Goal: Task Accomplishment & Management: Use online tool/utility

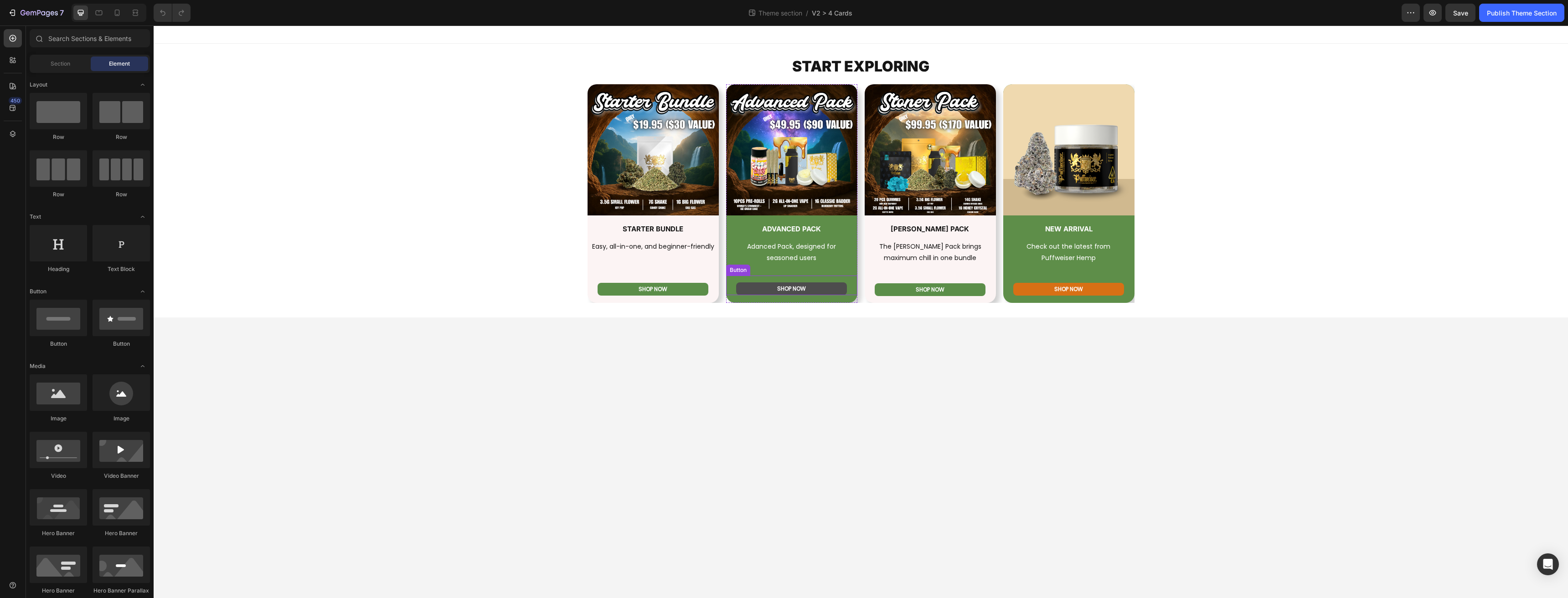
click at [763, 285] on link "SHOP NOW" at bounding box center [792, 289] width 111 height 13
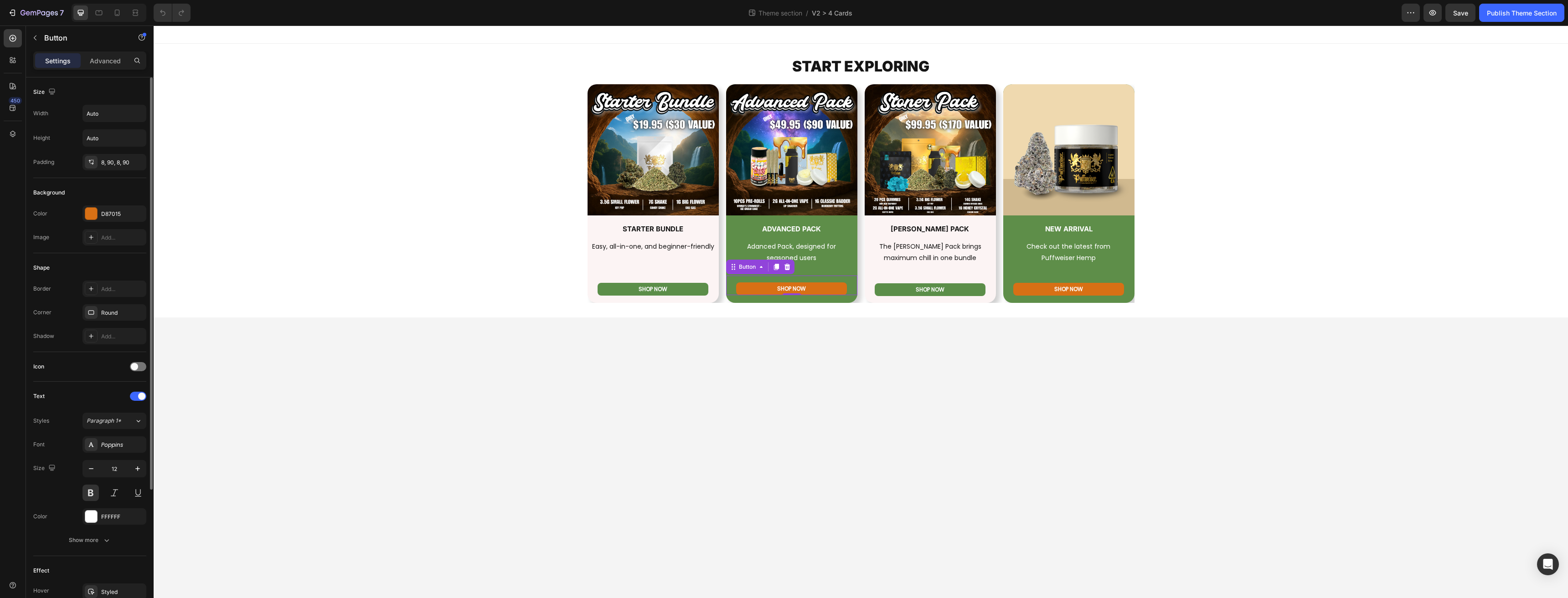
click at [94, 205] on div "Background Color D87015 Image Add..." at bounding box center [89, 215] width 113 height 75
click at [86, 209] on div at bounding box center [91, 214] width 12 height 12
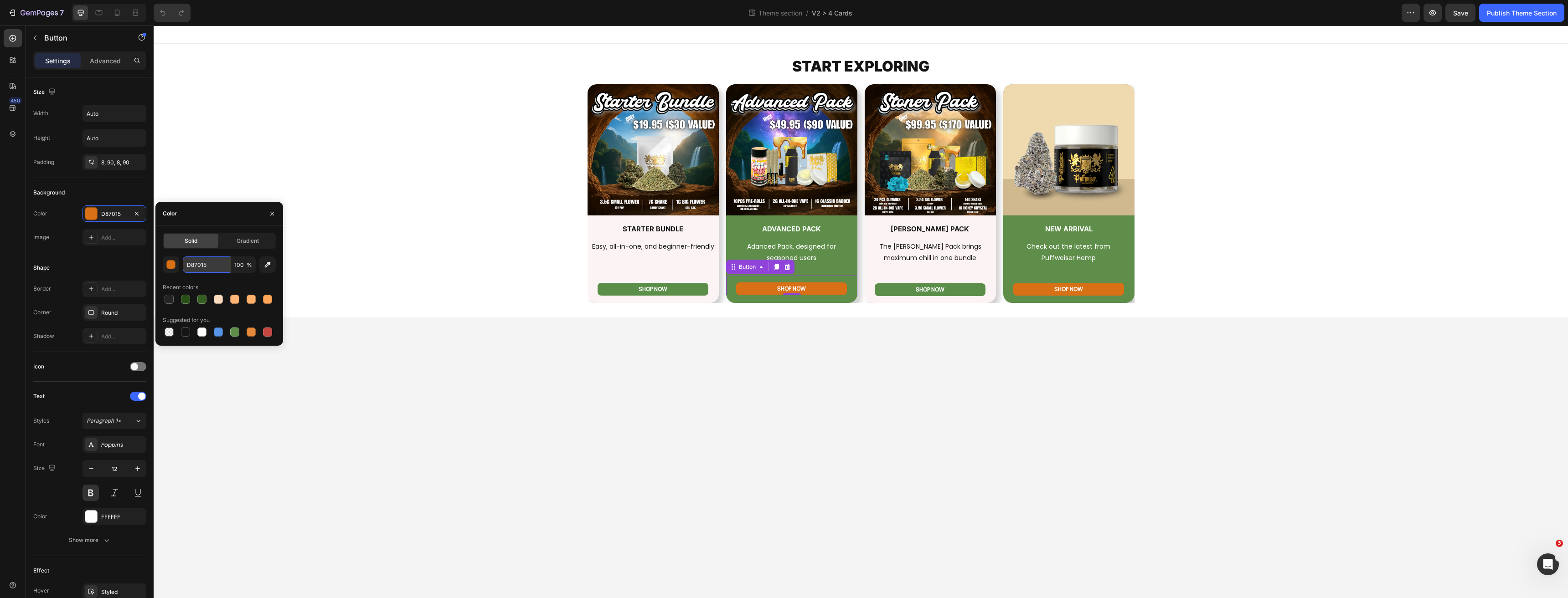
click at [191, 265] on input "D87015" at bounding box center [206, 264] width 47 height 16
click at [1546, 561] on icon "Open Intercom Messenger" at bounding box center [1546, 563] width 15 height 15
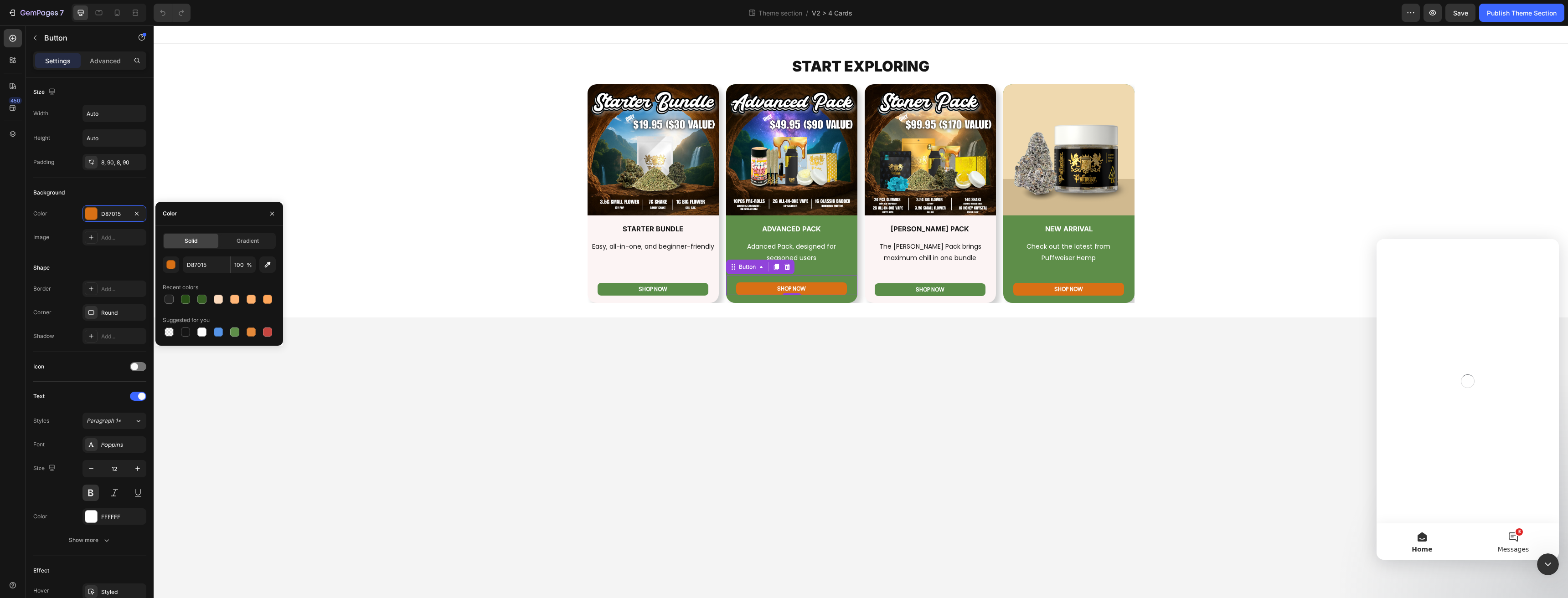
click at [1508, 545] on button "3 Messages" at bounding box center [1513, 542] width 91 height 37
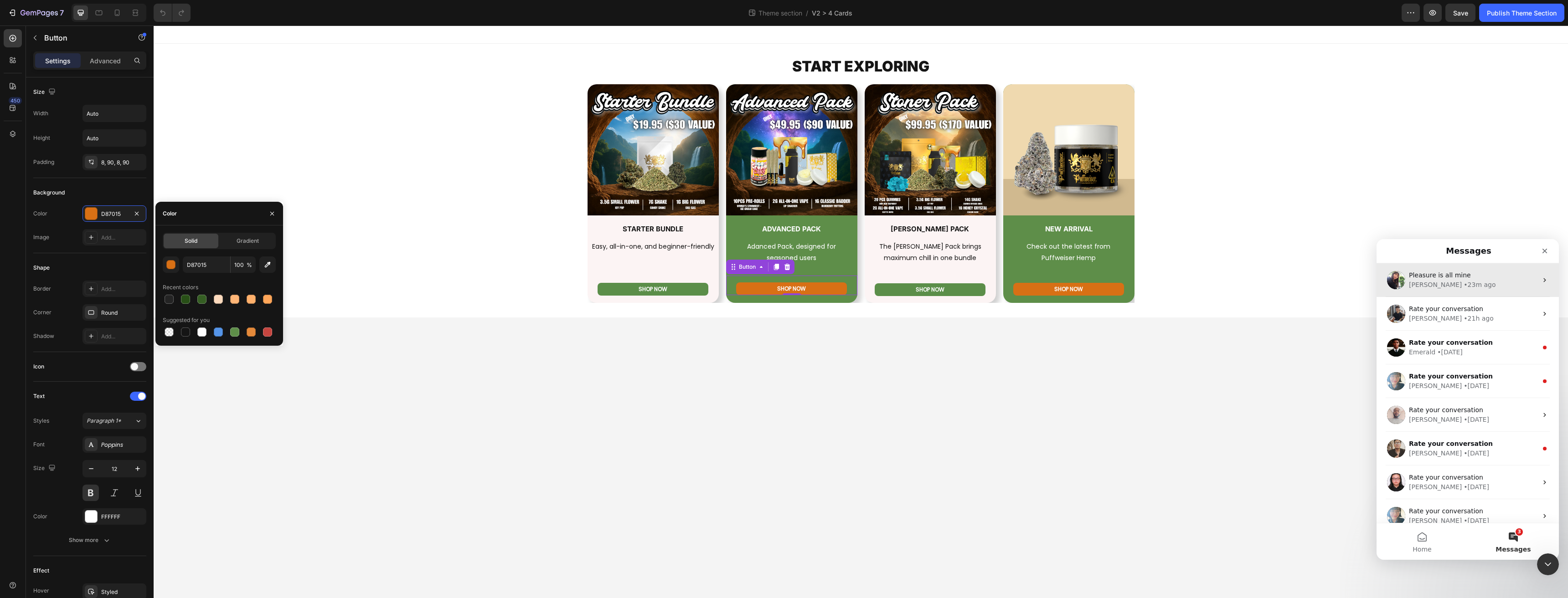
click at [1477, 278] on div "Pleasure is all mine" at bounding box center [1473, 275] width 129 height 10
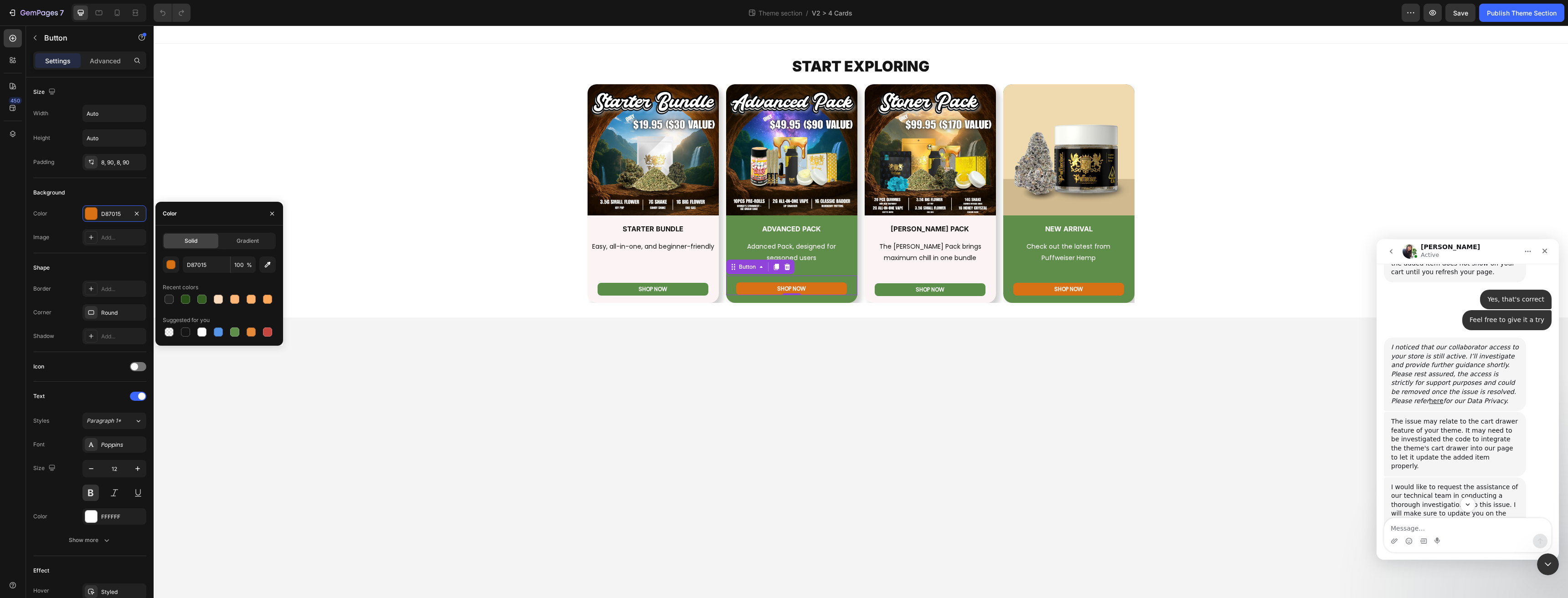
scroll to position [625, 0]
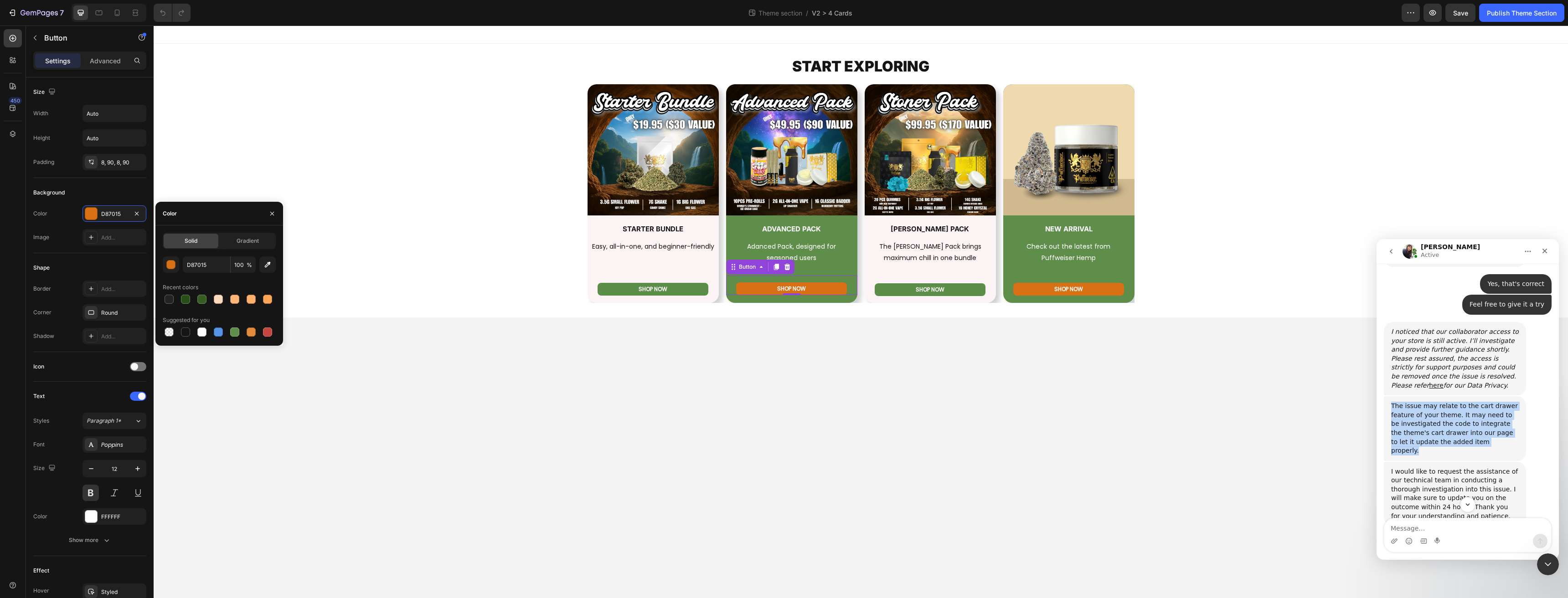
drag, startPoint x: 1499, startPoint y: 416, endPoint x: 1386, endPoint y: 379, distance: 118.9
click at [1386, 396] on div "The issue may relate to the cart drawer feature of your theme. It may need to b…" at bounding box center [1455, 429] width 142 height 65
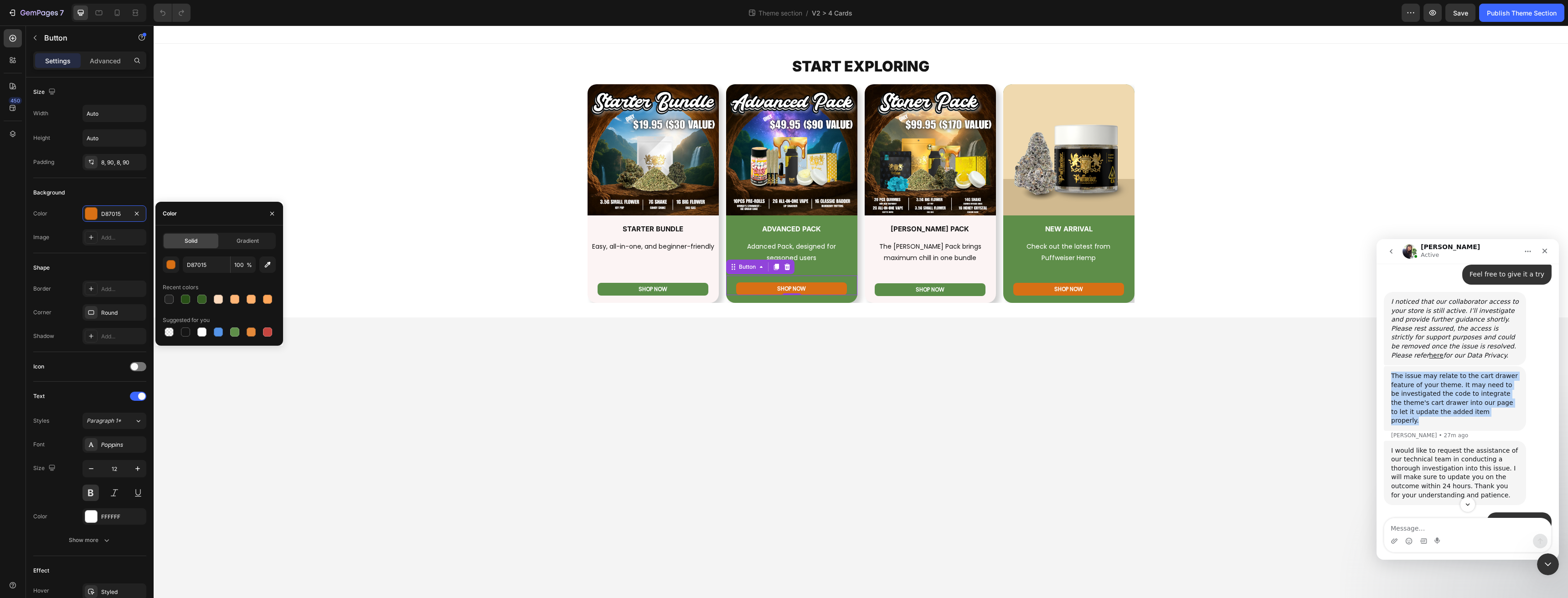
scroll to position [670, 0]
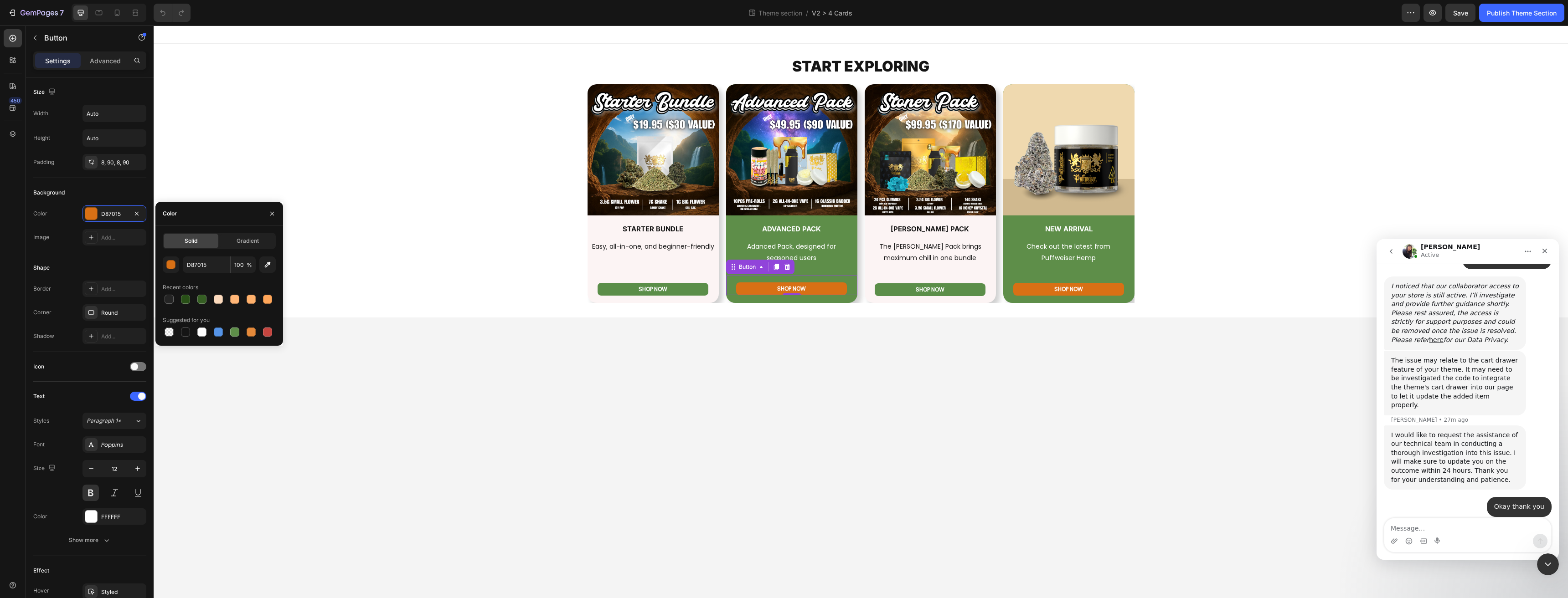
click at [1396, 431] on div "I would like to request the assistance of our technical team in conducting a th…" at bounding box center [1454, 457] width 127 height 53
drag, startPoint x: 1391, startPoint y: 399, endPoint x: 1505, endPoint y: 455, distance: 127.0
click at [1505, 455] on div "I would like to request the assistance of our technical team in conducting a th…" at bounding box center [1467, 465] width 168 height 81
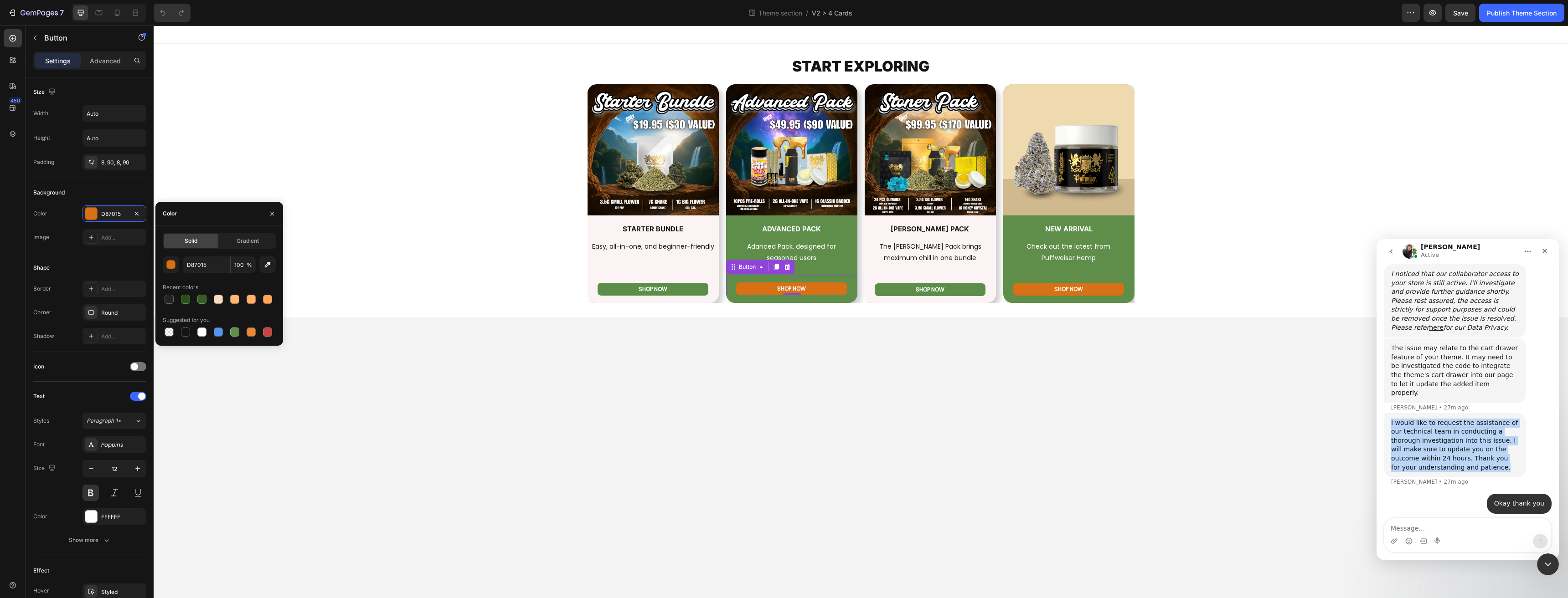
scroll to position [688, 0]
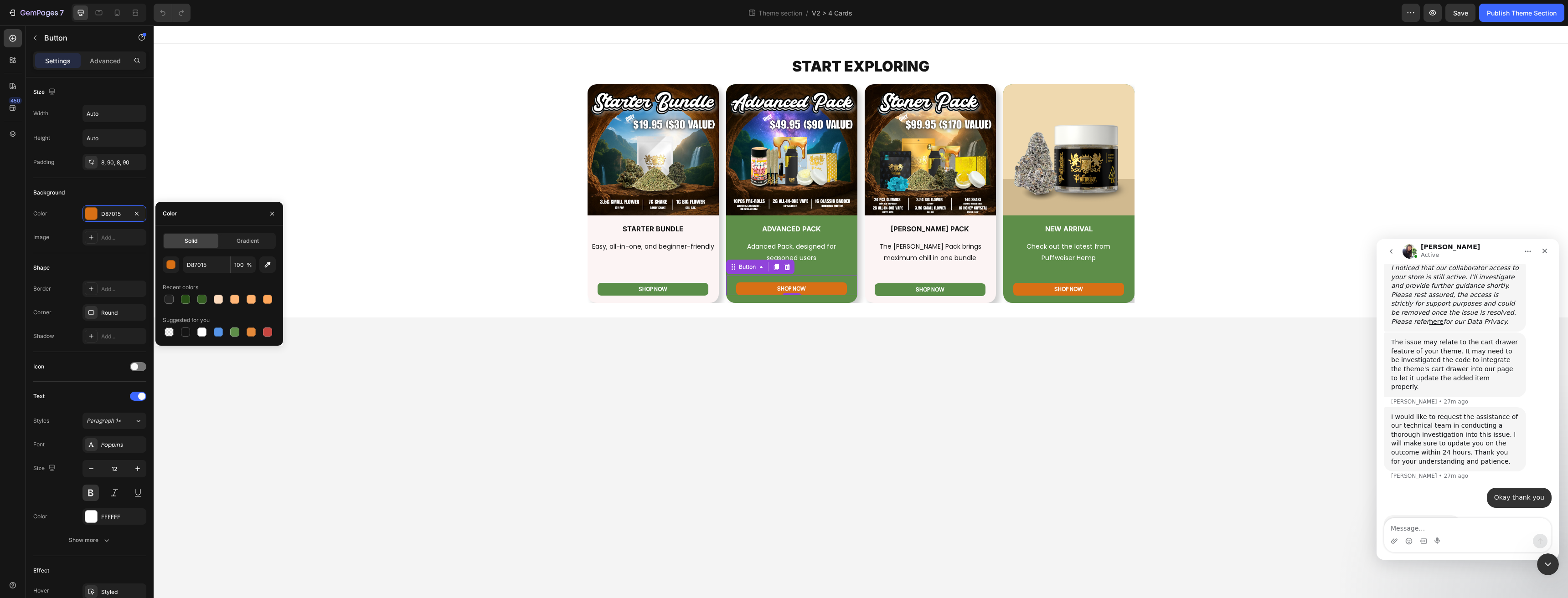
click at [1460, 488] on div "Okay thank you • 24m ago" at bounding box center [1467, 501] width 168 height 27
drag, startPoint x: 1467, startPoint y: 411, endPoint x: 1514, endPoint y: 432, distance: 51.5
click at [1514, 432] on div "I would like to request the assistance of our technical team in conducting a th…" at bounding box center [1455, 439] width 142 height 65
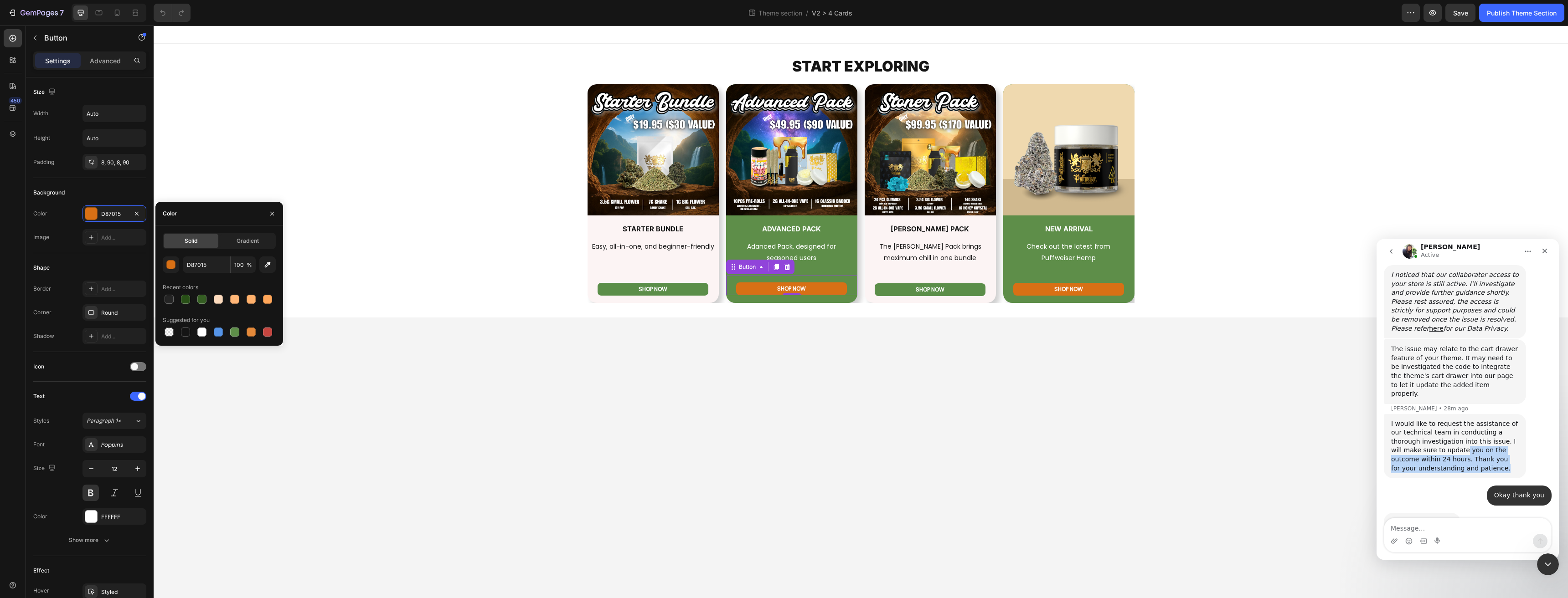
scroll to position [679, 0]
click at [1447, 488] on div "Okay thank you • 24m ago" at bounding box center [1467, 501] width 168 height 27
click at [1544, 566] on icon "Close Intercom Messenger" at bounding box center [1547, 563] width 11 height 11
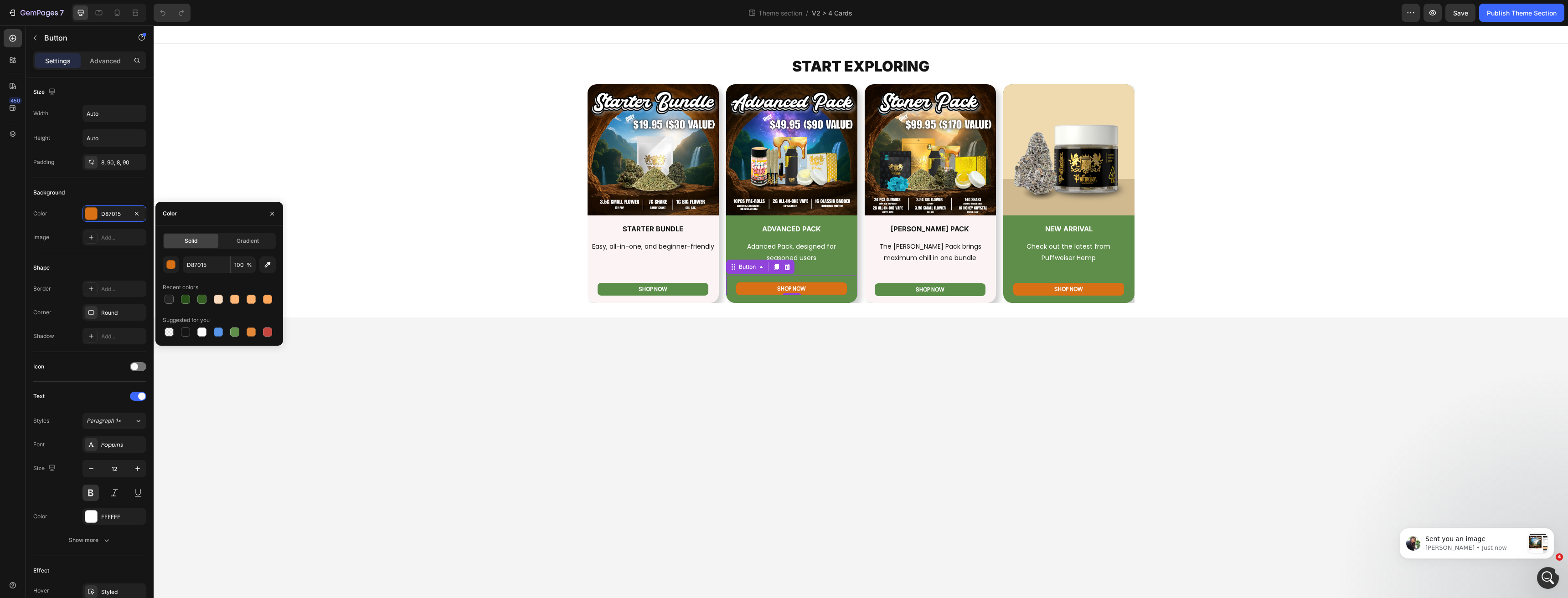
scroll to position [859, 0]
click at [1507, 547] on p "Tina • Just now" at bounding box center [1474, 548] width 98 height 8
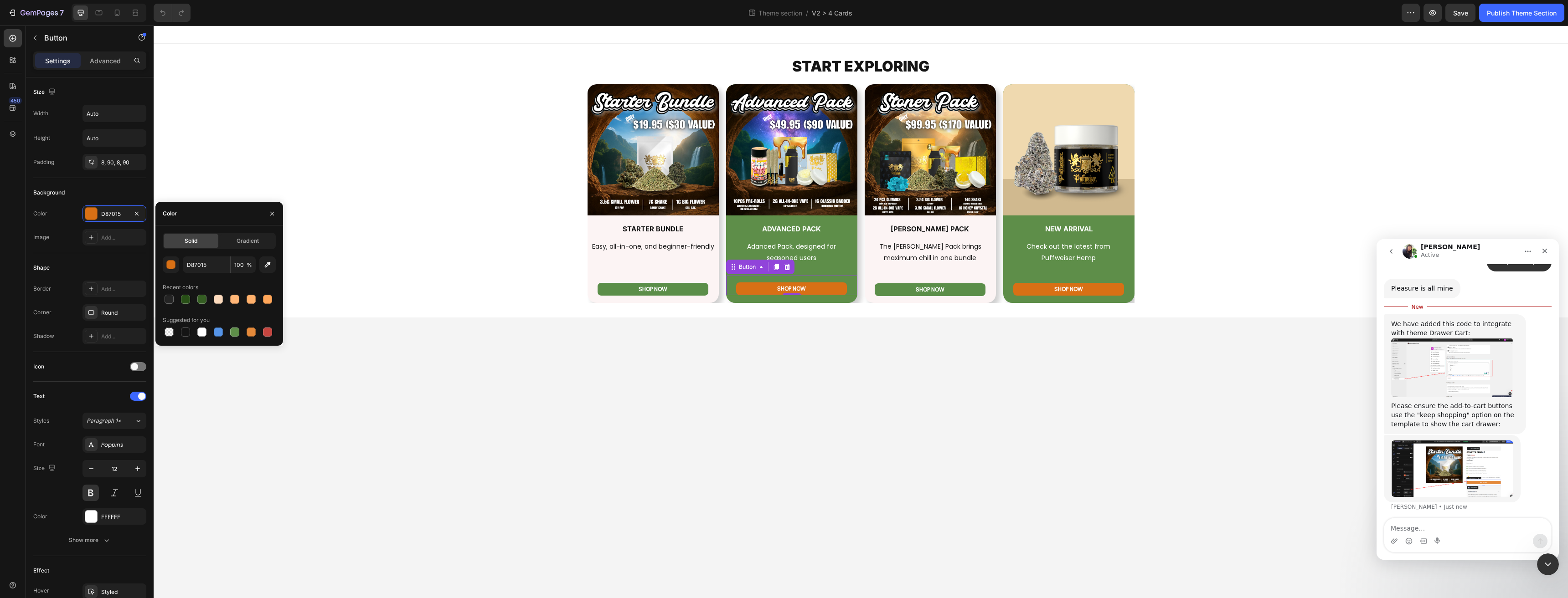
scroll to position [908, 0]
click at [1449, 525] on textarea "Message…" at bounding box center [1467, 526] width 167 height 15
type textarea "Yeah it"
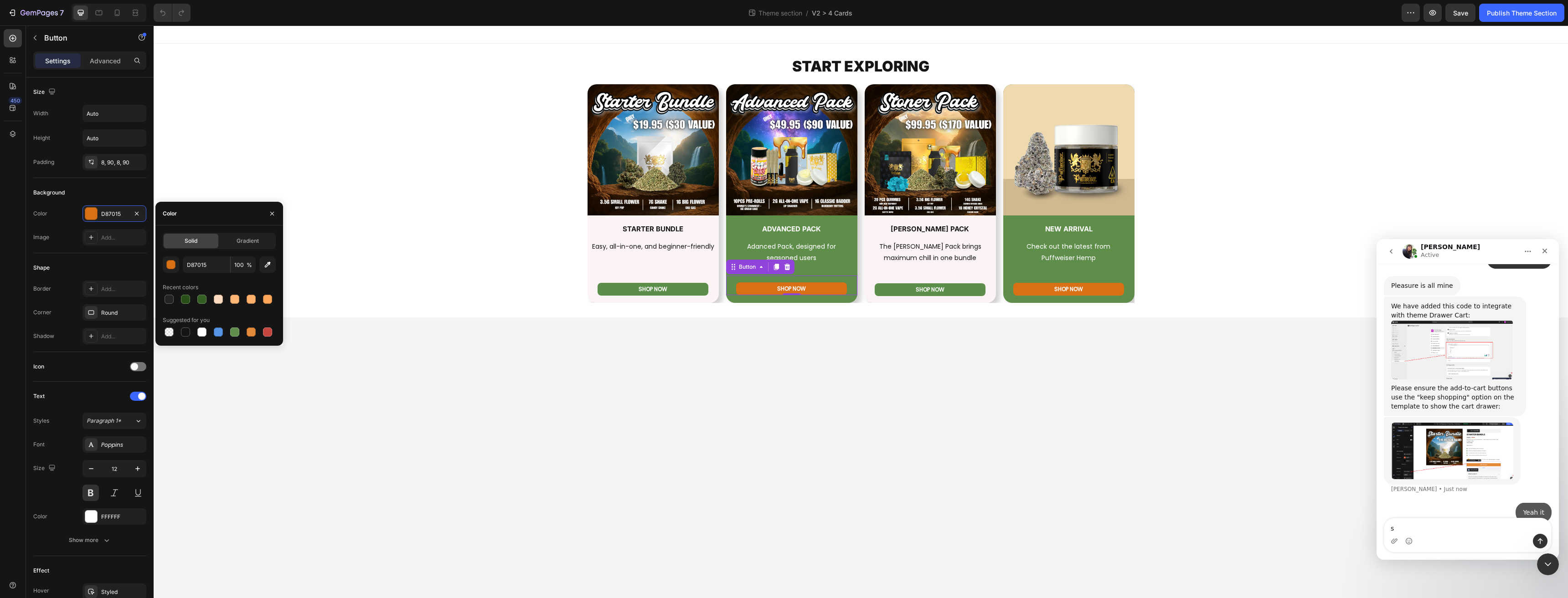
scroll to position [921, 0]
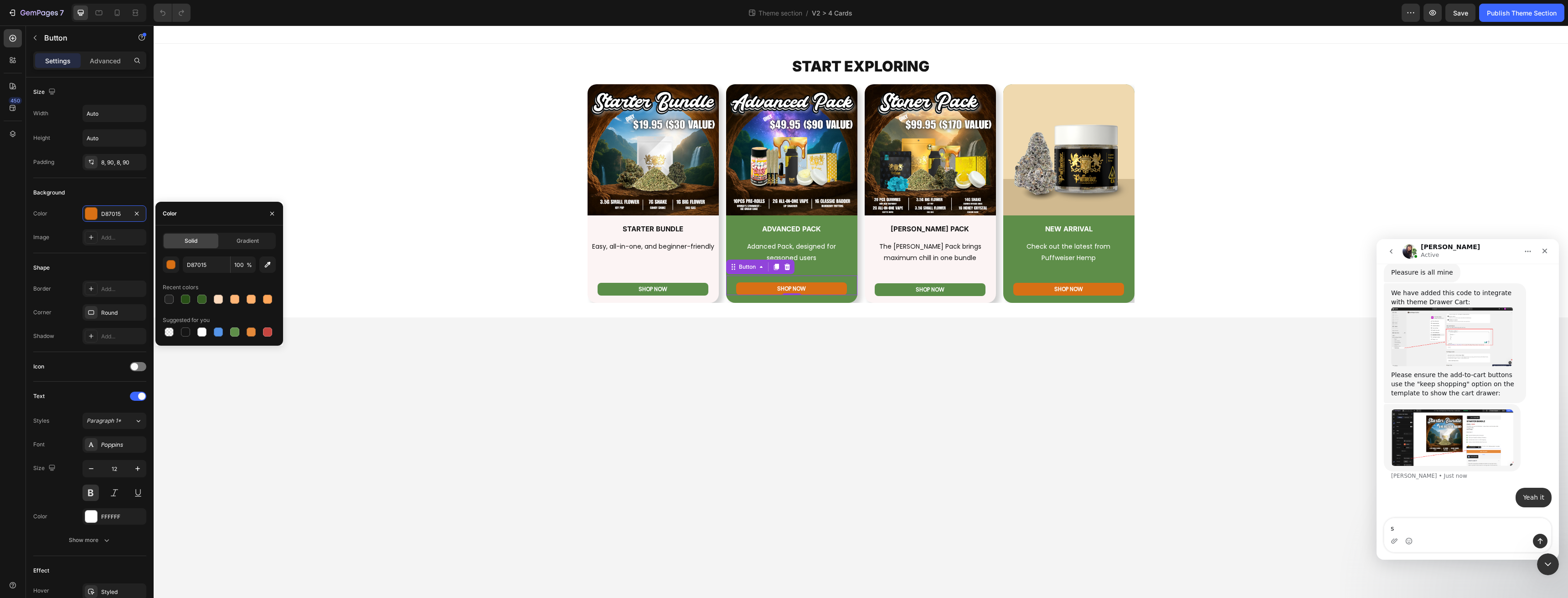
type textarea "s"
type textarea "is set to keep shopping globally"
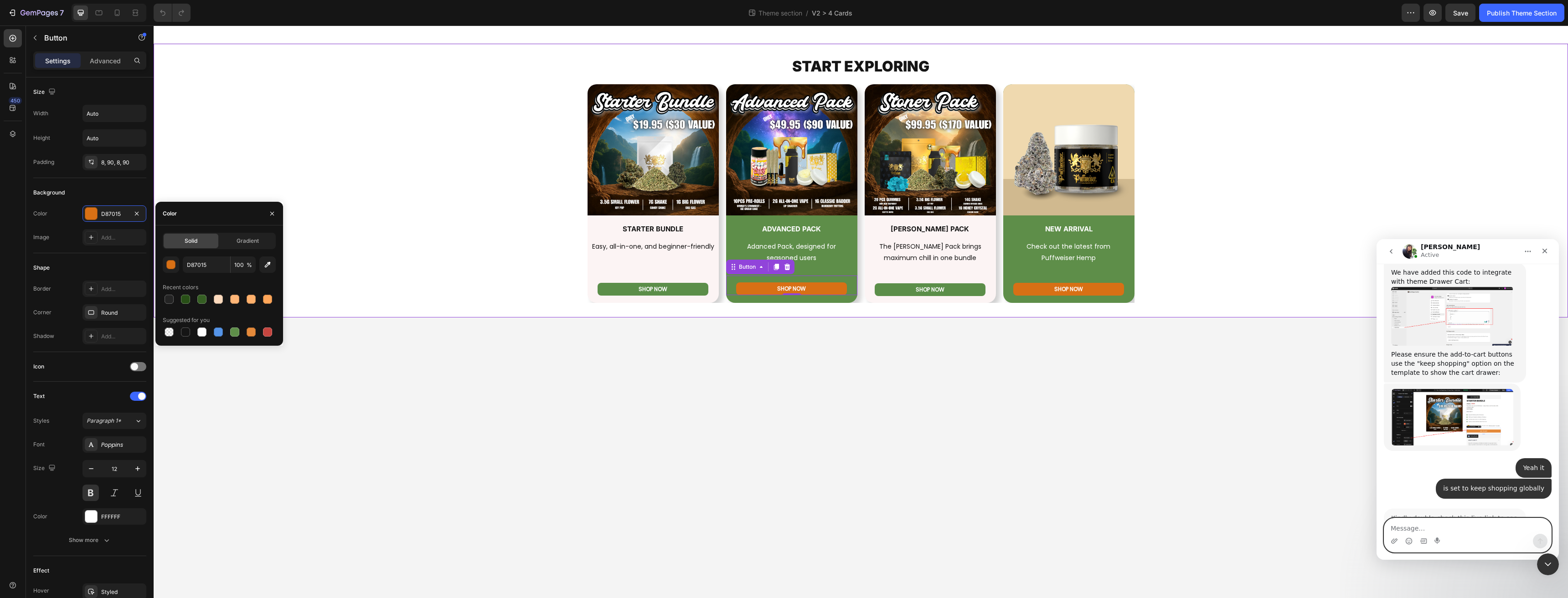
scroll to position [961, 0]
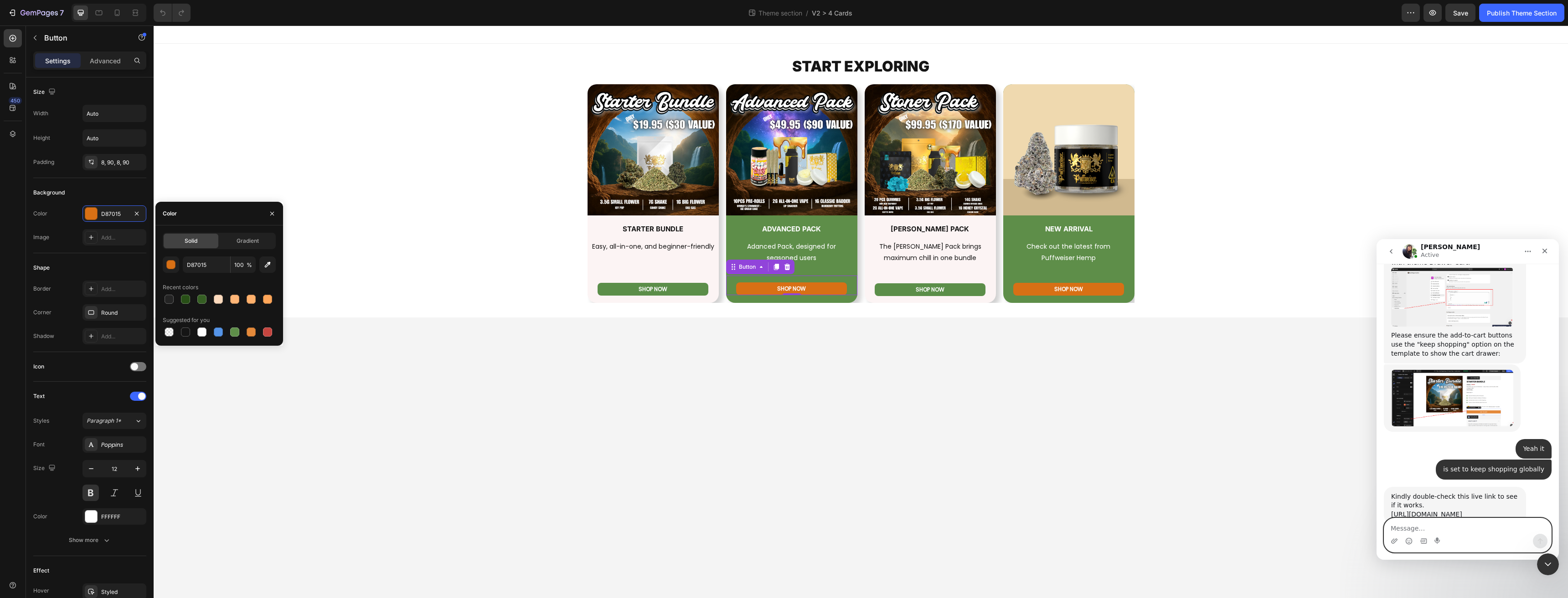
click at [1405, 526] on textarea "Message…" at bounding box center [1467, 526] width 167 height 15
type textarea "It's fixed, thank you"
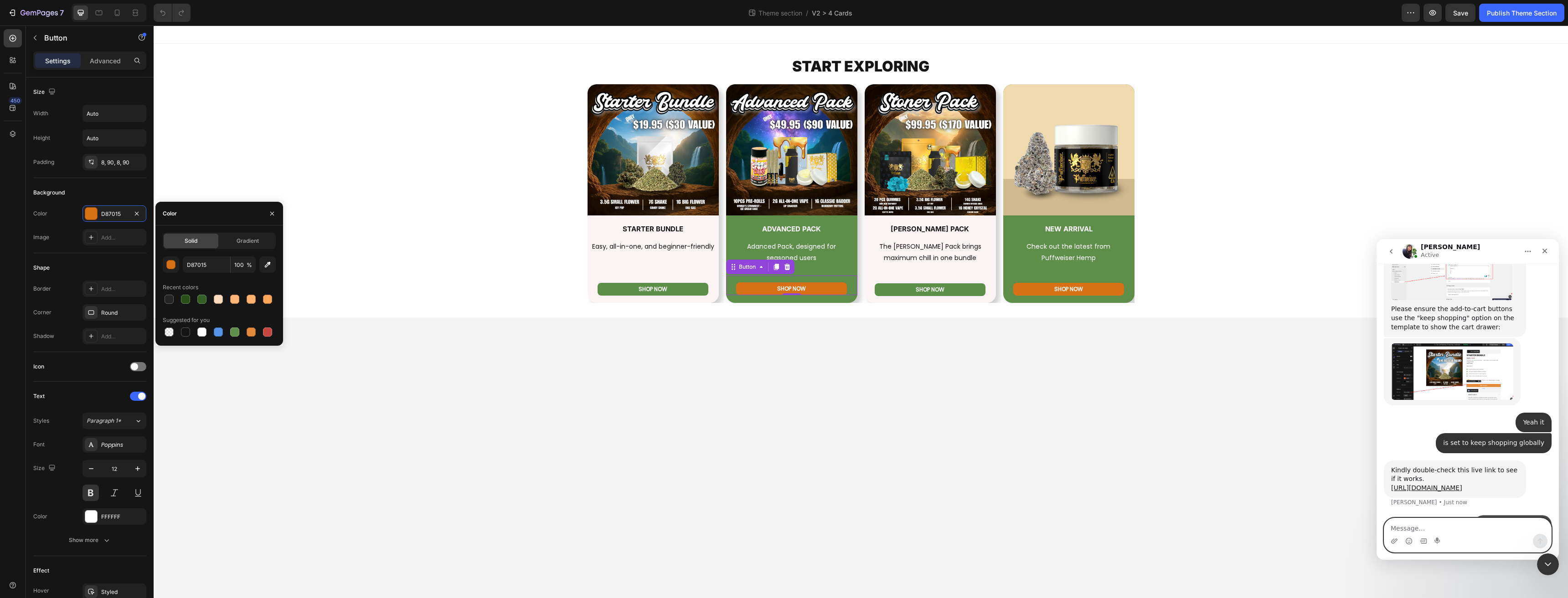
scroll to position [987, 0]
click at [1545, 557] on icon "Close Intercom Messenger" at bounding box center [1547, 563] width 11 height 11
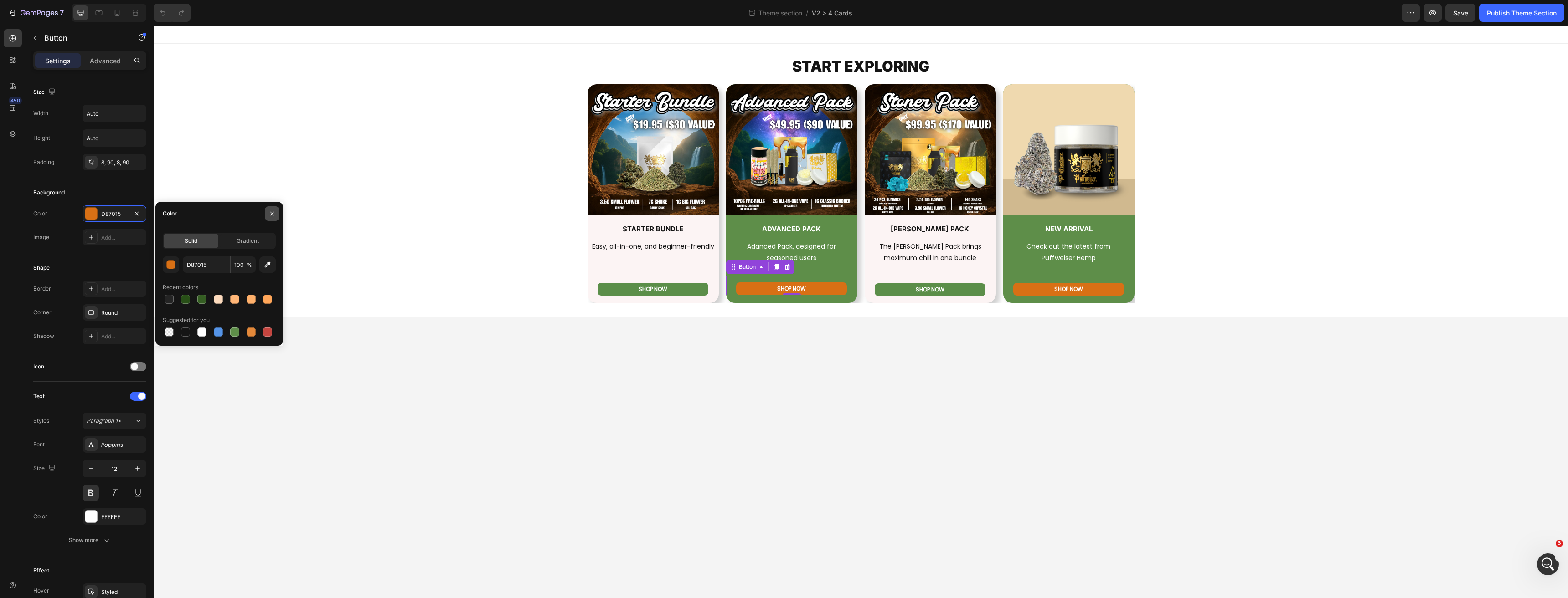
click at [267, 209] on button "button" at bounding box center [272, 214] width 15 height 15
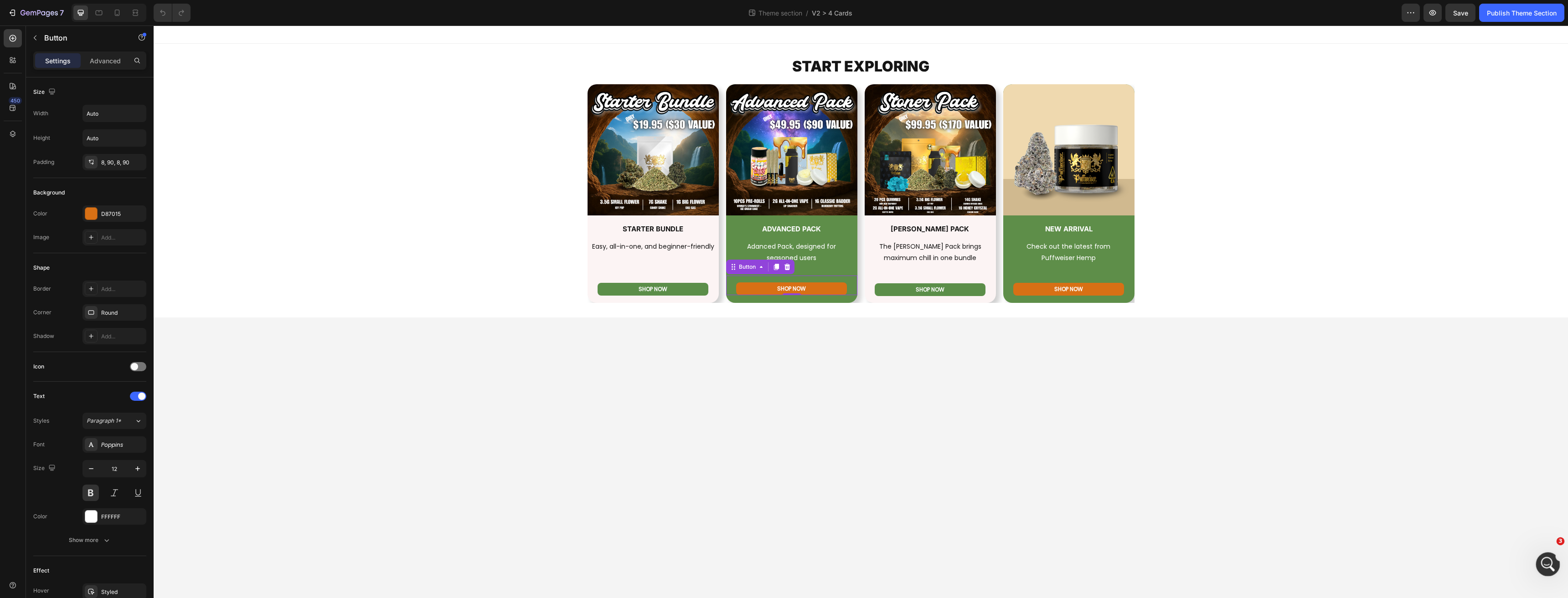
click at [1548, 564] on icon "Open Intercom Messenger" at bounding box center [1546, 563] width 6 height 7
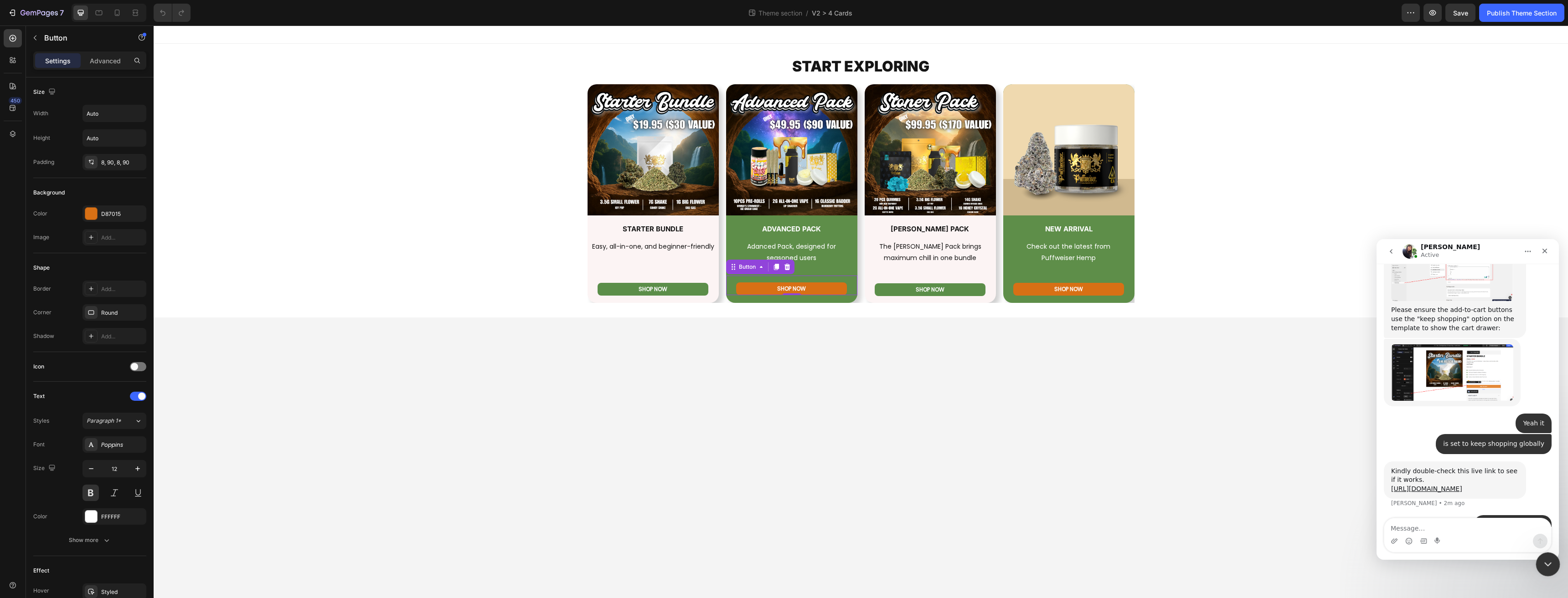
drag, startPoint x: 1548, startPoint y: 561, endPoint x: 2867, endPoint y: 1069, distance: 1413.4
click at [1549, 561] on icon "Close Intercom Messenger" at bounding box center [1547, 563] width 11 height 11
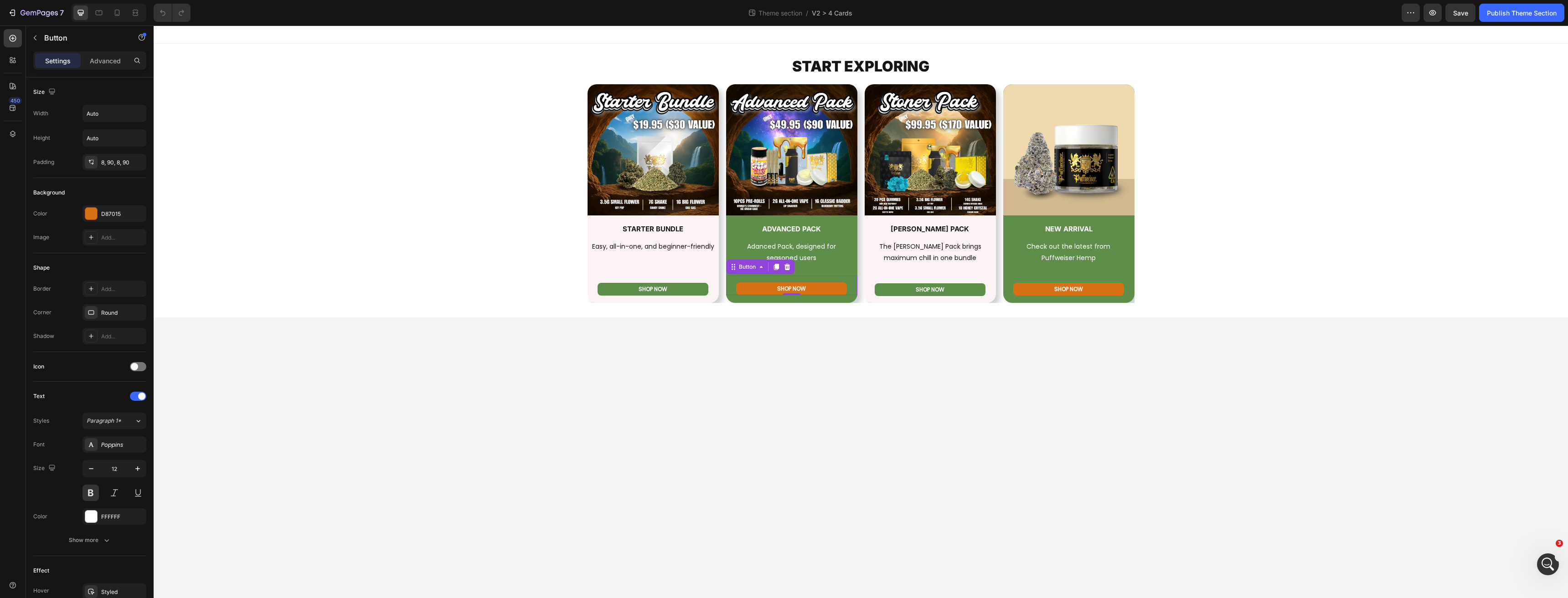
scroll to position [1022, 0]
click at [514, 246] on div "START EXPLORING Heading Row Image STARTER BUNDLE Heading Easy, all-in-one, and …" at bounding box center [860, 181] width 1414 height 245
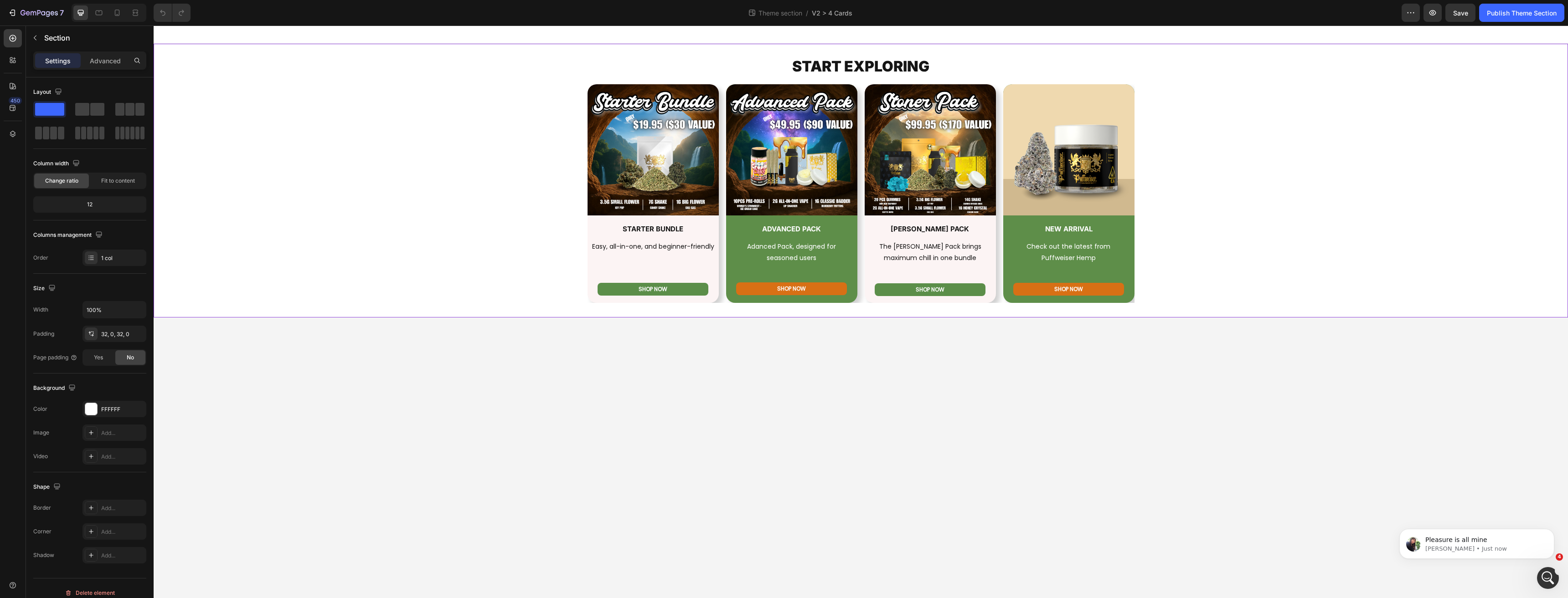
scroll to position [1015, 0]
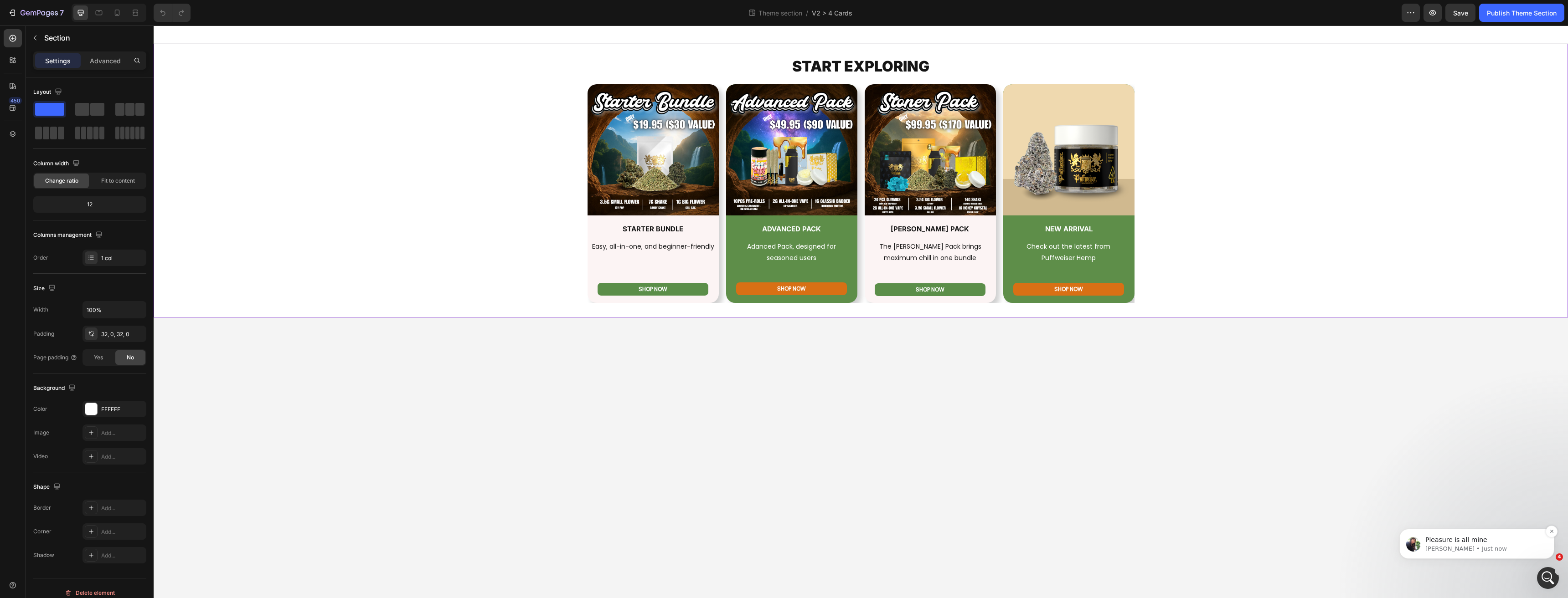
click at [1446, 547] on p "Tina • Just now" at bounding box center [1484, 549] width 117 height 8
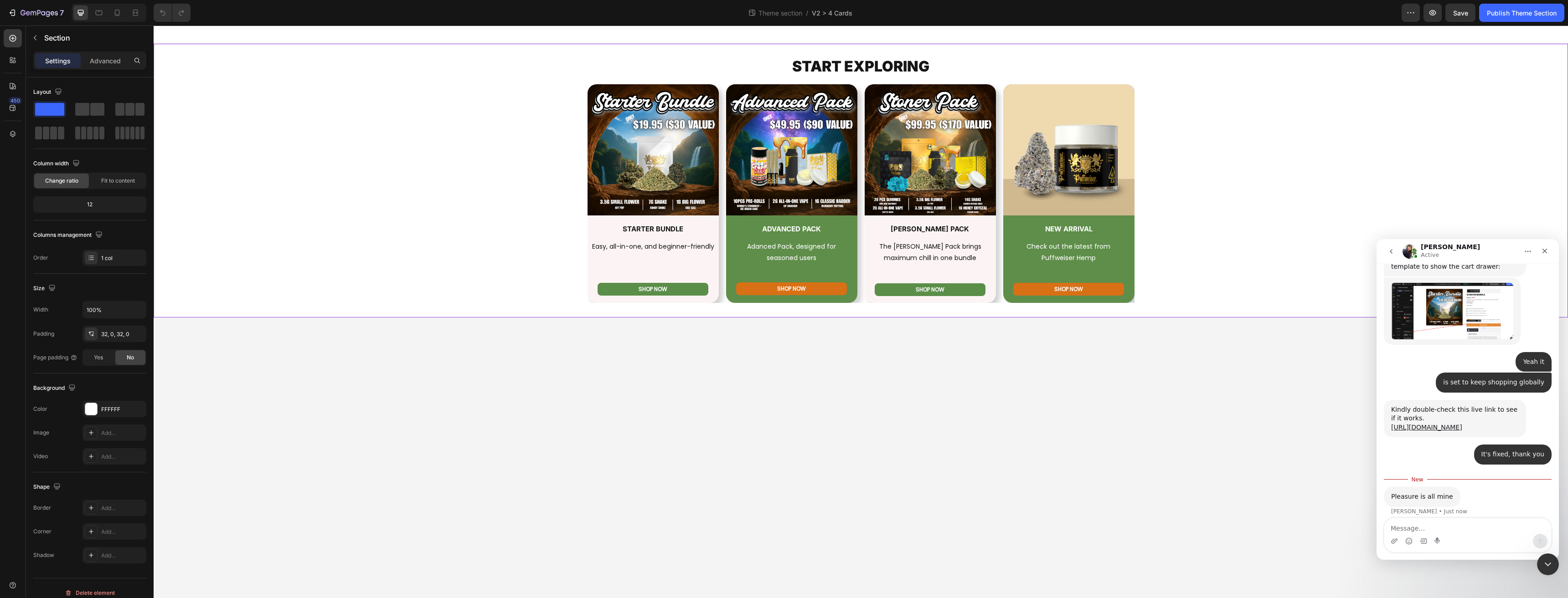
scroll to position [1065, 0]
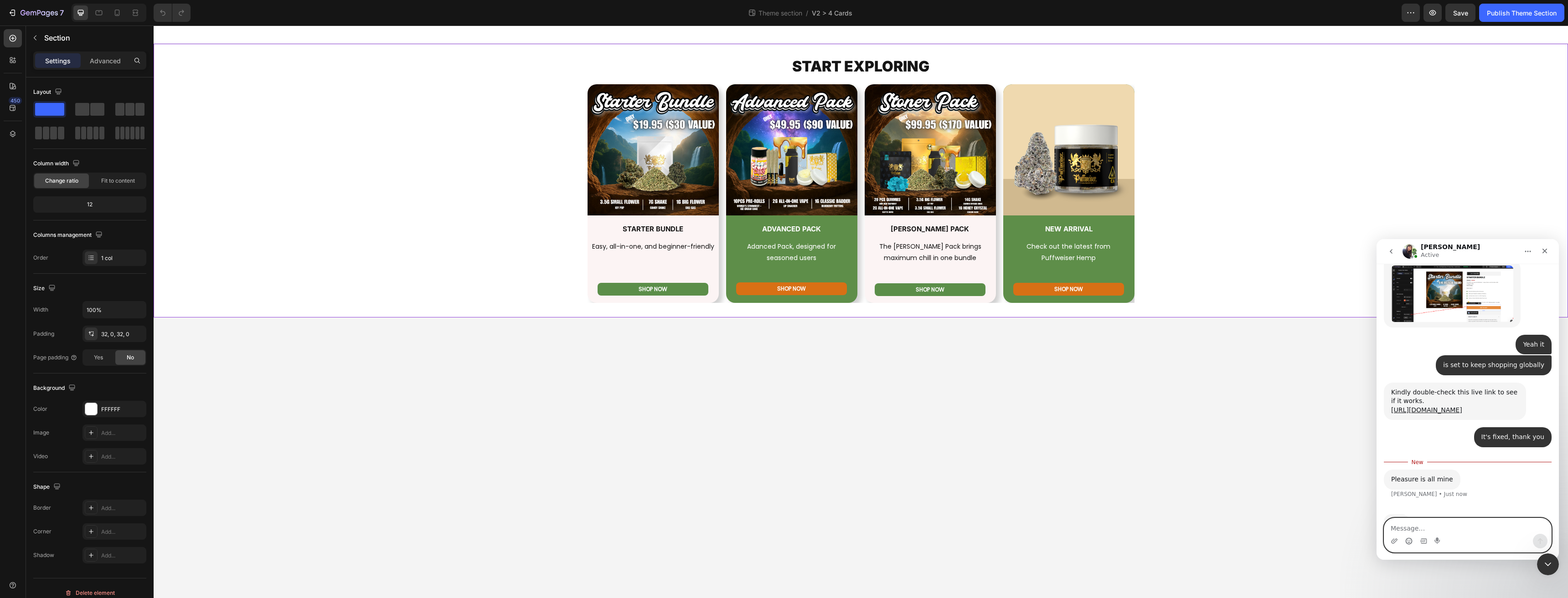
click at [1409, 538] on circle "Emoji picker" at bounding box center [1408, 541] width 6 height 6
drag, startPoint x: 1408, startPoint y: 448, endPoint x: 1414, endPoint y: 460, distance: 13.4
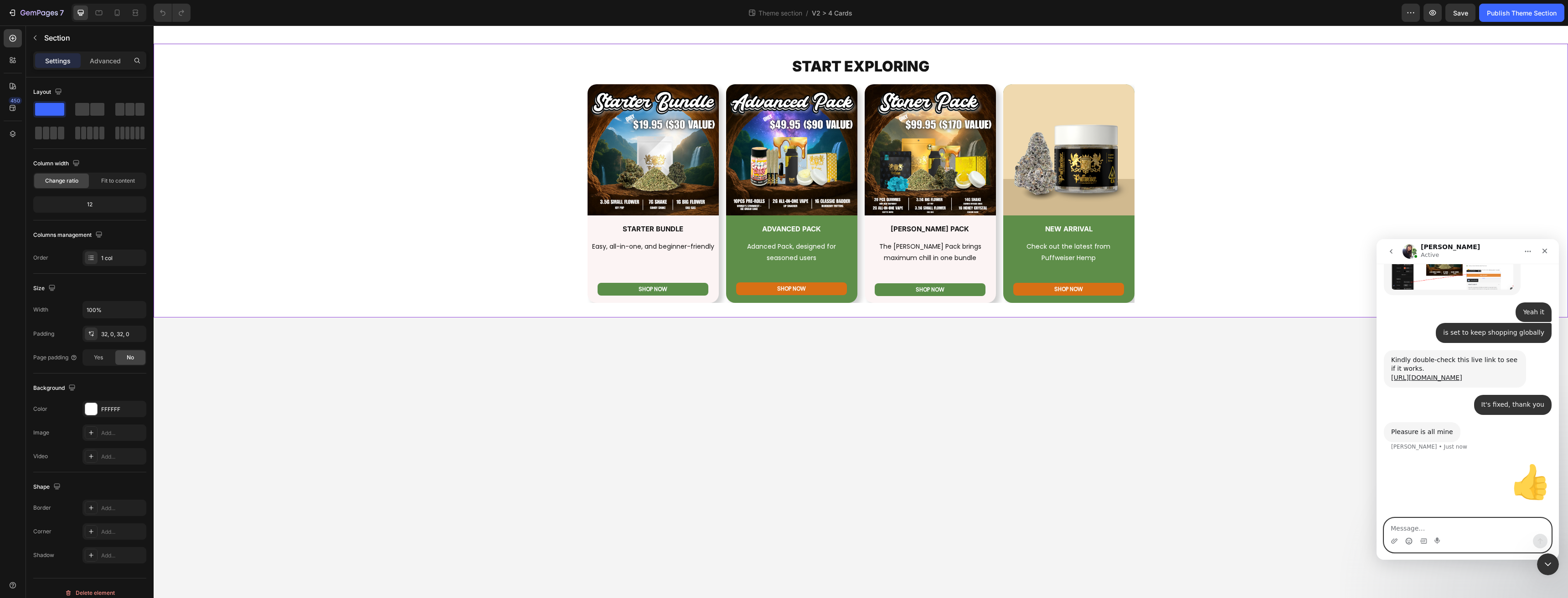
scroll to position [1101, 0]
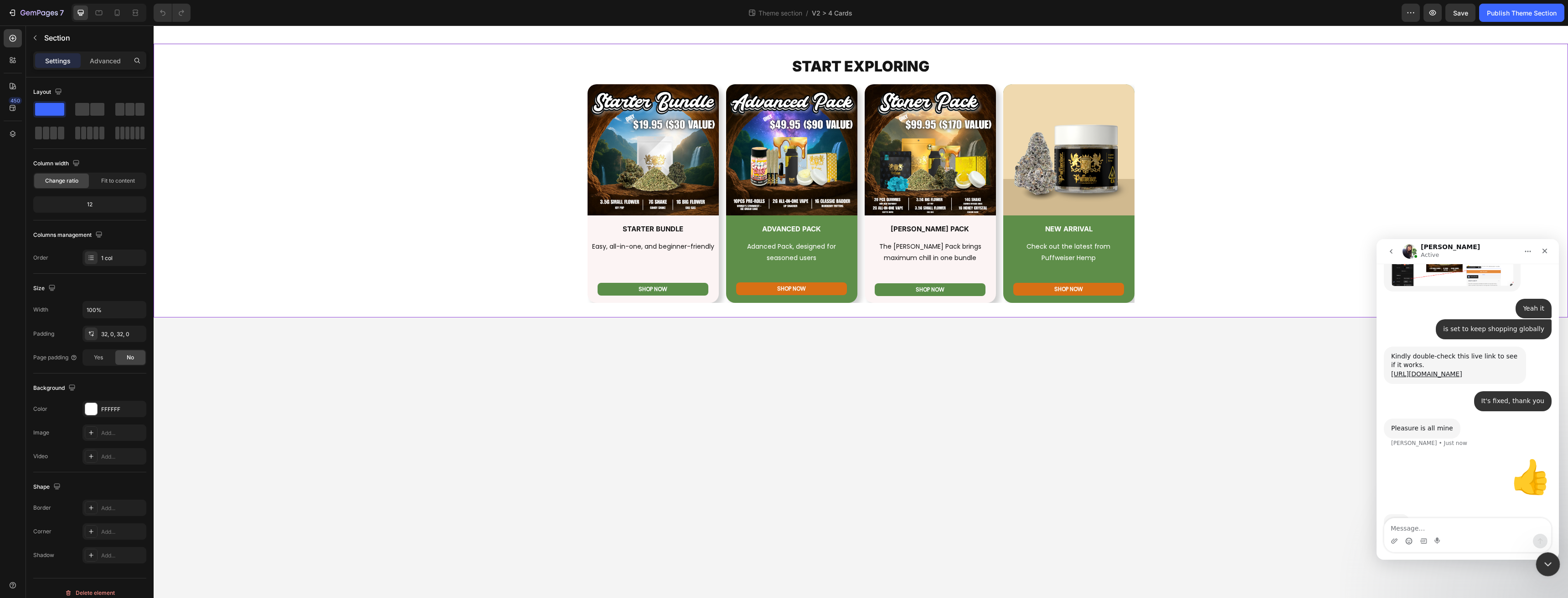
drag, startPoint x: 1542, startPoint y: 565, endPoint x: 1537, endPoint y: 564, distance: 5.1
click at [1541, 565] on icon "Close Intercom Messenger" at bounding box center [1547, 563] width 11 height 11
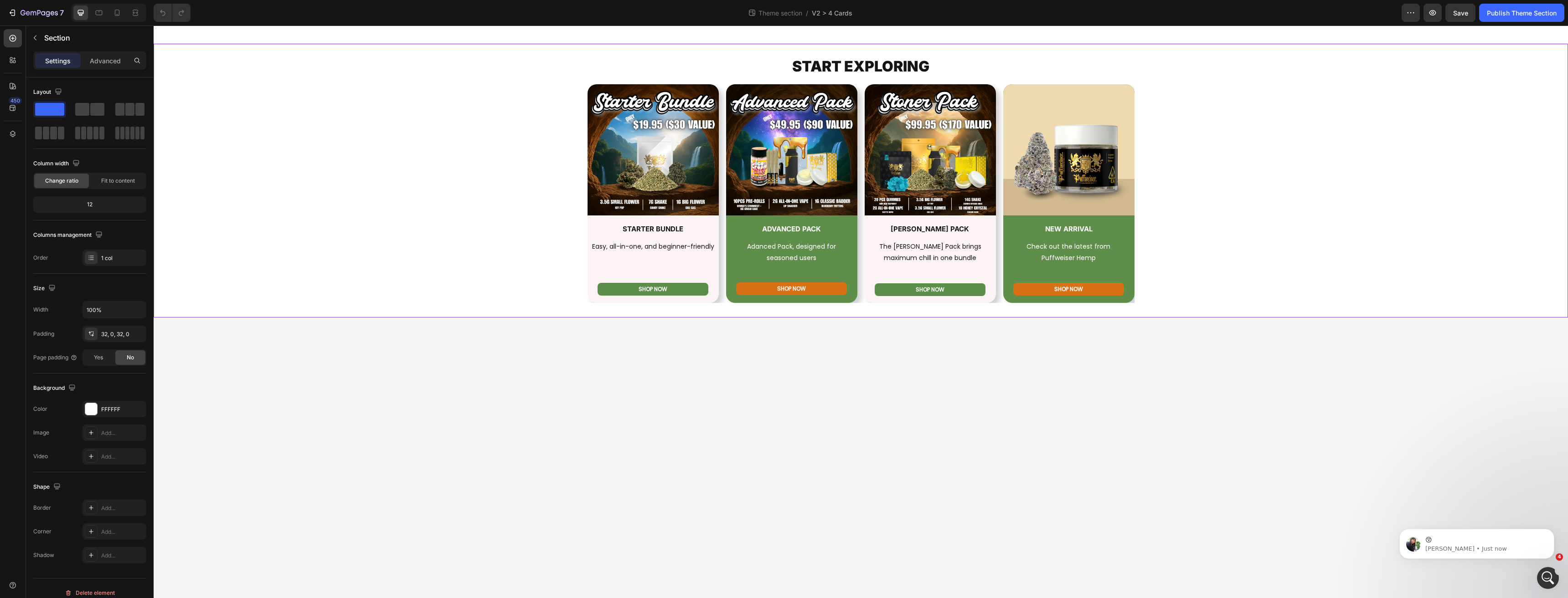
scroll to position [1152, 0]
click at [1449, 542] on p "😚" at bounding box center [1484, 540] width 117 height 9
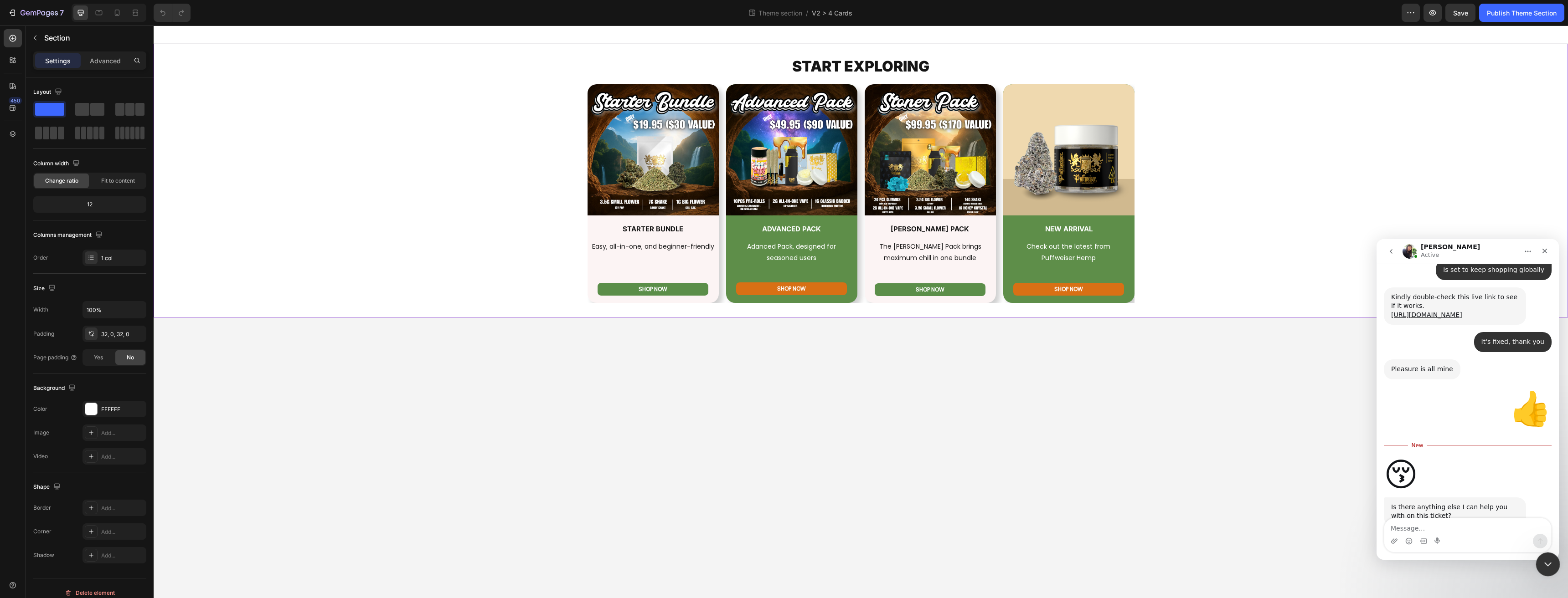
scroll to position [1162, 0]
click at [1549, 558] on icon "Close Intercom Messenger" at bounding box center [1547, 563] width 11 height 11
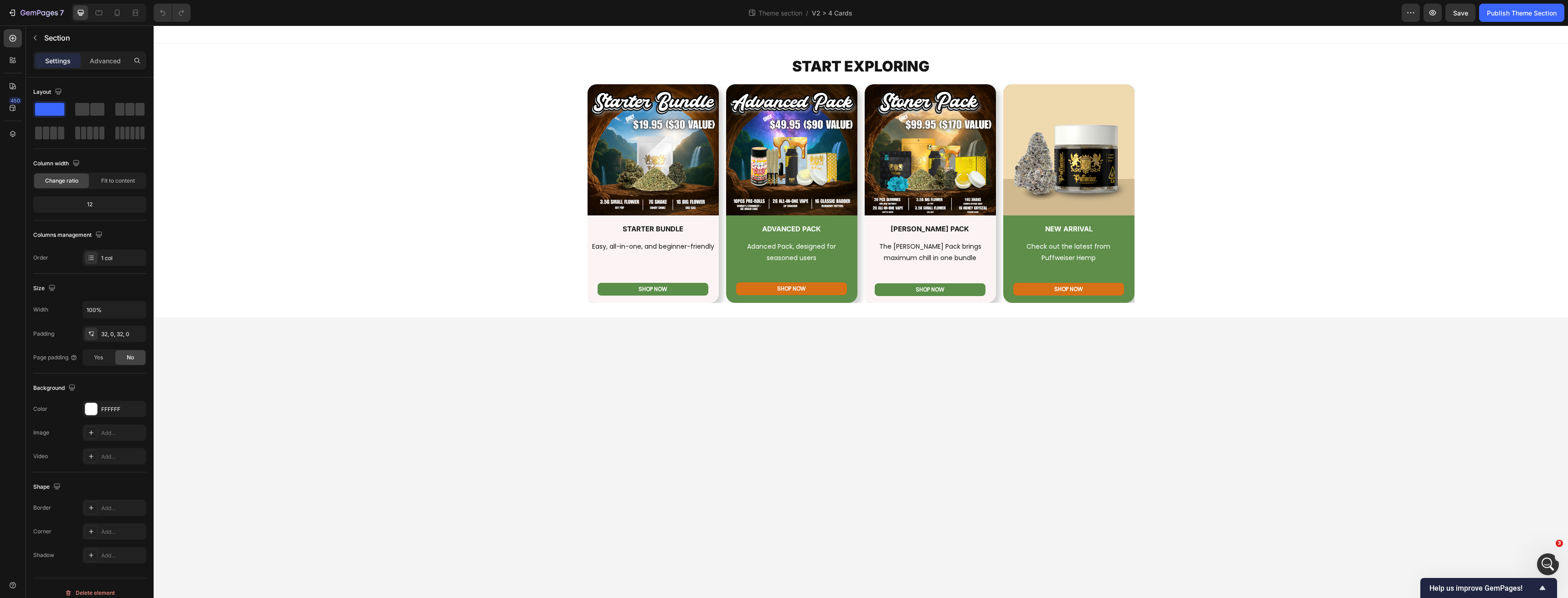
click at [507, 380] on body "START EXPLORING Heading Row Image STARTER BUNDLE Heading Easy, all-in-one, and …" at bounding box center [860, 311] width 1414 height 573
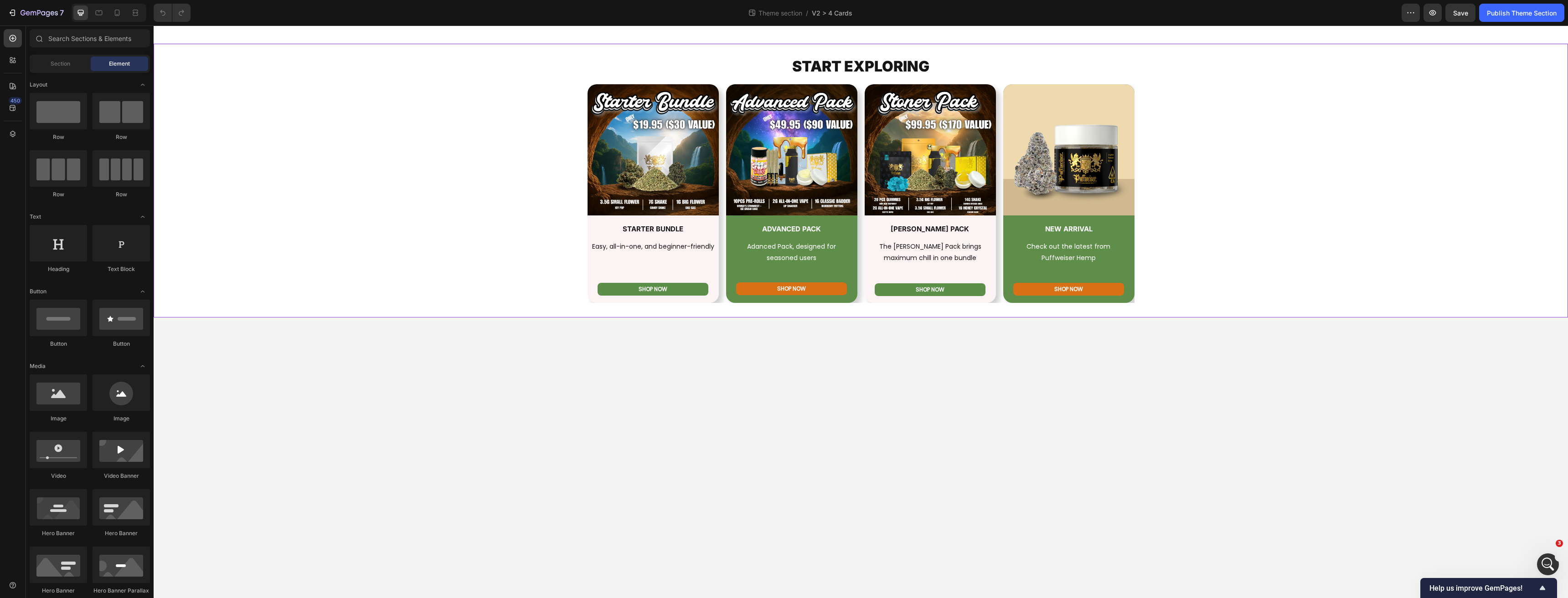
click at [564, 284] on div "START EXPLORING Heading Row Image STARTER BUNDLE Heading Easy, all-in-one, and …" at bounding box center [860, 181] width 1414 height 245
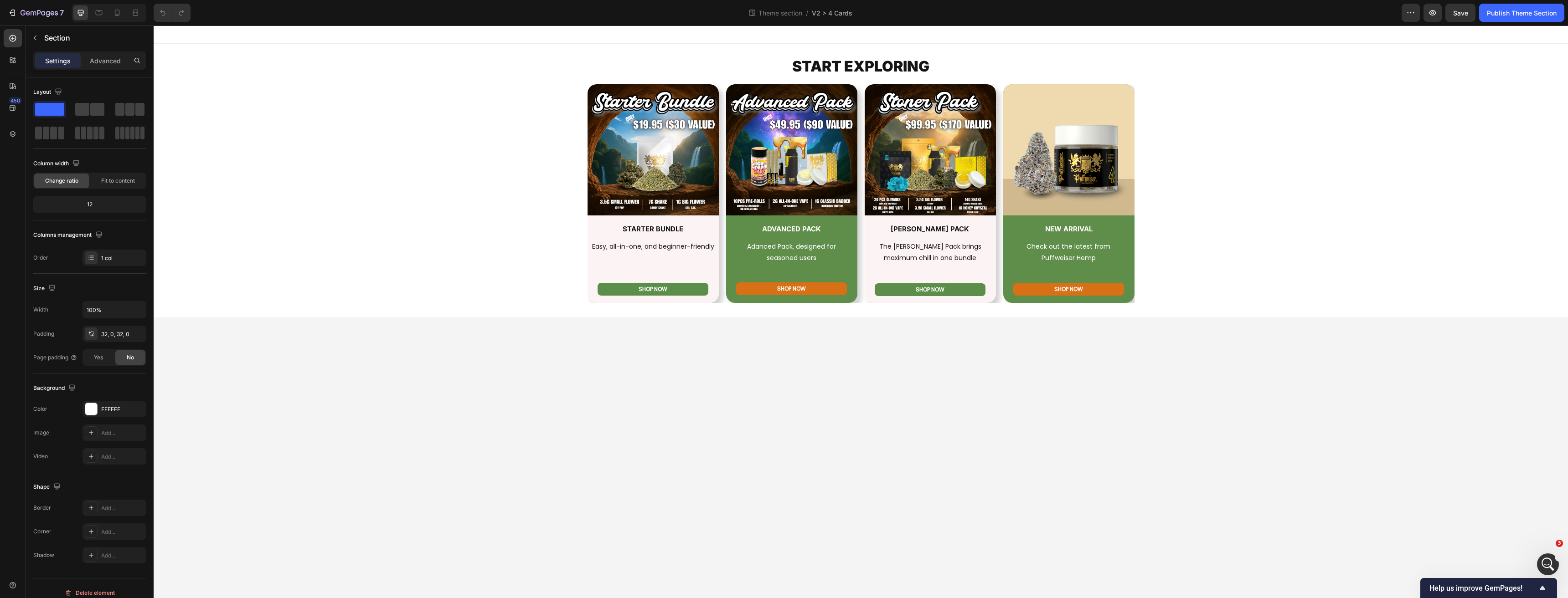
click at [529, 365] on body "START EXPLORING Heading Row Image STARTER BUNDLE Heading Easy, all-in-one, and …" at bounding box center [860, 311] width 1414 height 573
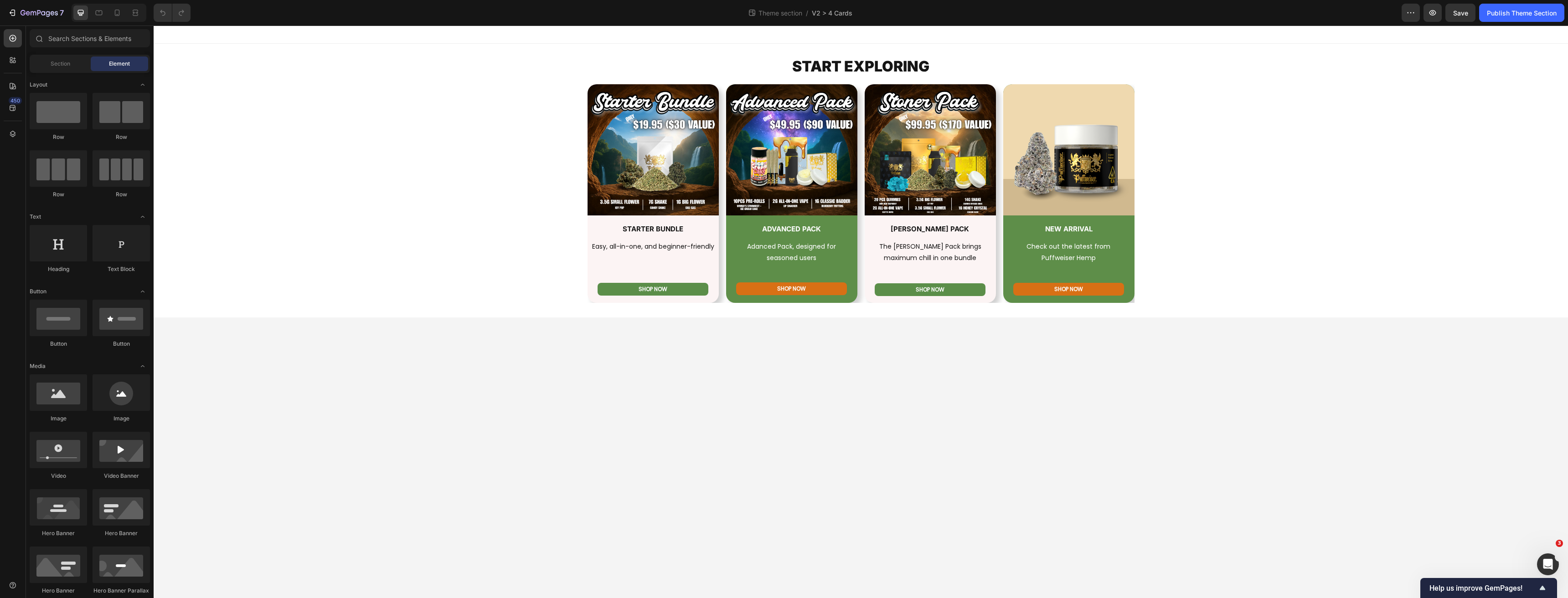
click at [459, 359] on body "START EXPLORING Heading Row Image STARTER BUNDLE Heading Easy, all-in-one, and …" at bounding box center [860, 311] width 1414 height 573
click at [1263, 311] on div "START EXPLORING Heading Row Image STARTER BUNDLE Heading Easy, all-in-one, and …" at bounding box center [860, 181] width 1414 height 274
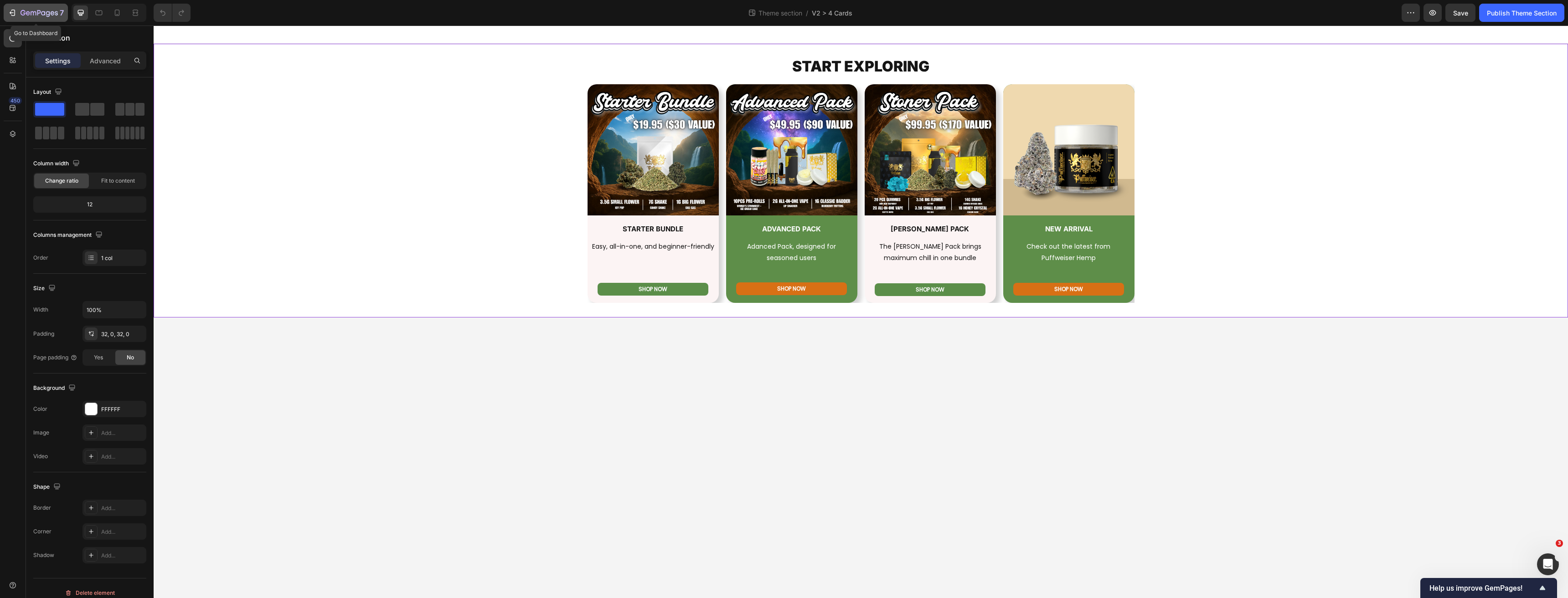
click at [20, 11] on icon "button" at bounding box center [39, 13] width 37 height 8
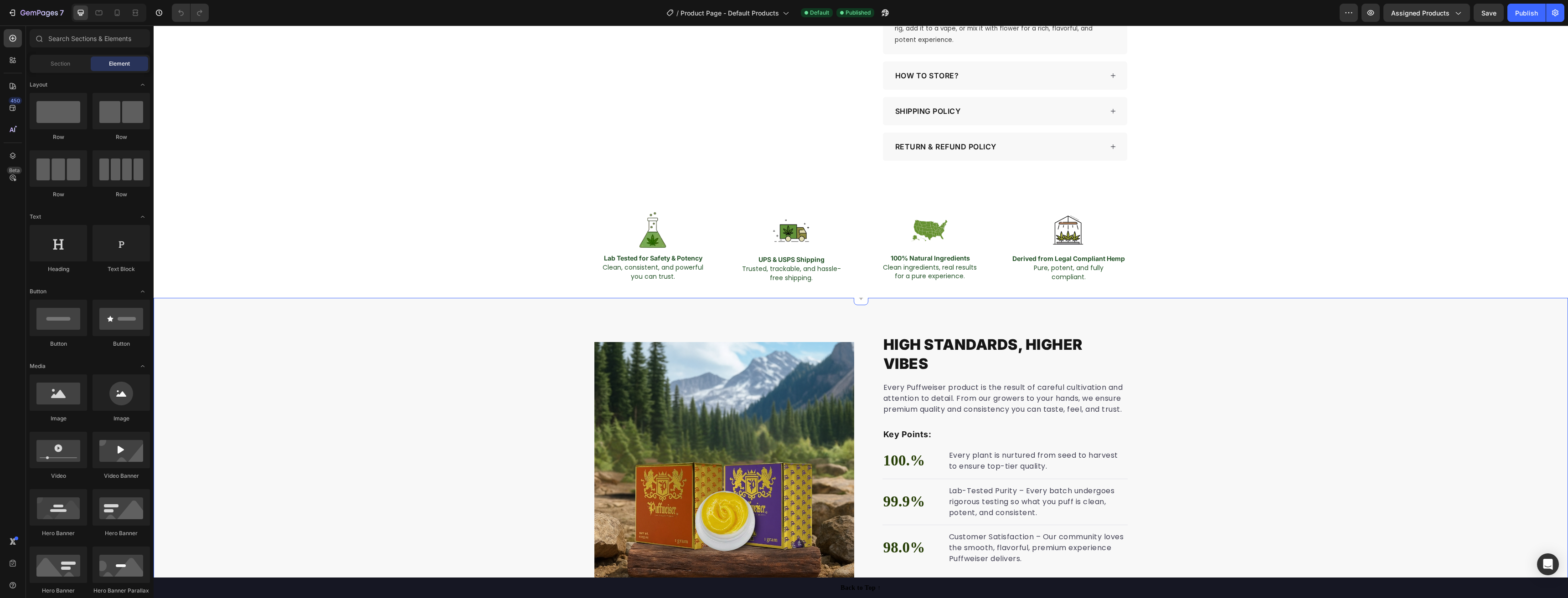
scroll to position [592, 0]
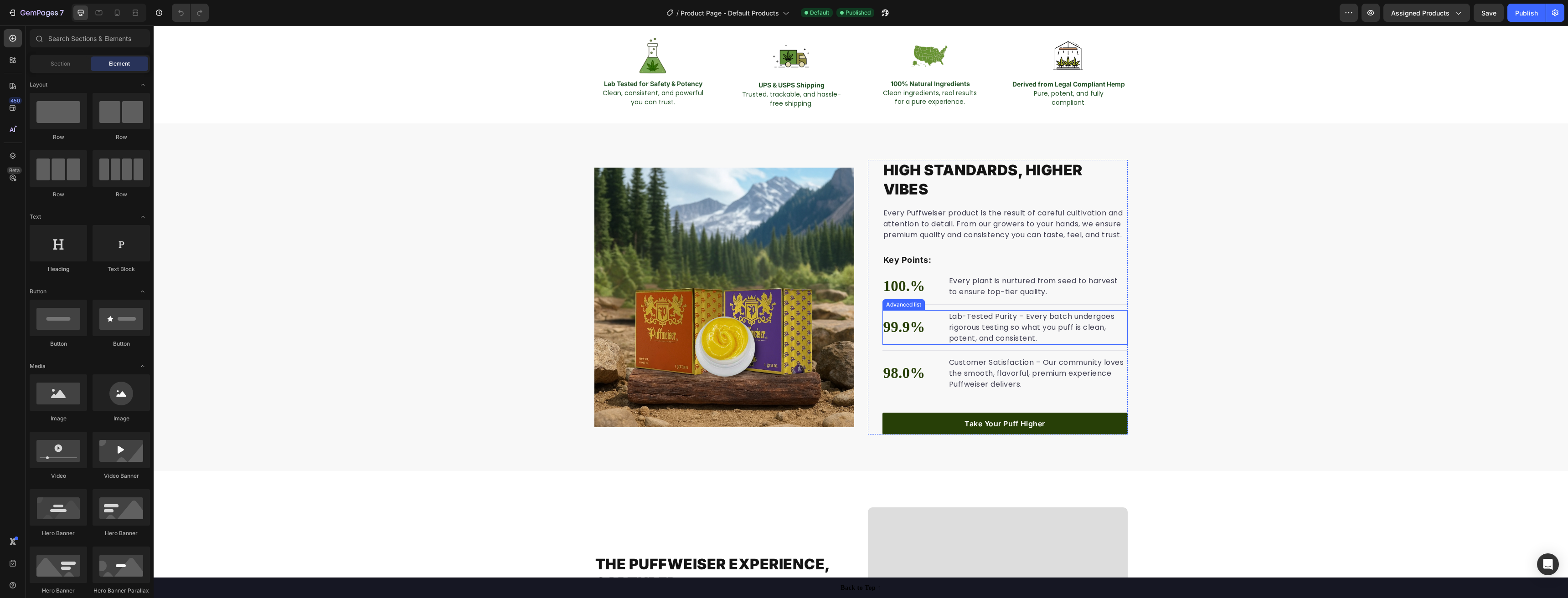
click at [933, 311] on li "99.9% Text block Lab-Tested Purity – Every batch undergoes rigorous testing so …" at bounding box center [1005, 327] width 245 height 34
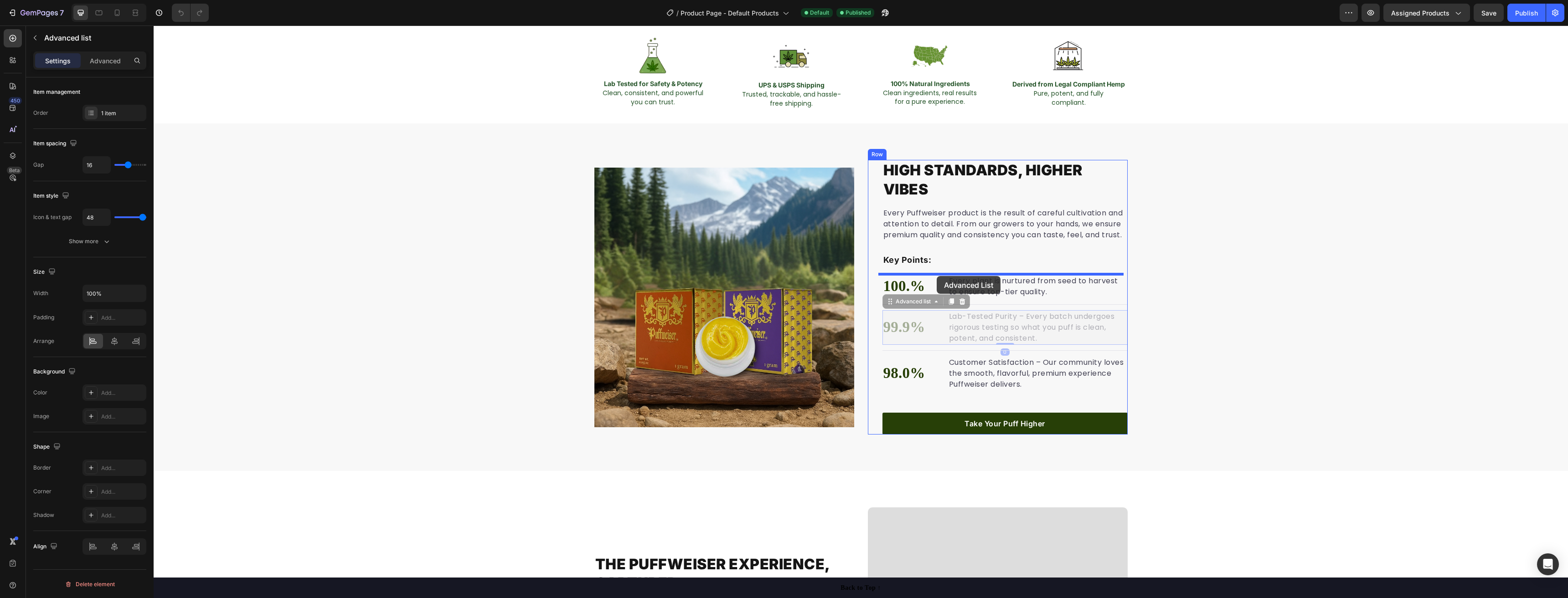
drag, startPoint x: 889, startPoint y: 302, endPoint x: 937, endPoint y: 276, distance: 54.6
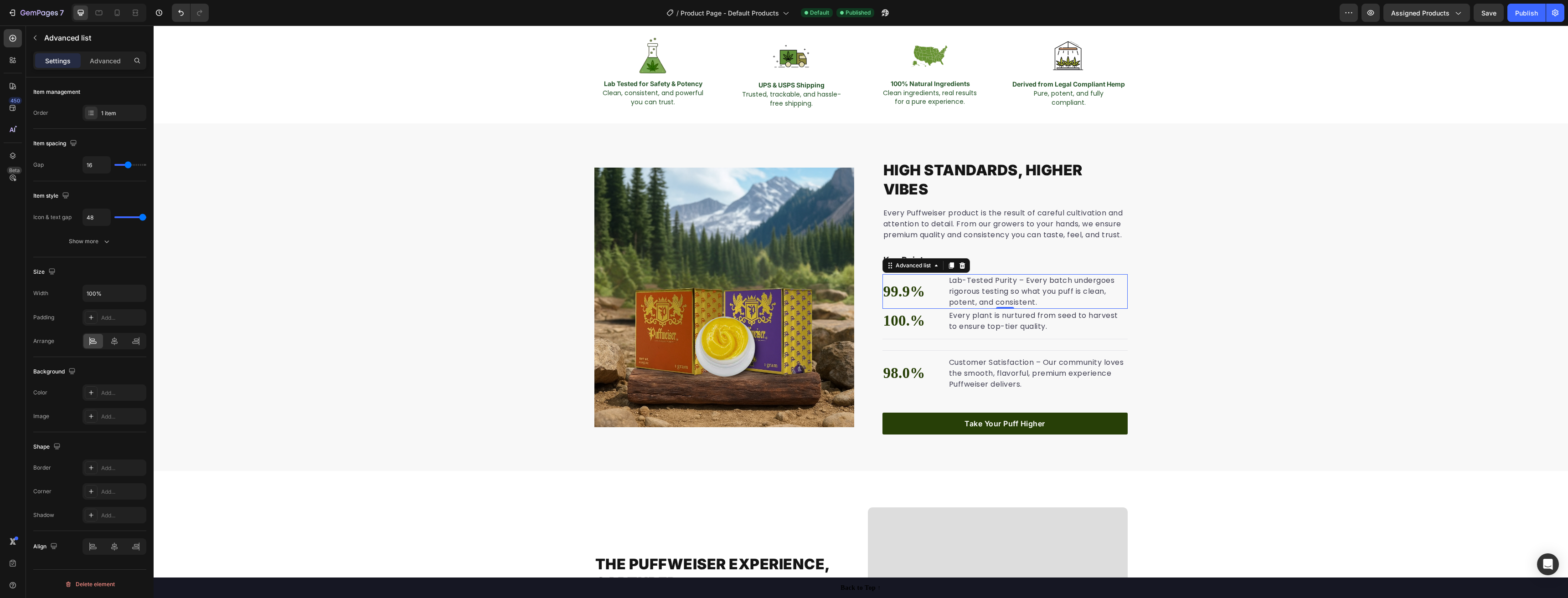
click at [935, 297] on li "99.9% Text block Lab-Tested Purity – Every batch undergoes rigorous testing so …" at bounding box center [1005, 291] width 245 height 34
click at [938, 313] on li "100.% Text block Every plant is nurtured from seed to harvest to ensure top-tie…" at bounding box center [1005, 320] width 245 height 25
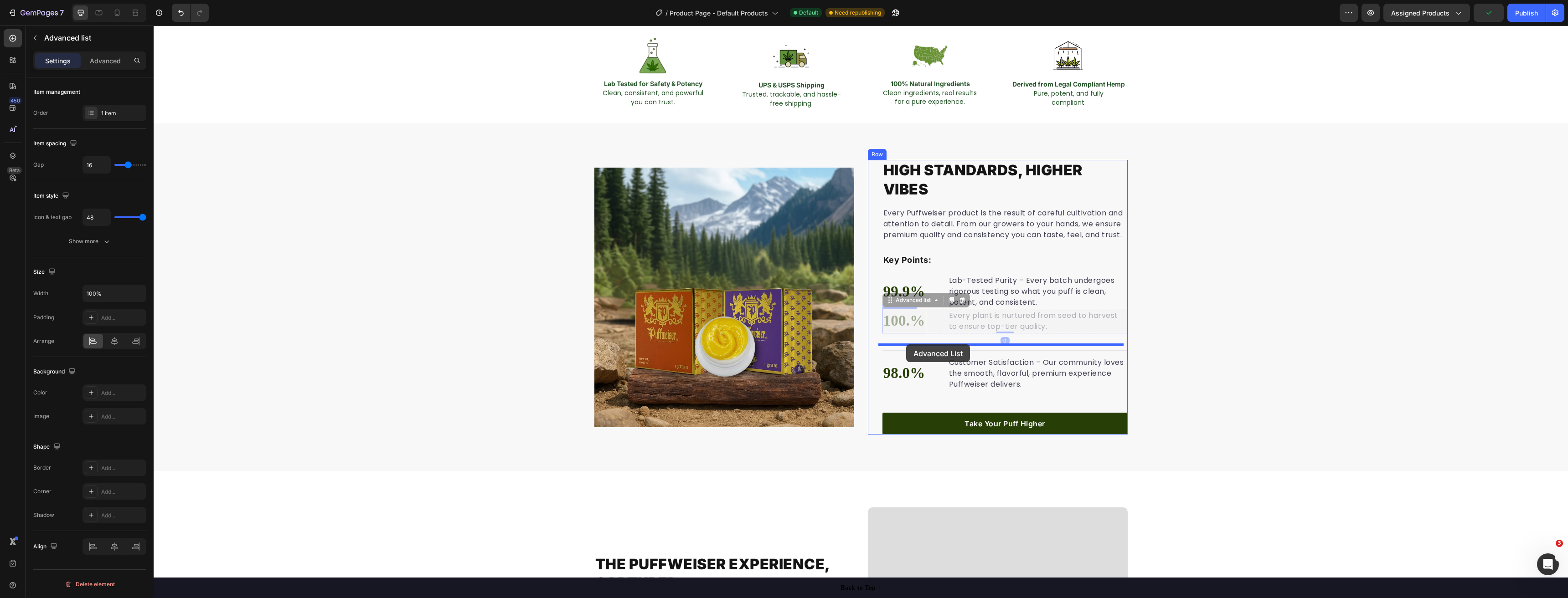
drag, startPoint x: 888, startPoint y: 304, endPoint x: 906, endPoint y: 344, distance: 43.9
click at [1259, 333] on div "High Standards, Higher Vibes Heading Every Puffweiser product is the result of …" at bounding box center [860, 297] width 1414 height 275
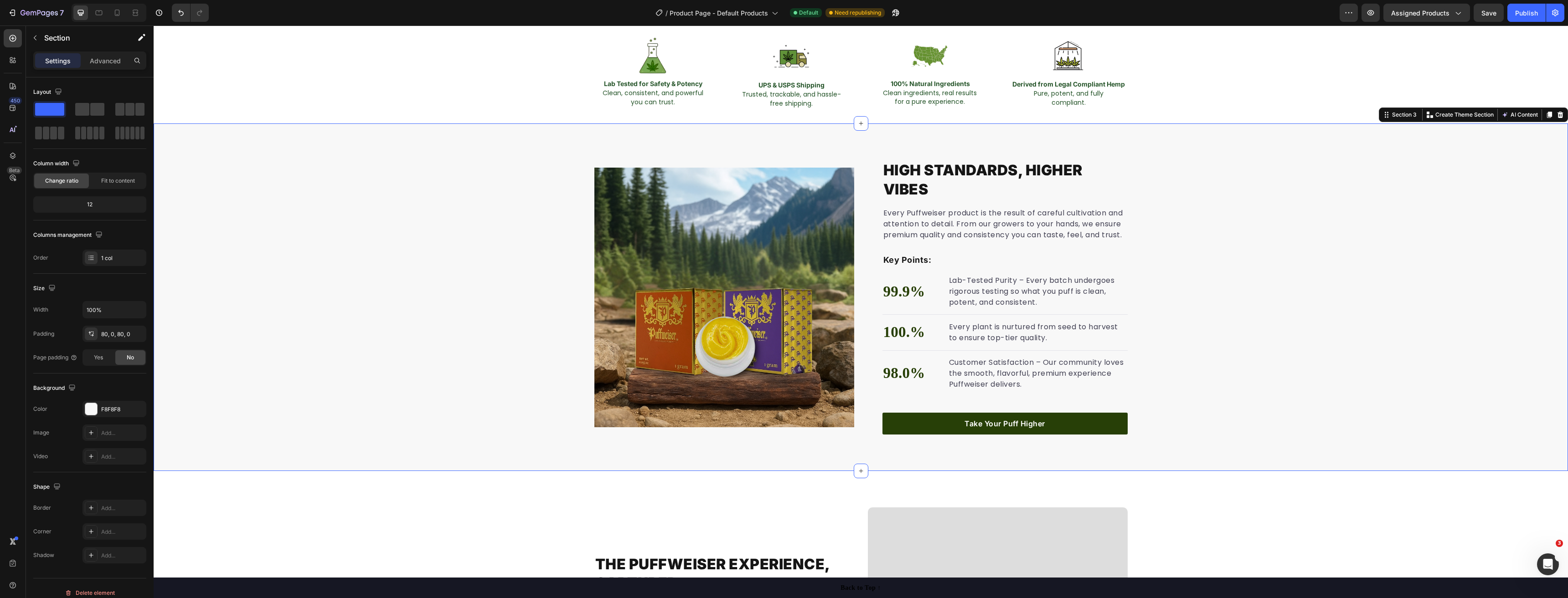
click at [1342, 266] on div "High Standards, Higher Vibes Heading Every Puffweiser product is the result of …" at bounding box center [860, 297] width 1414 height 275
drag, startPoint x: 1501, startPoint y: 13, endPoint x: 1513, endPoint y: 14, distance: 12.0
click at [1500, 13] on button "button" at bounding box center [1489, 13] width 30 height 18
click at [1516, 14] on div "Publish" at bounding box center [1527, 13] width 23 height 10
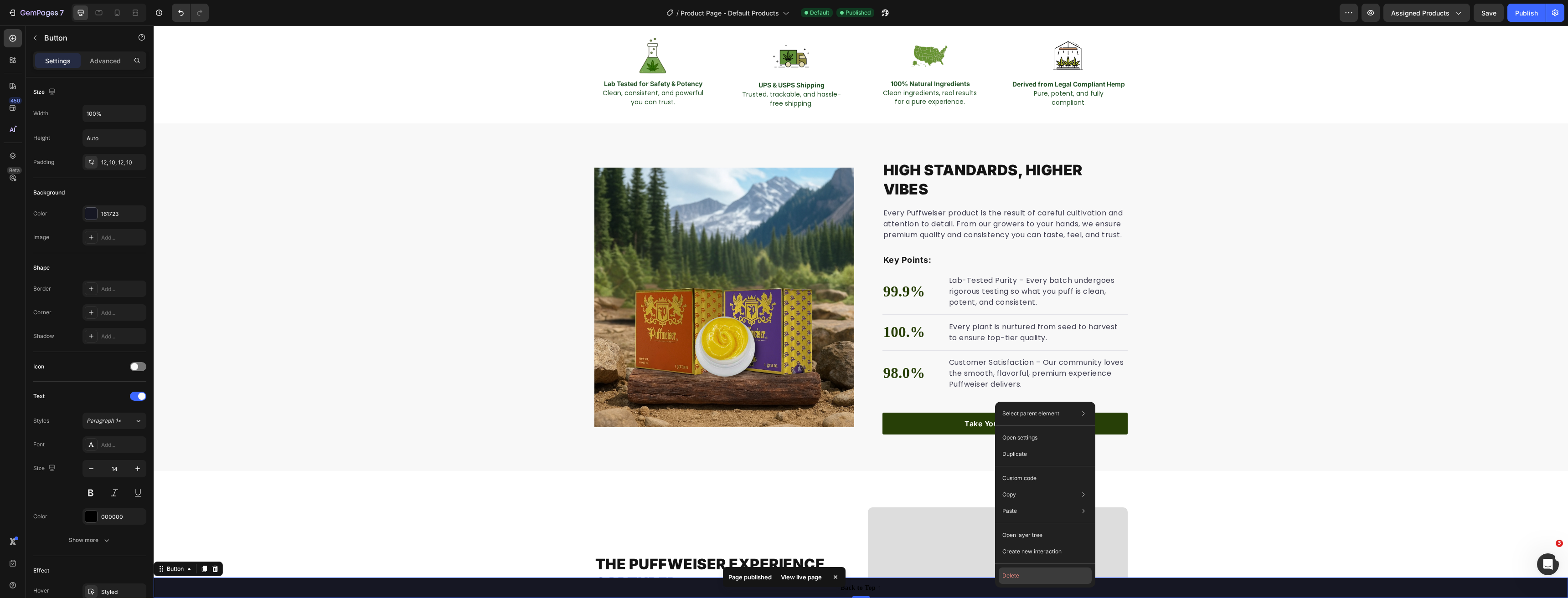
click at [1023, 576] on button "Delete" at bounding box center [1045, 576] width 93 height 16
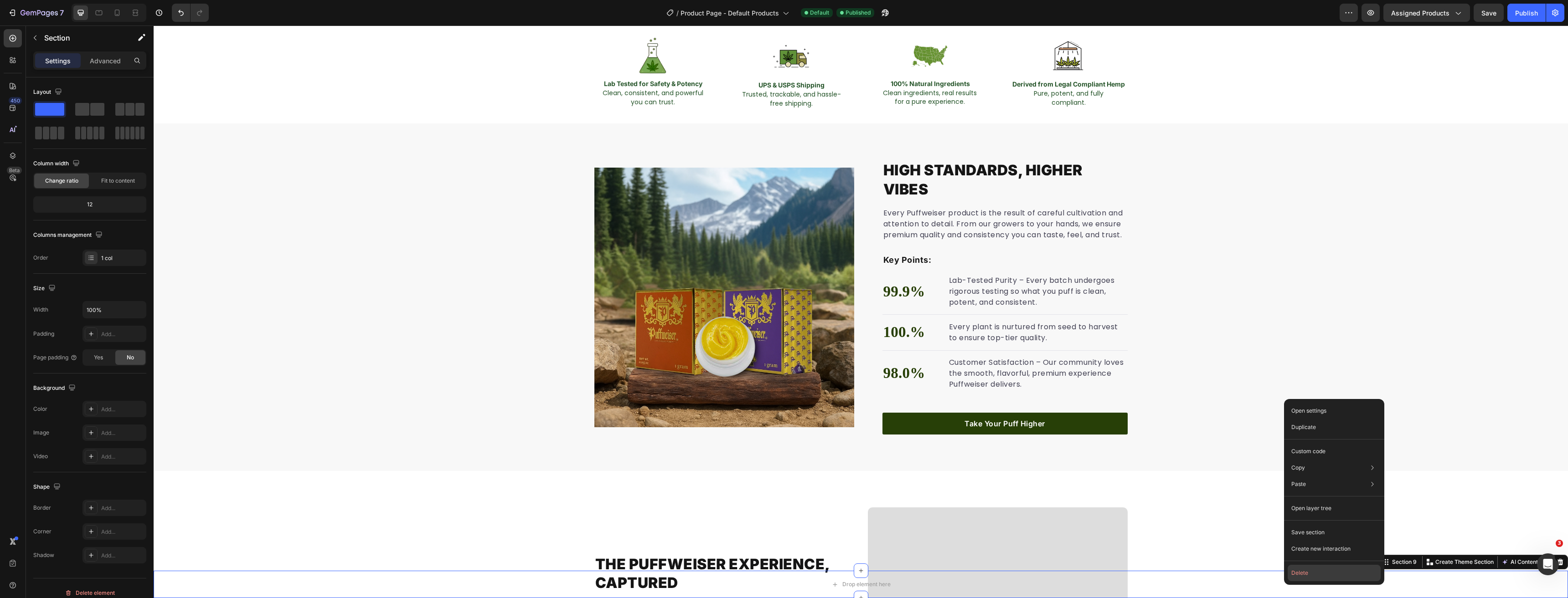
click at [1311, 574] on button "Delete" at bounding box center [1334, 573] width 93 height 16
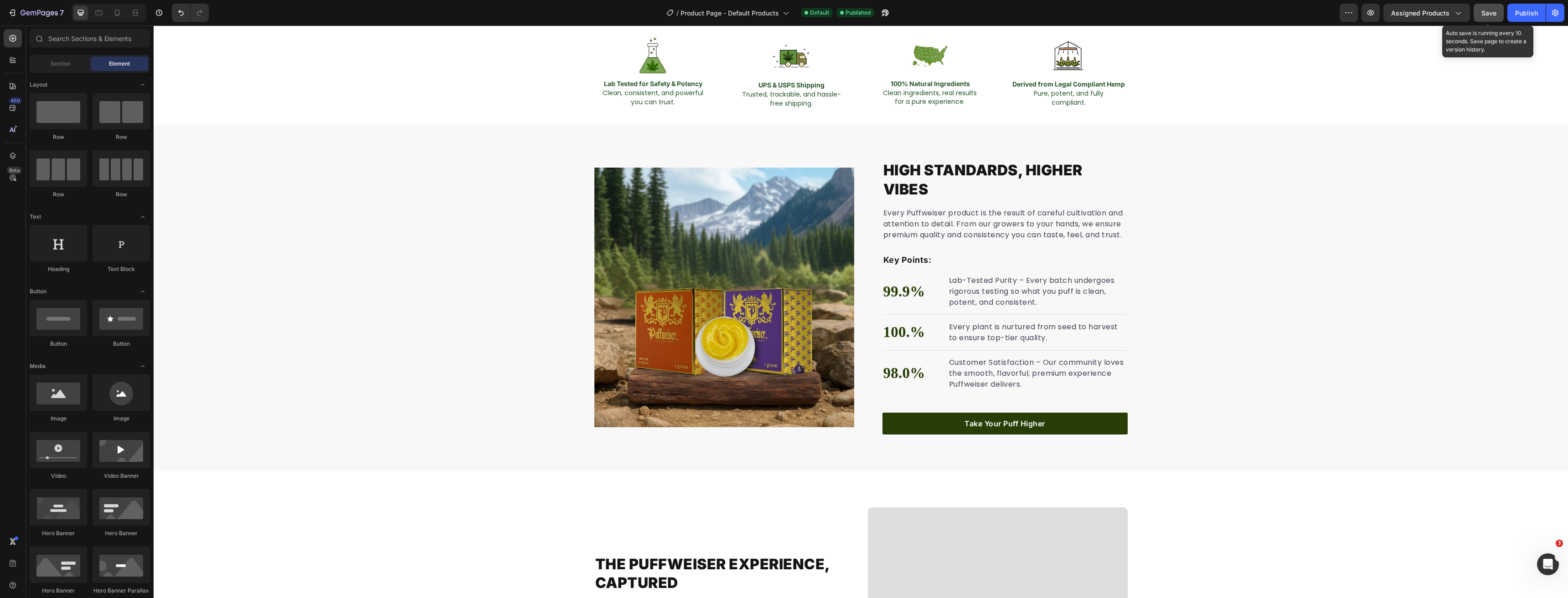
click at [1484, 13] on span "Save" at bounding box center [1489, 13] width 15 height 8
click at [1536, 15] on div "Publish" at bounding box center [1527, 13] width 23 height 10
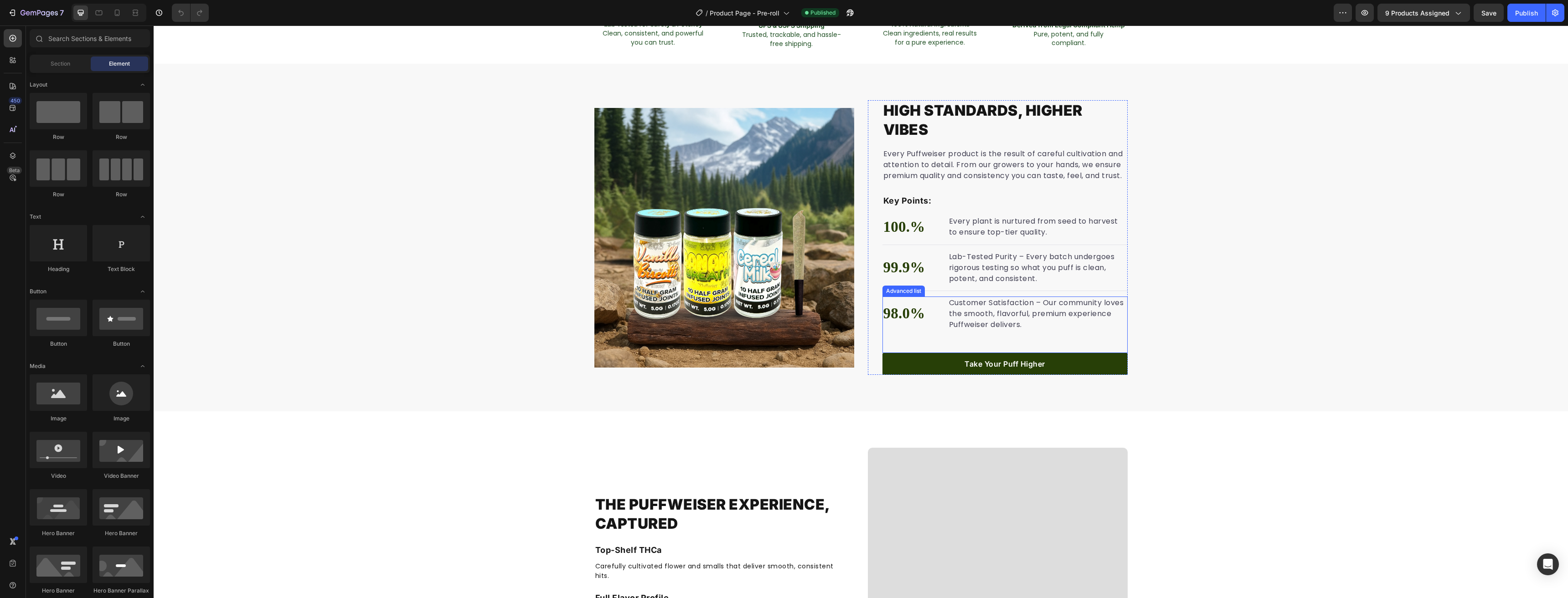
scroll to position [91, 0]
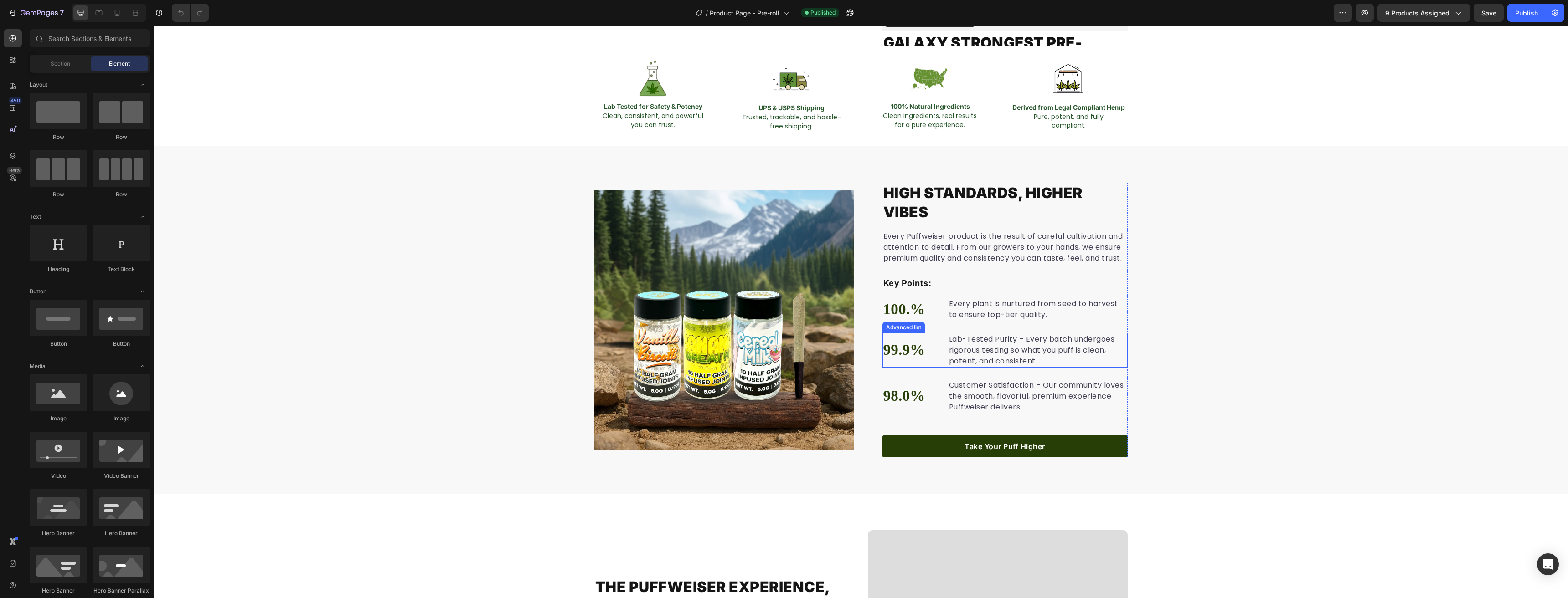
click at [937, 342] on li "99.9% Text block Lab-Tested Purity – Every batch undergoes rigorous testing so …" at bounding box center [1005, 350] width 245 height 34
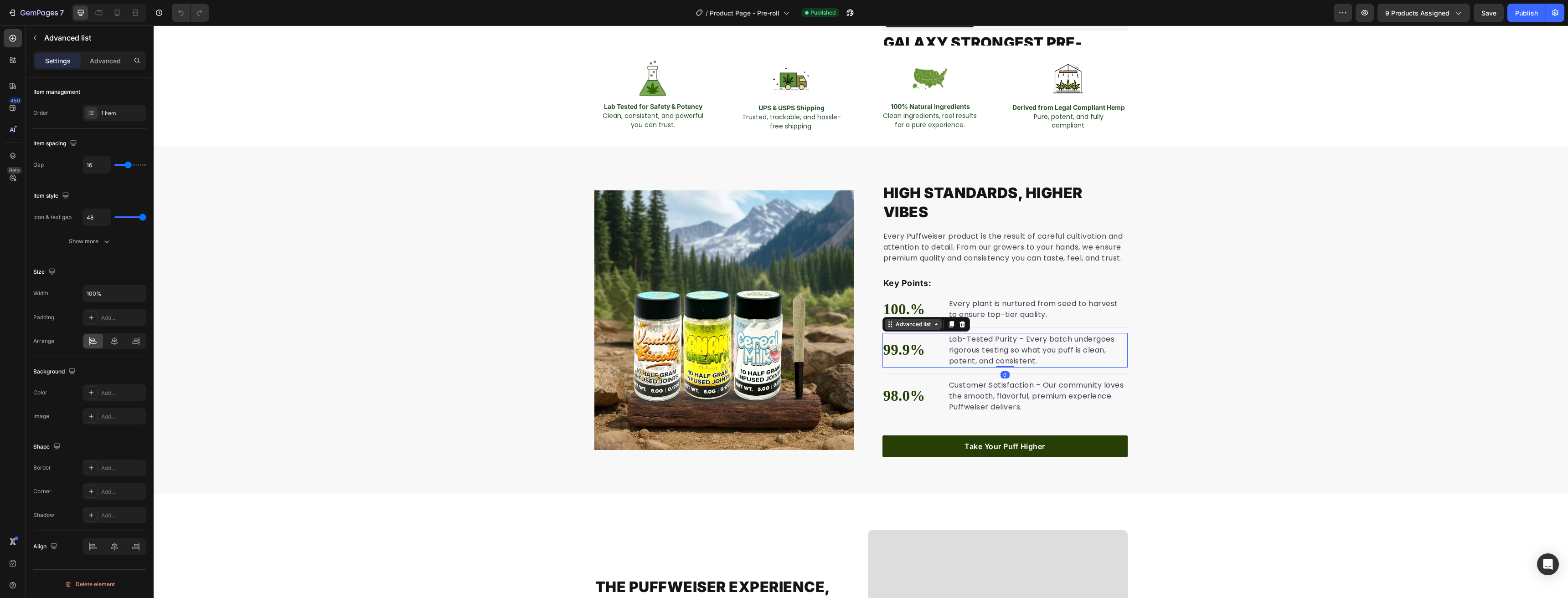
scroll to position [0, 0]
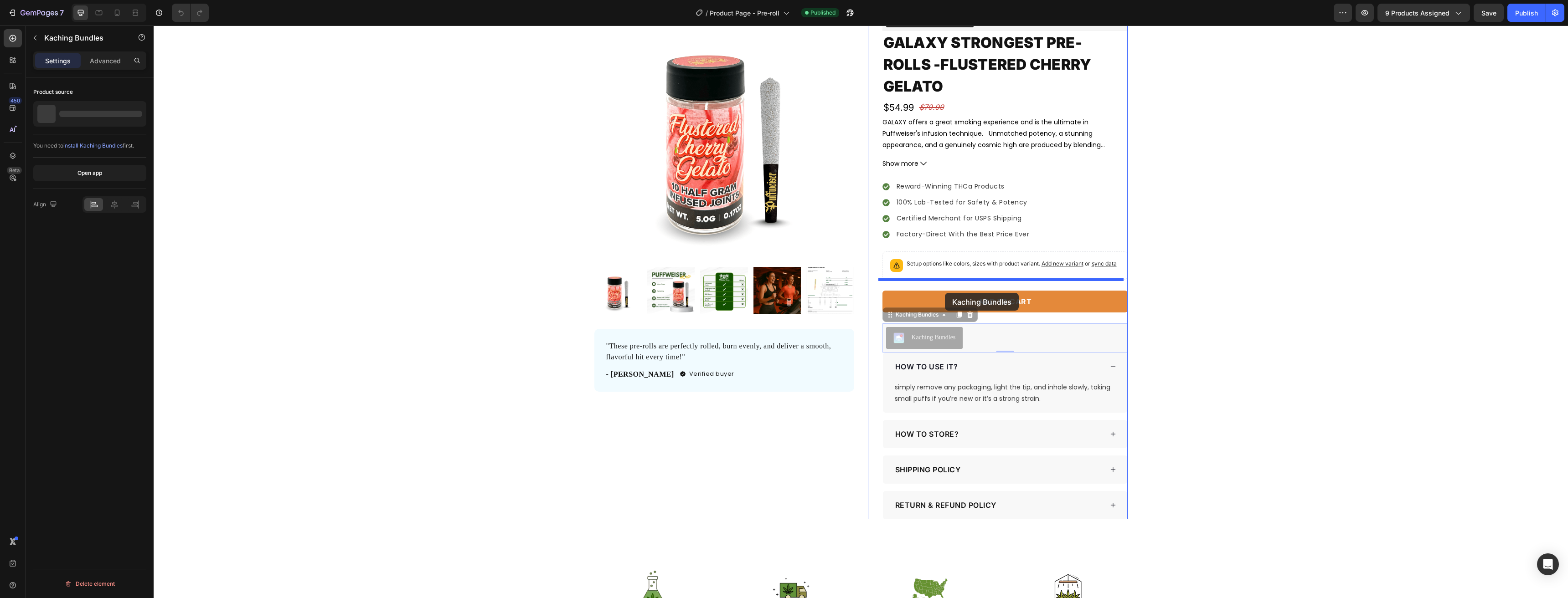
drag, startPoint x: 884, startPoint y: 325, endPoint x: 945, endPoint y: 293, distance: 68.9
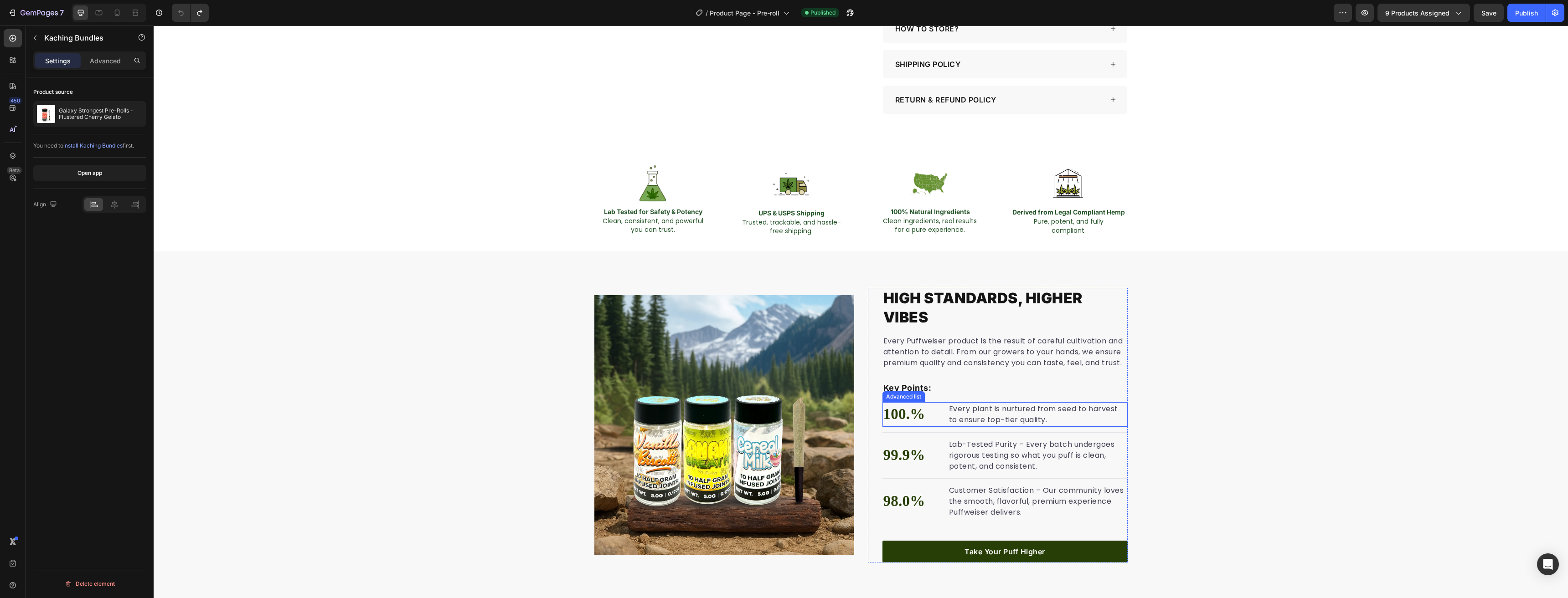
scroll to position [496, 0]
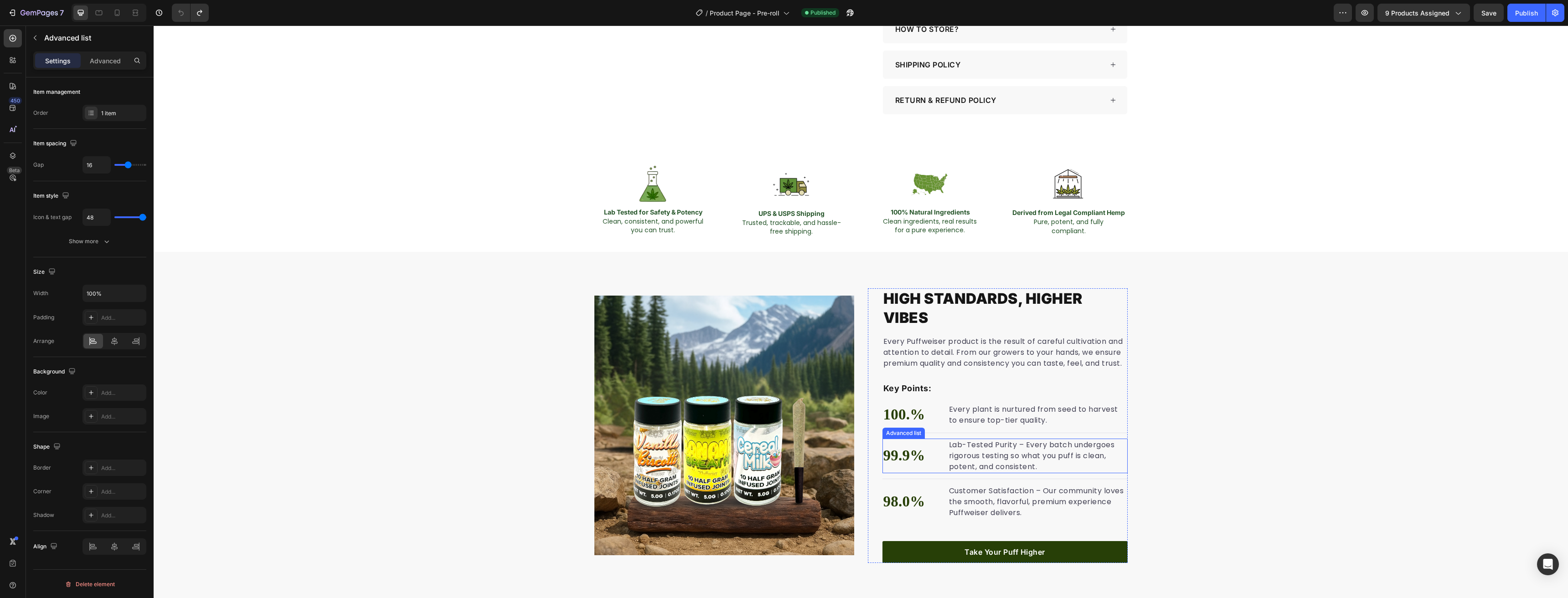
click at [937, 446] on li "99.9% Text block Lab-Tested Purity – Every batch undergoes rigorous testing so …" at bounding box center [1005, 455] width 245 height 34
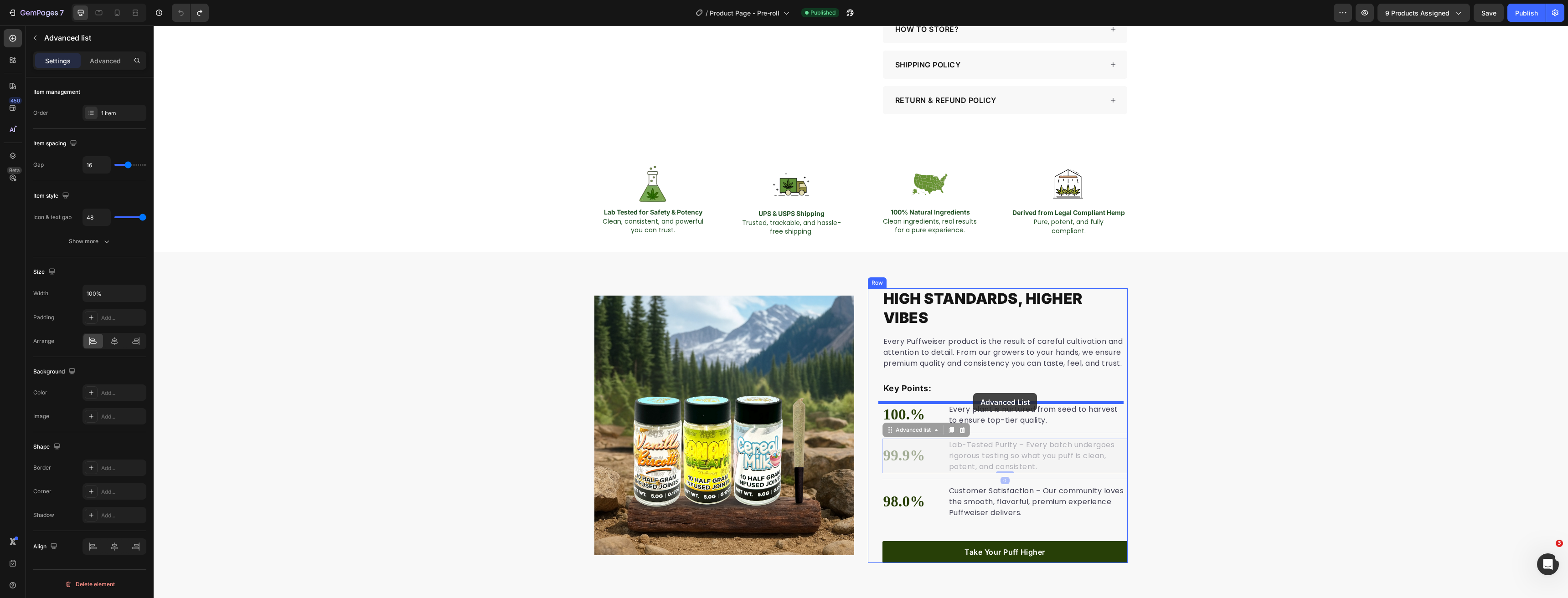
drag, startPoint x: 888, startPoint y: 430, endPoint x: 973, endPoint y: 394, distance: 92.3
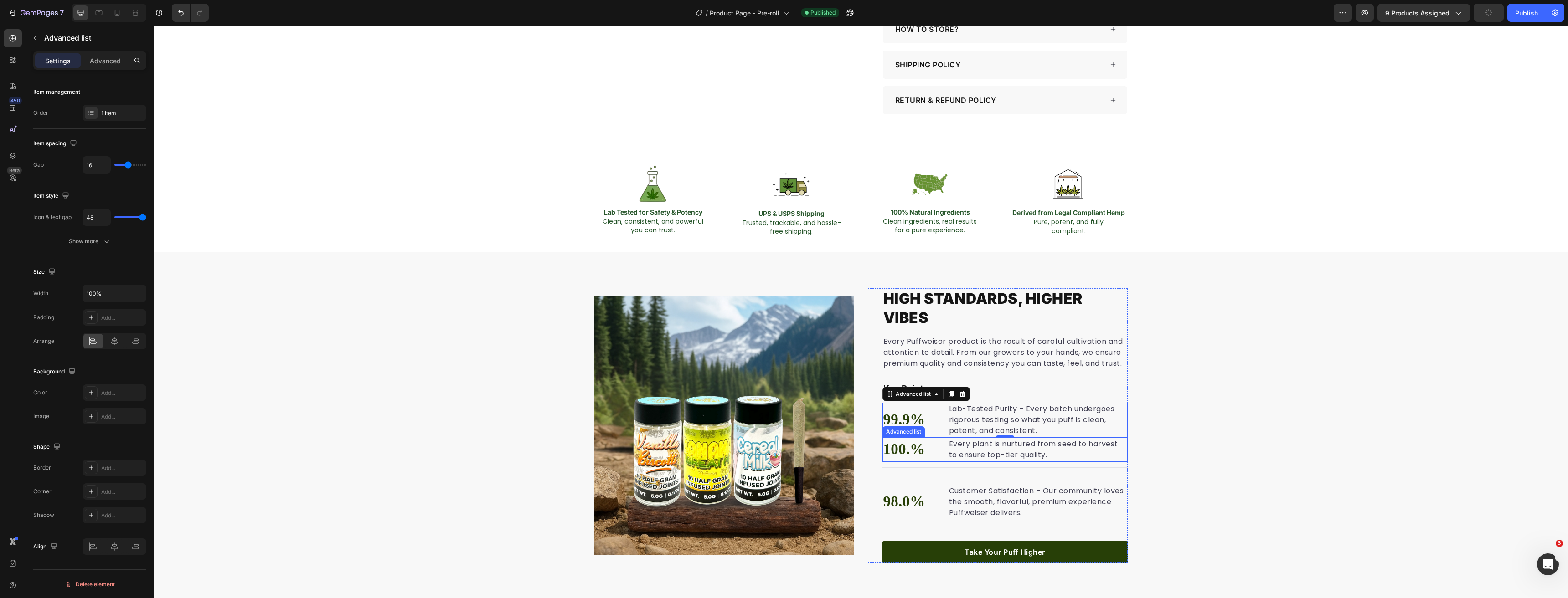
click at [939, 446] on li "100.% Text block Every plant is nurtured from seed to harvest to ensure top-tie…" at bounding box center [1005, 449] width 245 height 25
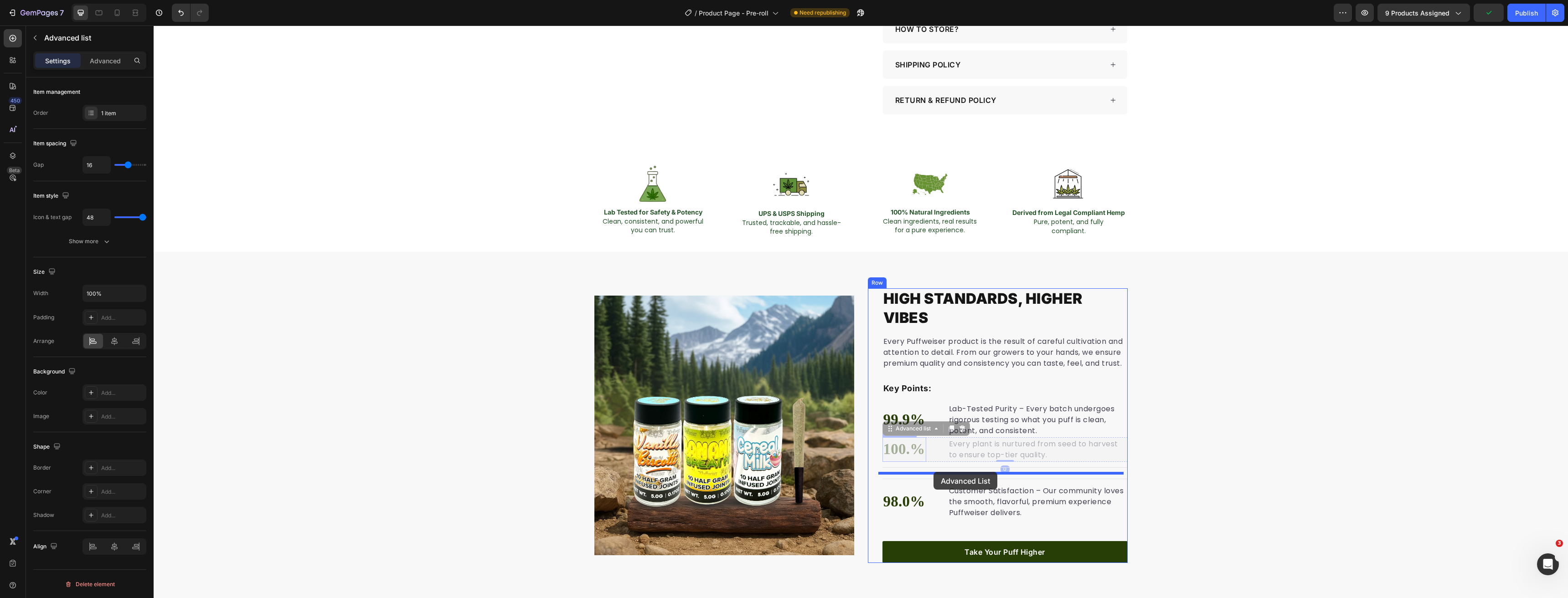
drag, startPoint x: 886, startPoint y: 429, endPoint x: 933, endPoint y: 472, distance: 63.7
click at [1302, 285] on div "High Standards, Higher Vibes Heading Every Puffweiser product is the result of …" at bounding box center [860, 425] width 1414 height 348
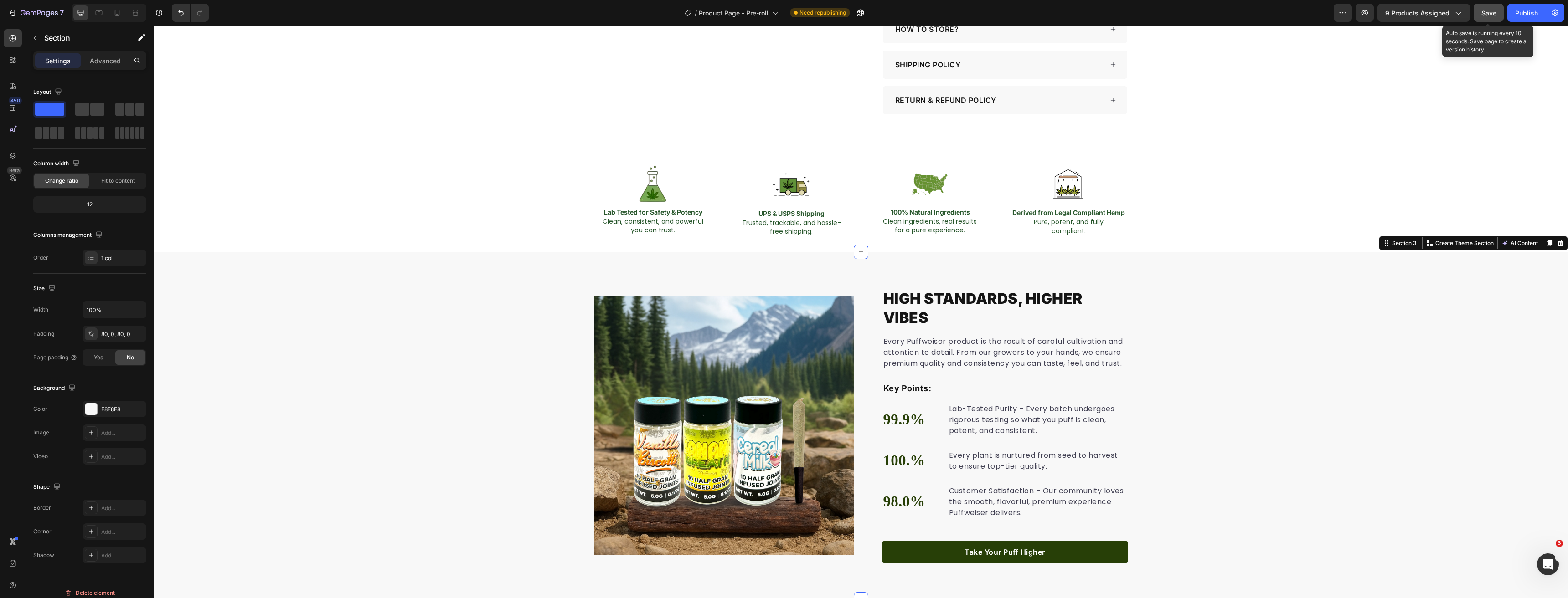
click at [1502, 11] on button "Save" at bounding box center [1489, 13] width 30 height 18
drag, startPoint x: 1525, startPoint y: 15, endPoint x: 1517, endPoint y: 24, distance: 12.0
click at [1525, 15] on div "Publish" at bounding box center [1527, 13] width 23 height 10
click at [1342, 15] on icon "button" at bounding box center [1342, 13] width 9 height 9
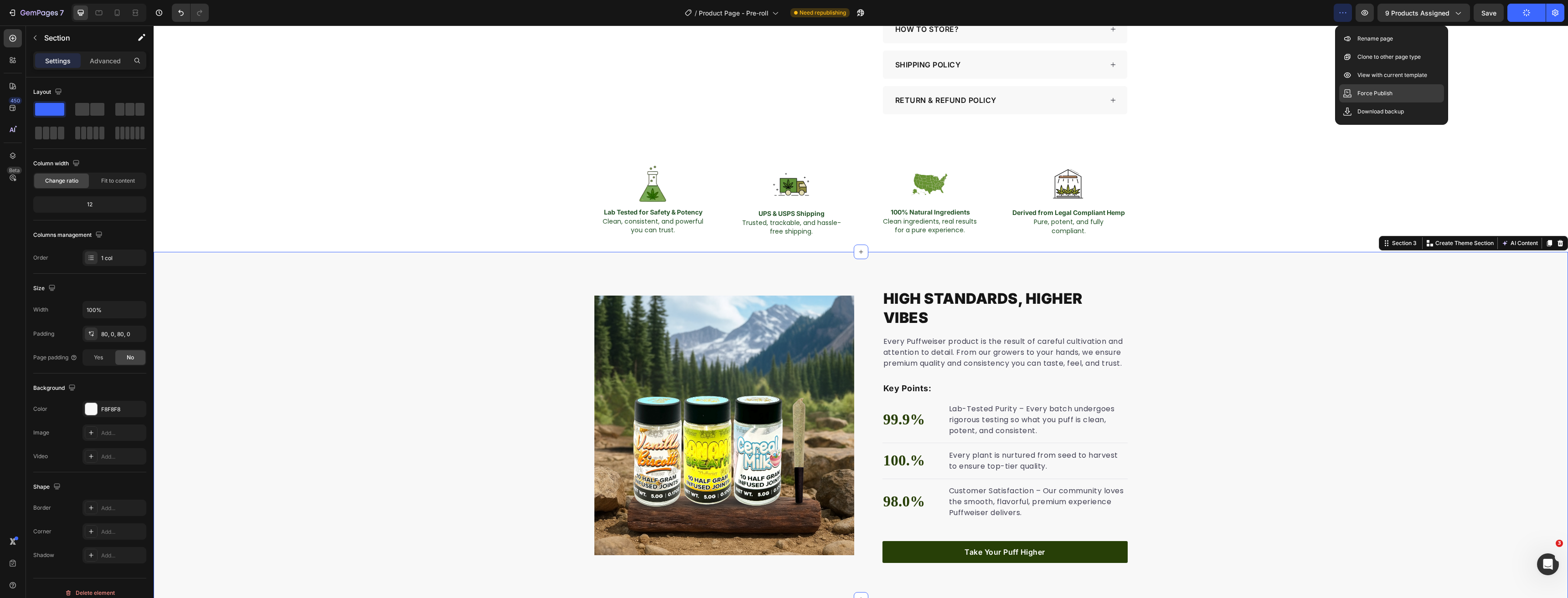
click at [1368, 89] on p "Force Publish" at bounding box center [1375, 93] width 35 height 9
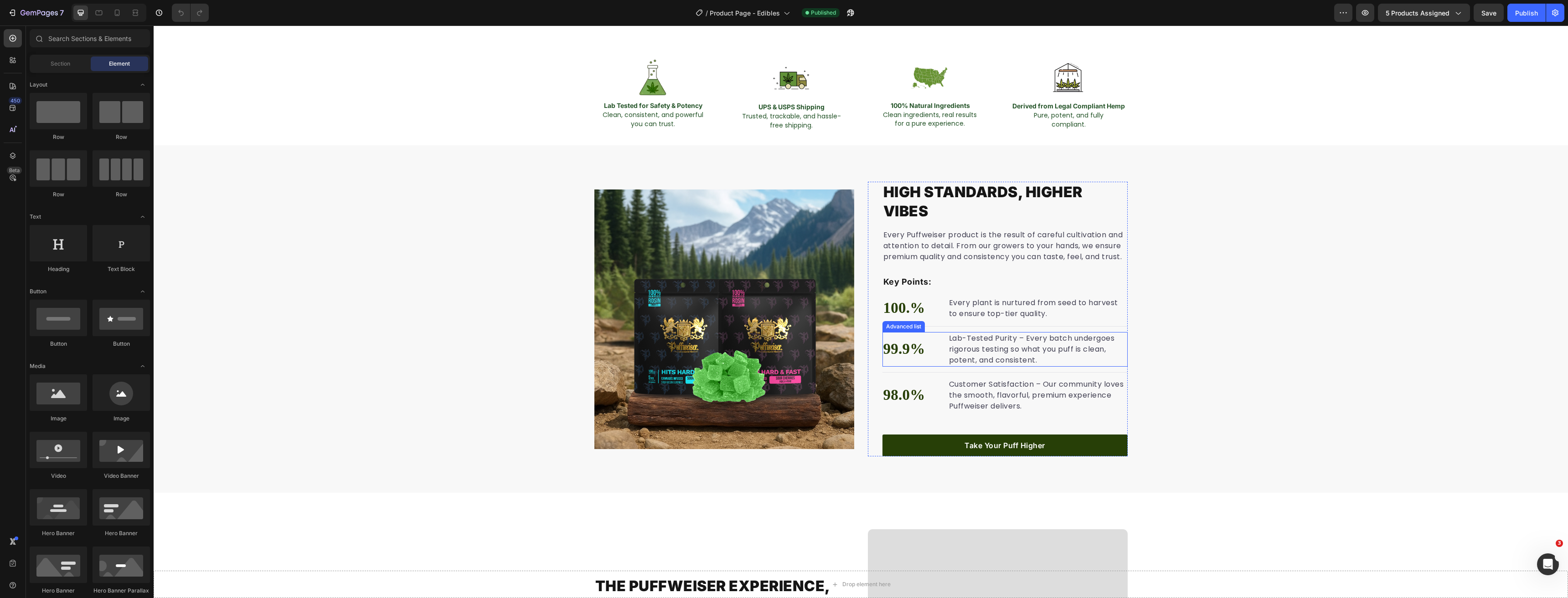
click at [942, 350] on li "99.9% Text block Lab-Tested Purity – Every batch undergoes rigorous testing so …" at bounding box center [1005, 349] width 245 height 34
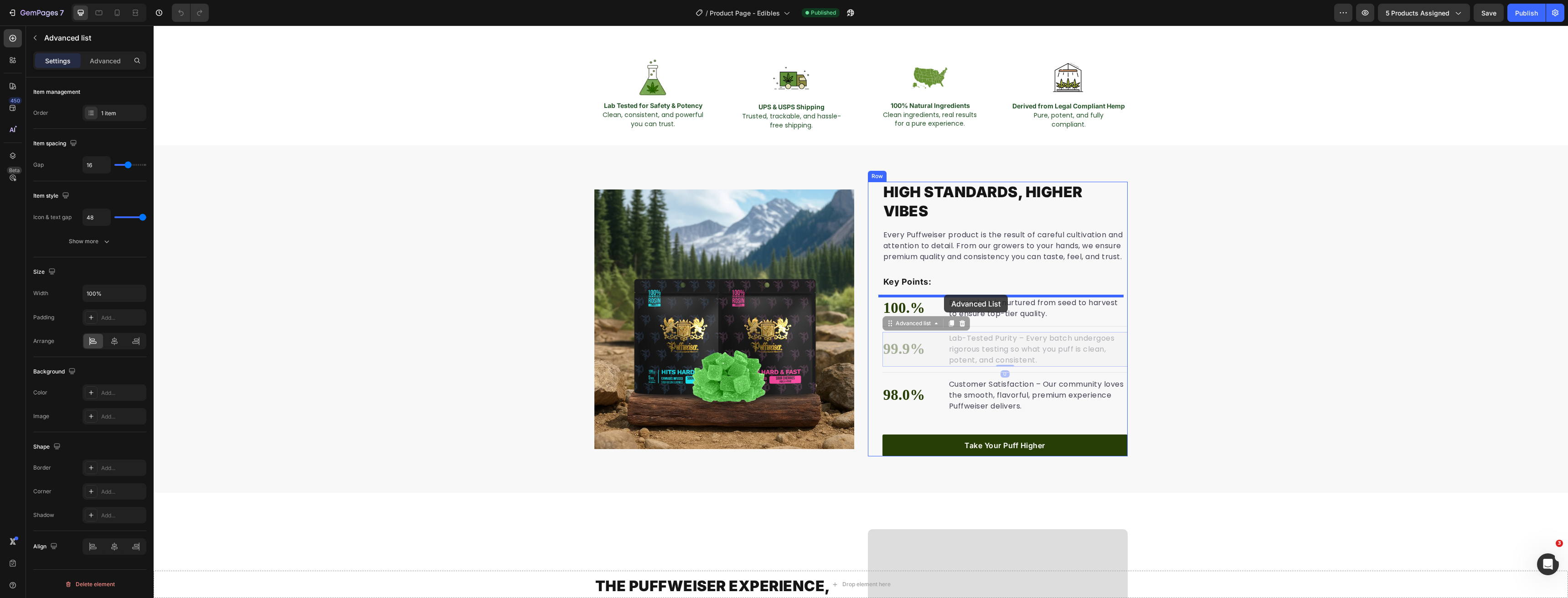
drag, startPoint x: 901, startPoint y: 318, endPoint x: 944, endPoint y: 294, distance: 49.2
click at [942, 342] on li "100.% Text block Every plant is nurtured from seed to harvest to ensure top-tie…" at bounding box center [1005, 343] width 245 height 25
drag, startPoint x: 888, startPoint y: 325, endPoint x: 972, endPoint y: 367, distance: 93.9
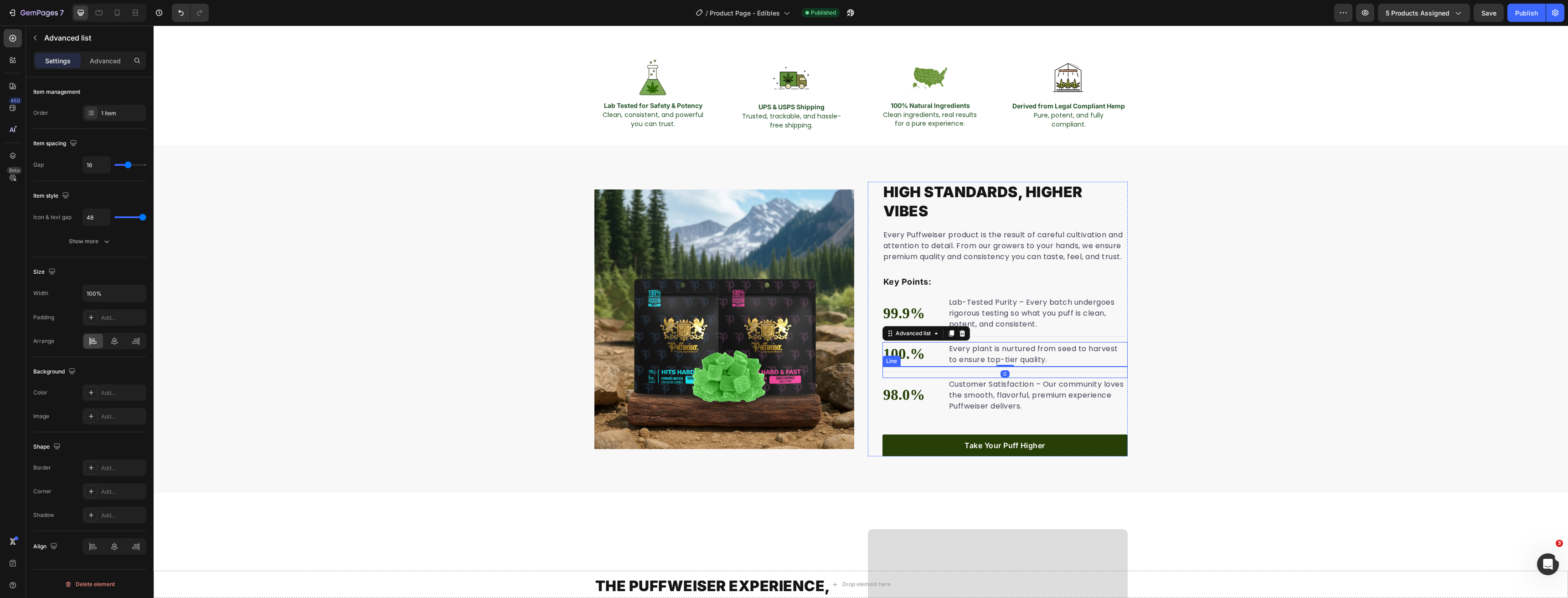
click at [1283, 300] on div "High Standards, Higher Vibes Heading Every Puffweiser product is the result of …" at bounding box center [860, 319] width 1414 height 275
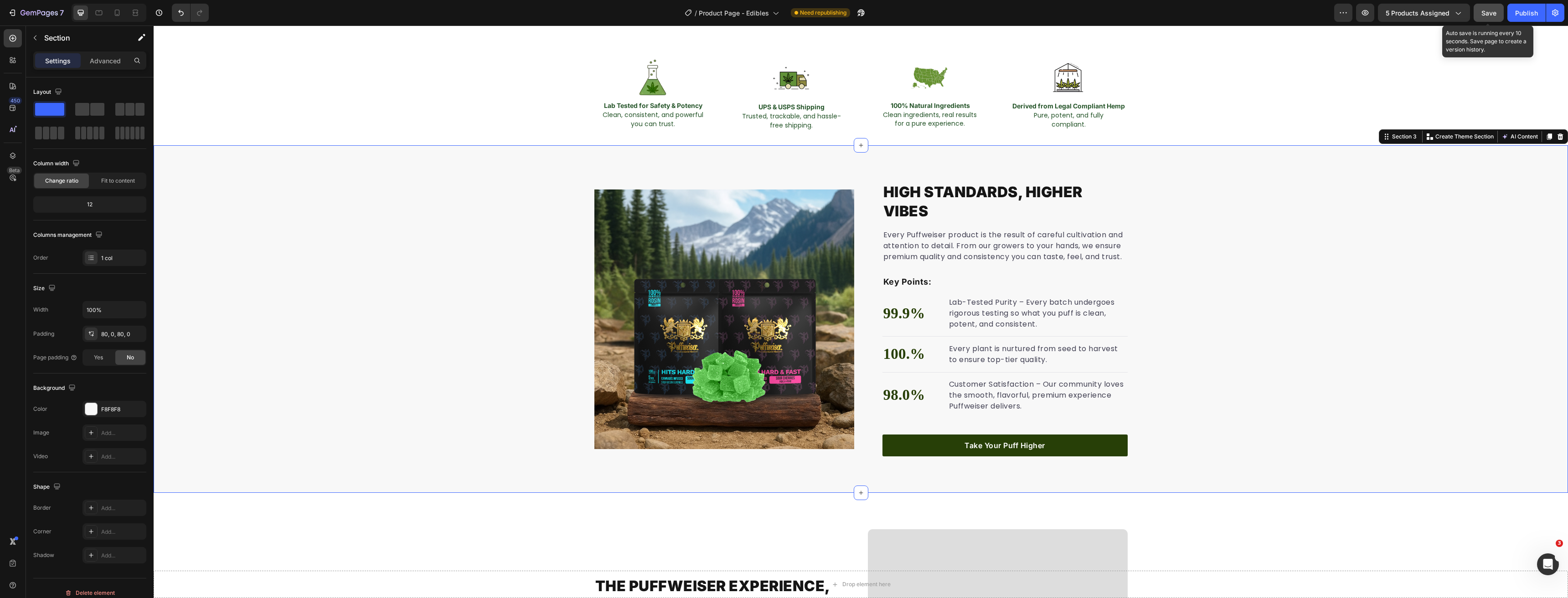
click at [1492, 13] on span "Save" at bounding box center [1489, 13] width 15 height 8
click at [1522, 16] on div "Publish" at bounding box center [1527, 13] width 23 height 10
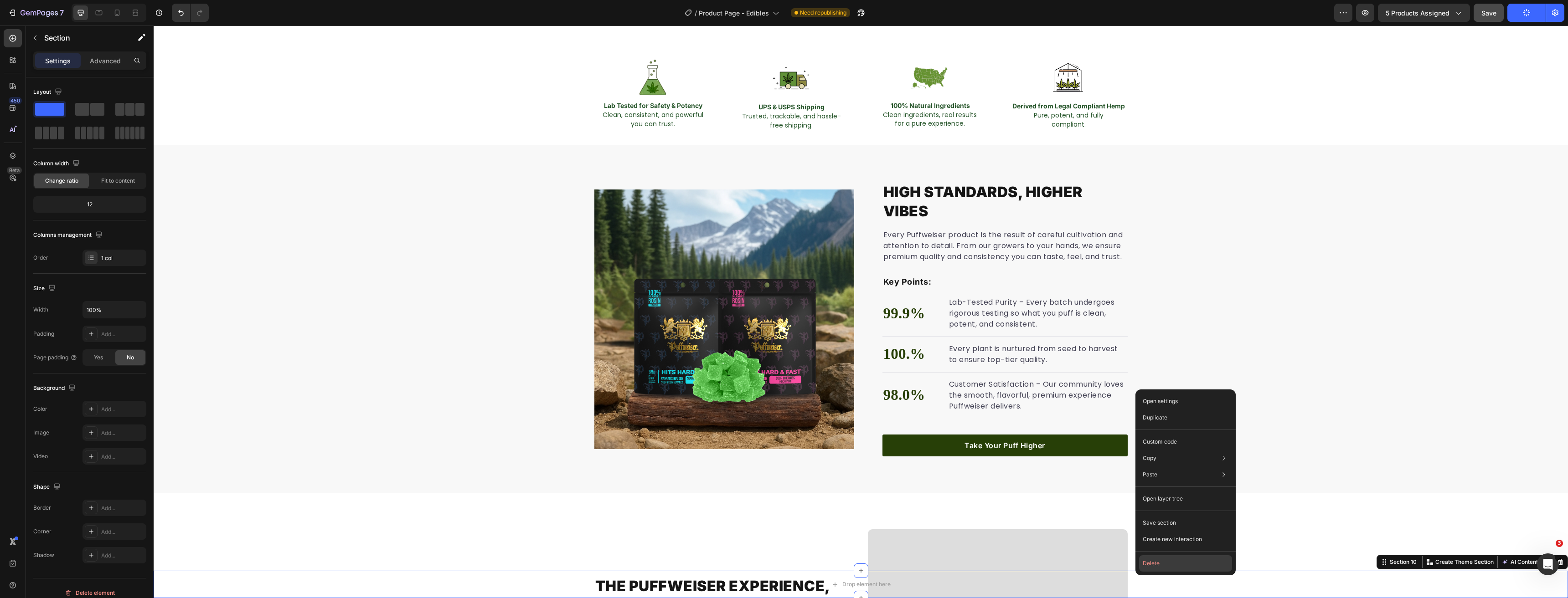
drag, startPoint x: 1159, startPoint y: 566, endPoint x: 953, endPoint y: 547, distance: 206.9
click at [1159, 566] on button "Delete" at bounding box center [1185, 563] width 93 height 16
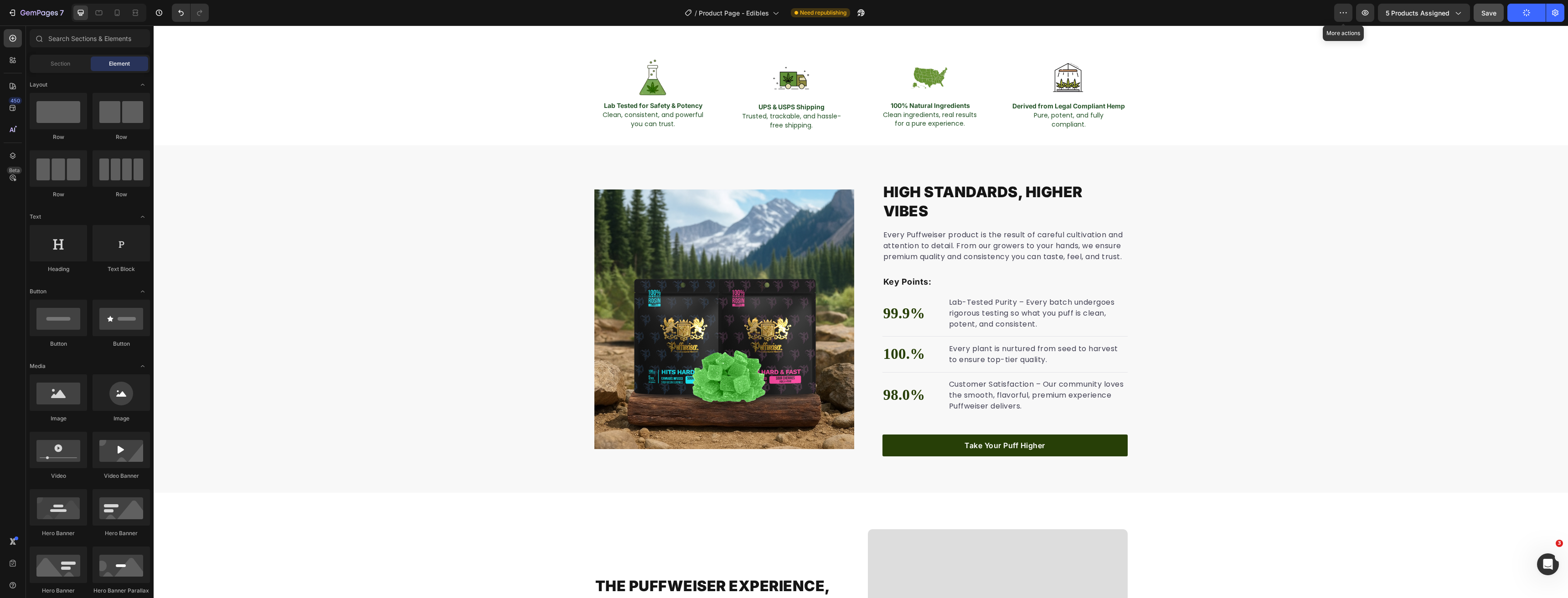
click at [1352, 21] on div at bounding box center [1343, 13] width 18 height 18
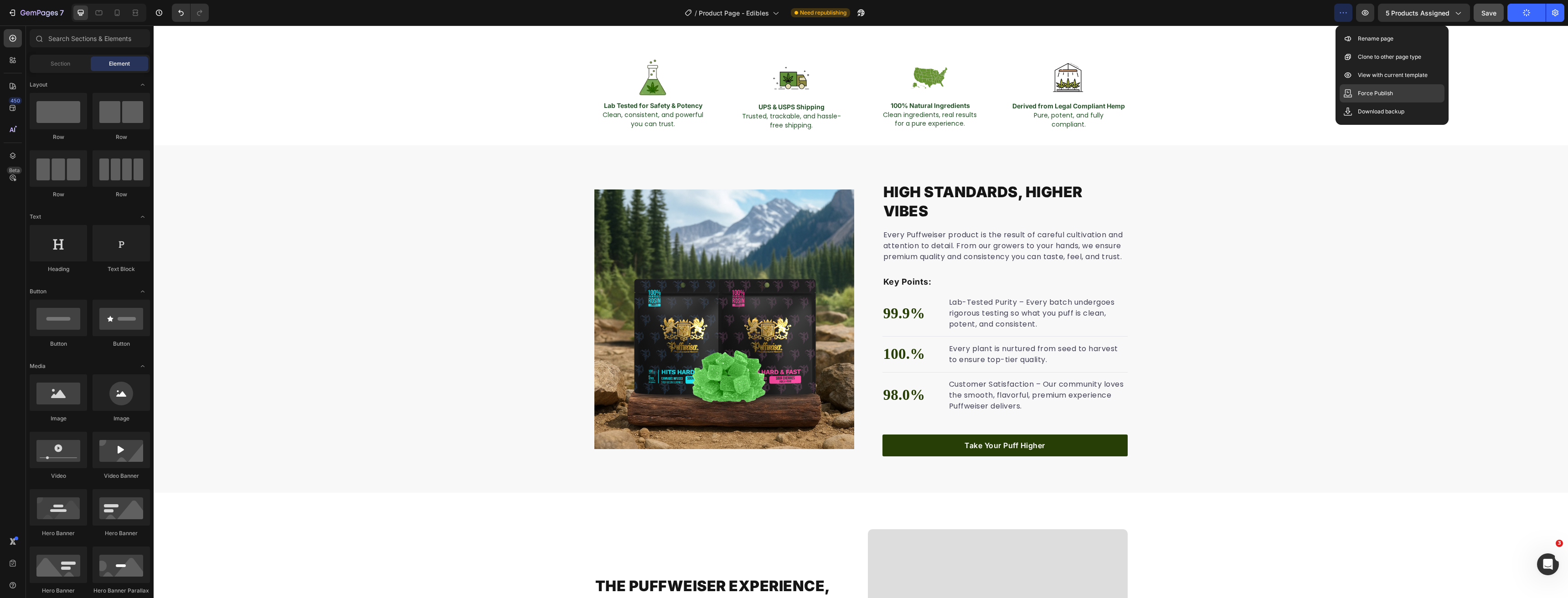
click at [1369, 89] on div "Force Publish" at bounding box center [1392, 93] width 105 height 18
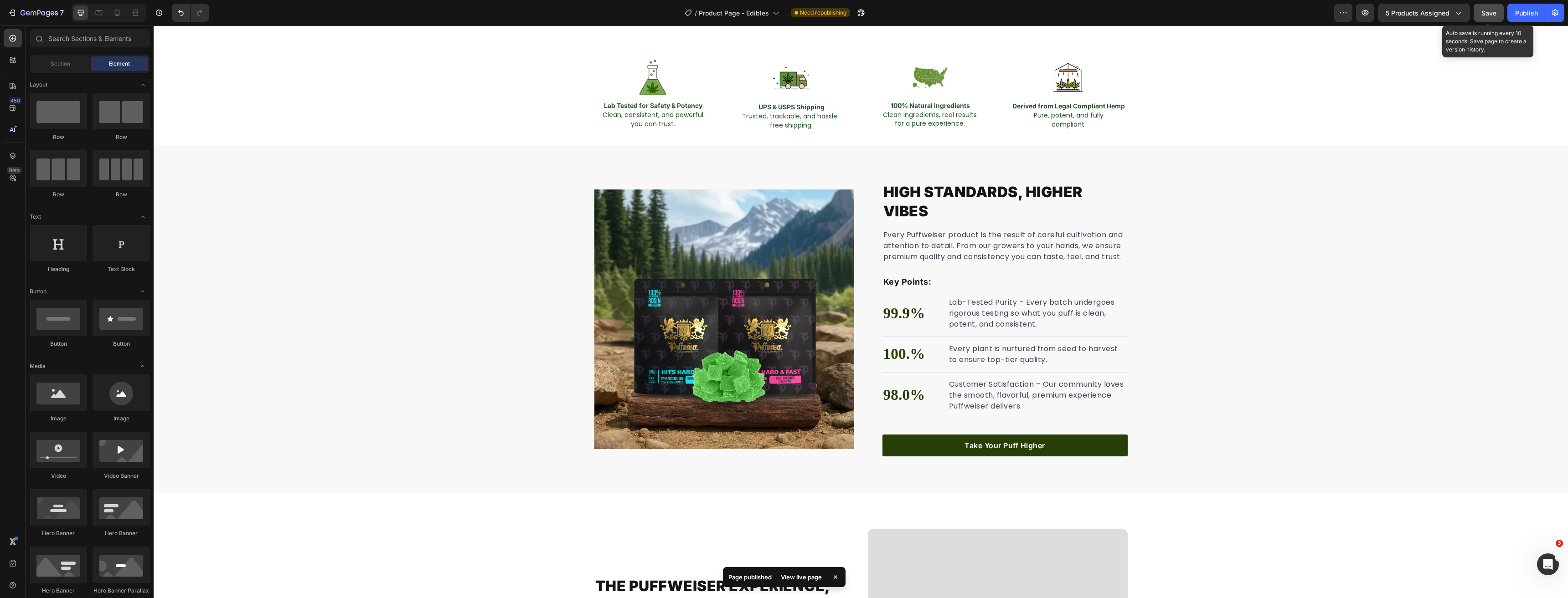
click at [1491, 13] on span "Save" at bounding box center [1489, 13] width 15 height 8
click at [1528, 15] on div "Publish" at bounding box center [1527, 13] width 23 height 10
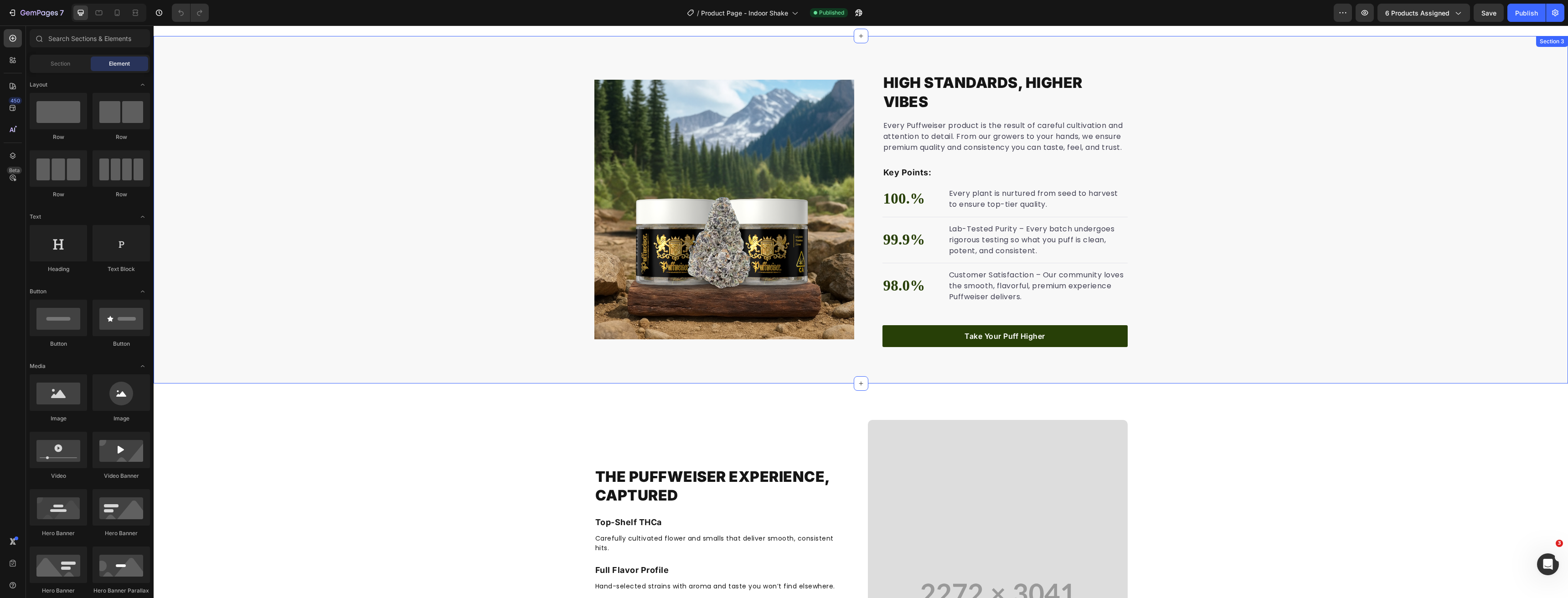
scroll to position [592, 0]
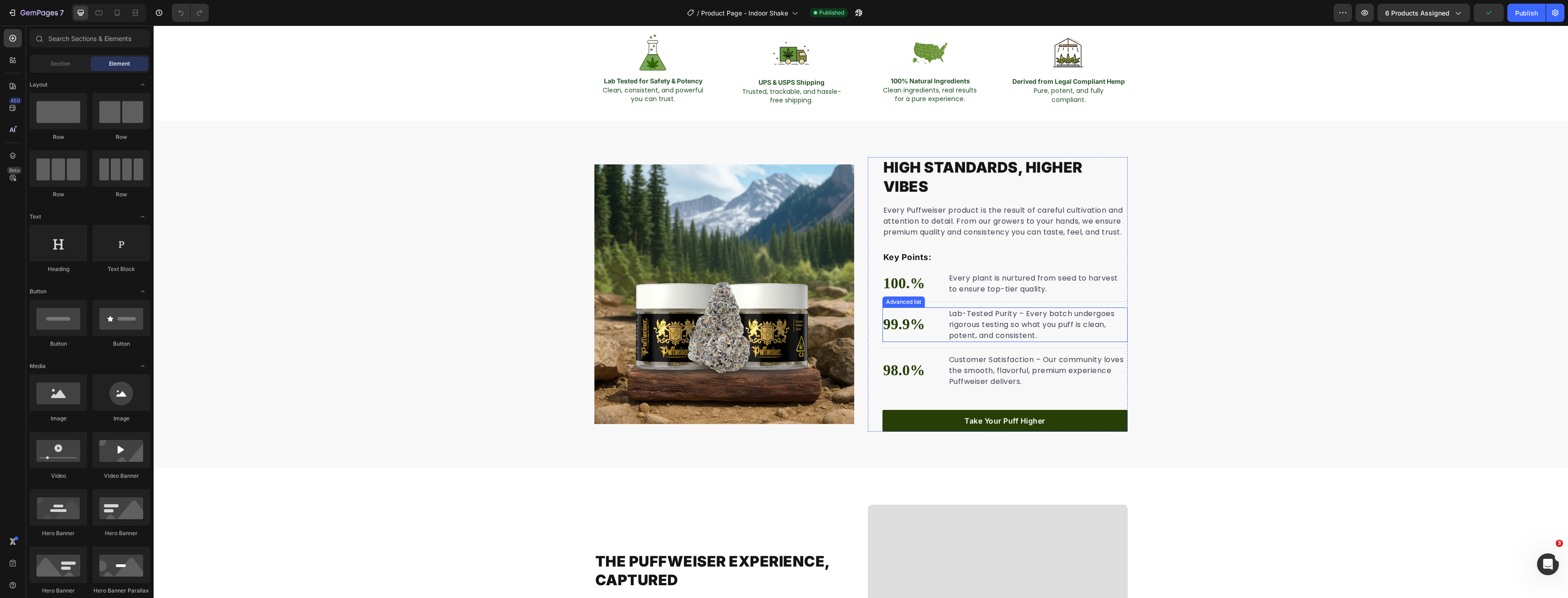
click at [933, 313] on li "99.9% Text block Lab-Tested Purity – Every batch undergoes rigorous testing so …" at bounding box center [1005, 325] width 245 height 34
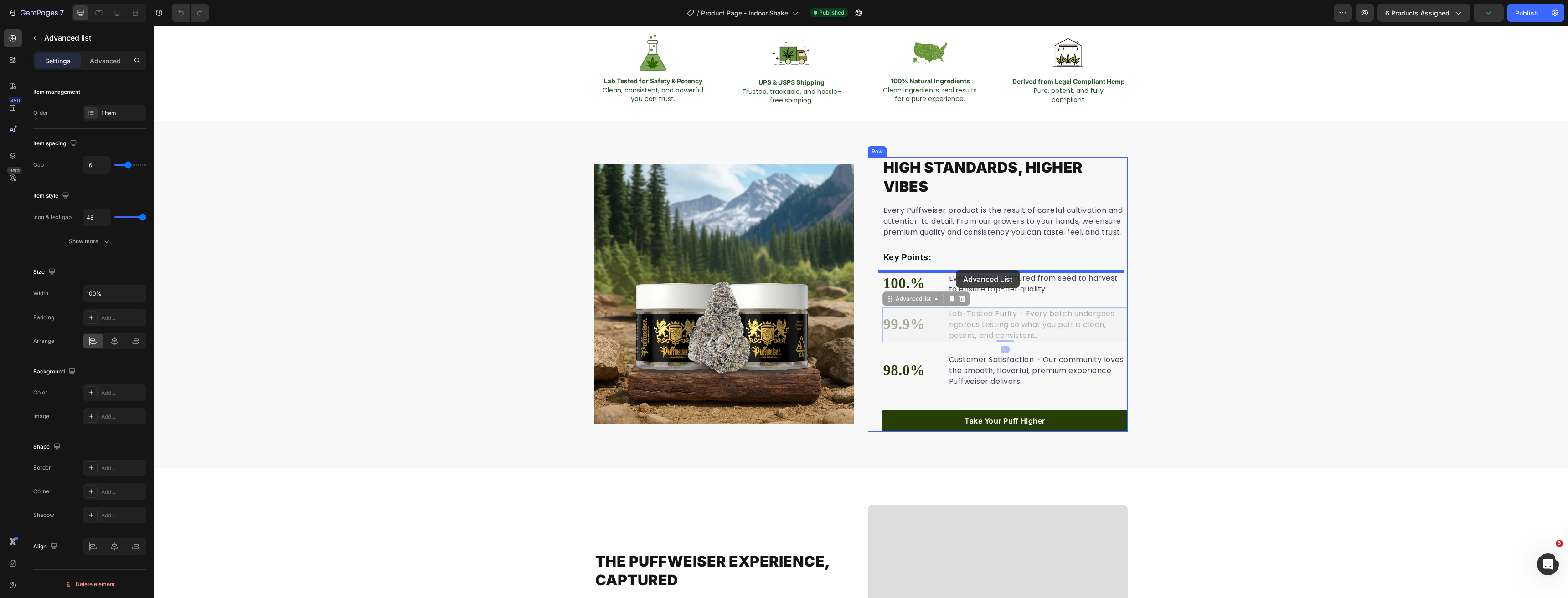
drag, startPoint x: 885, startPoint y: 300, endPoint x: 954, endPoint y: 271, distance: 74.8
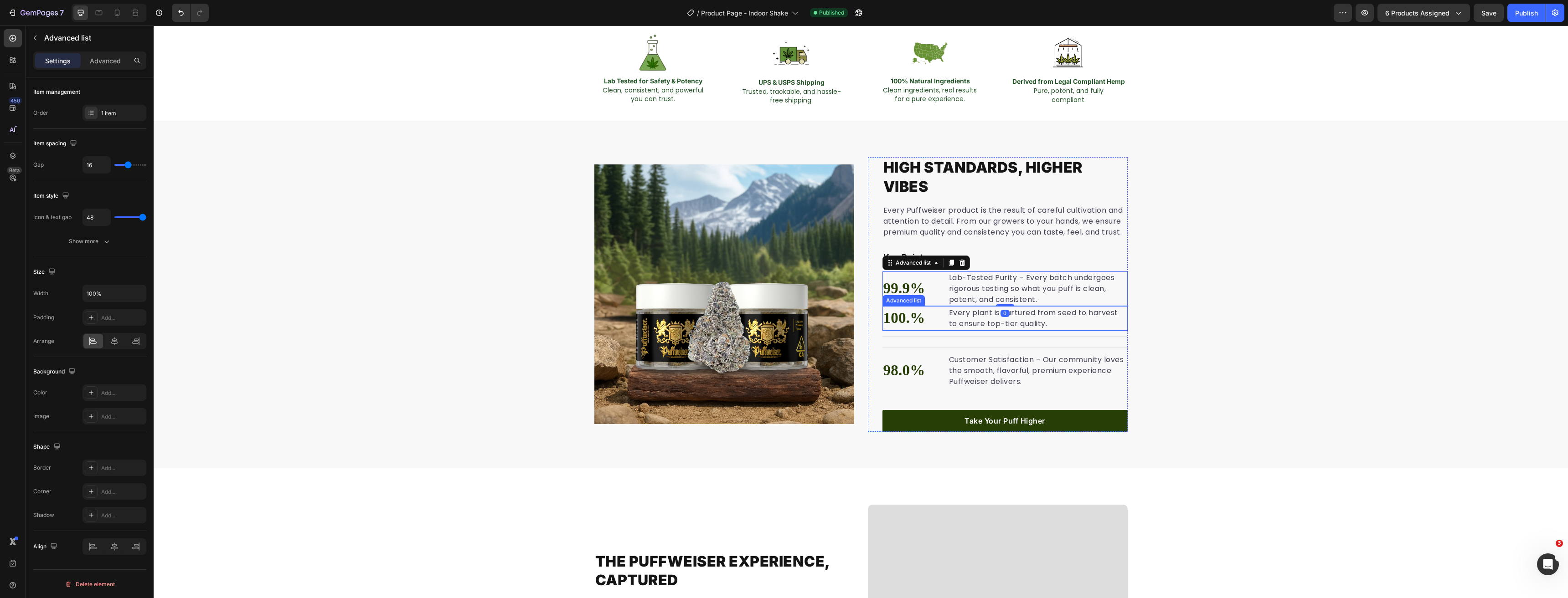
click at [939, 314] on li "100.% Text block Every plant is nurtured from seed to harvest to ensure top-tie…" at bounding box center [1005, 318] width 245 height 25
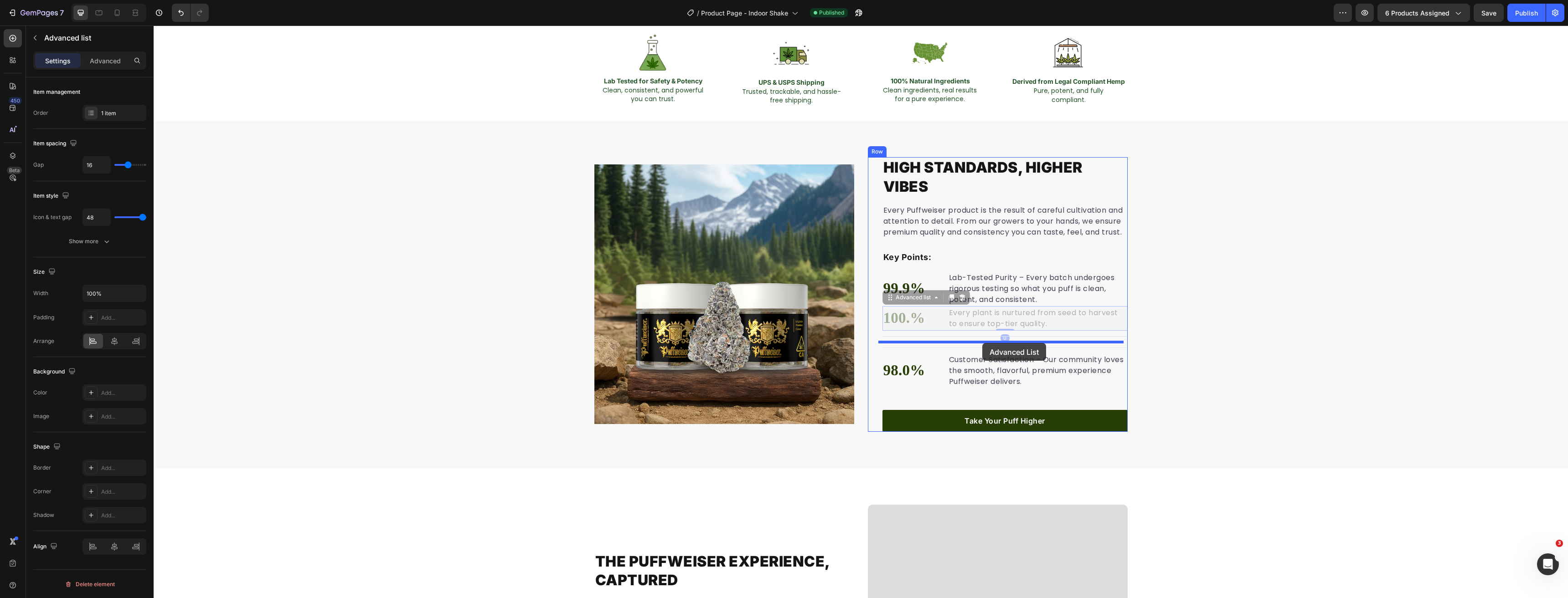
drag, startPoint x: 890, startPoint y: 300, endPoint x: 982, endPoint y: 343, distance: 101.6
click at [1305, 290] on div "High Standards, Higher Vibes Heading Every Puffweiser product is the result of …" at bounding box center [860, 294] width 1414 height 275
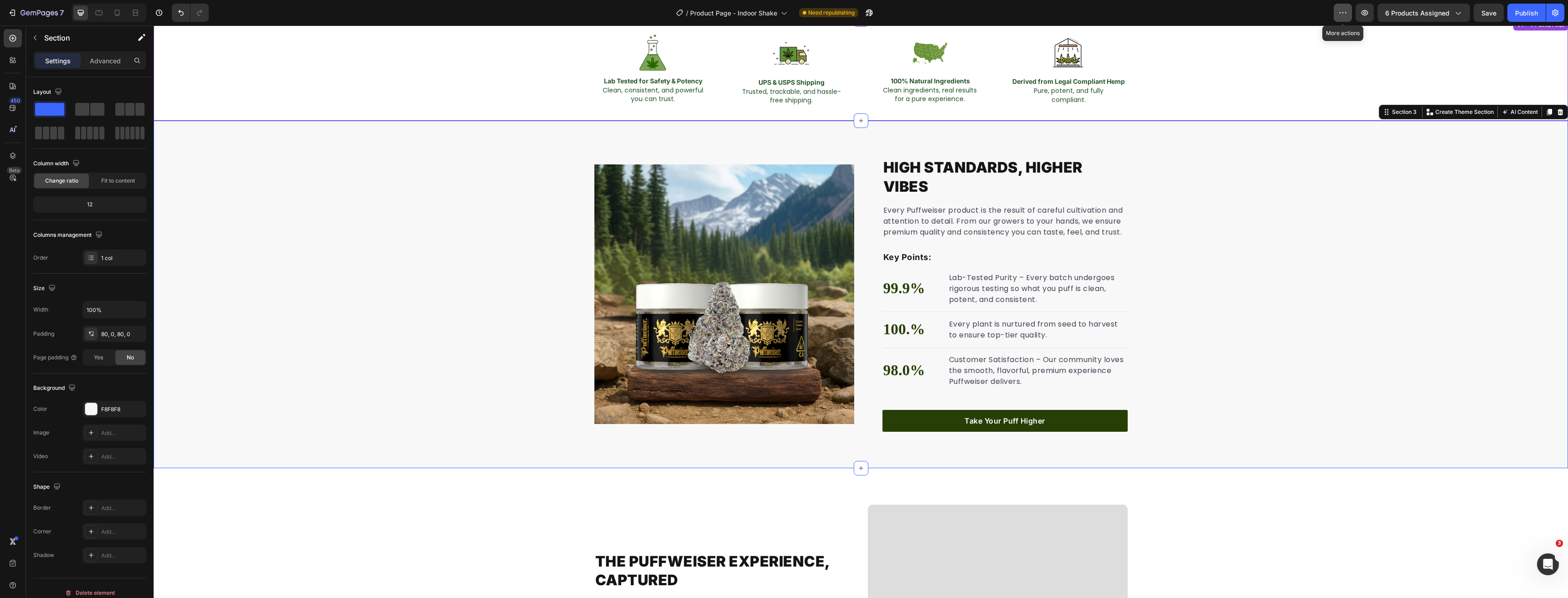
click at [1340, 15] on icon "button" at bounding box center [1342, 13] width 9 height 9
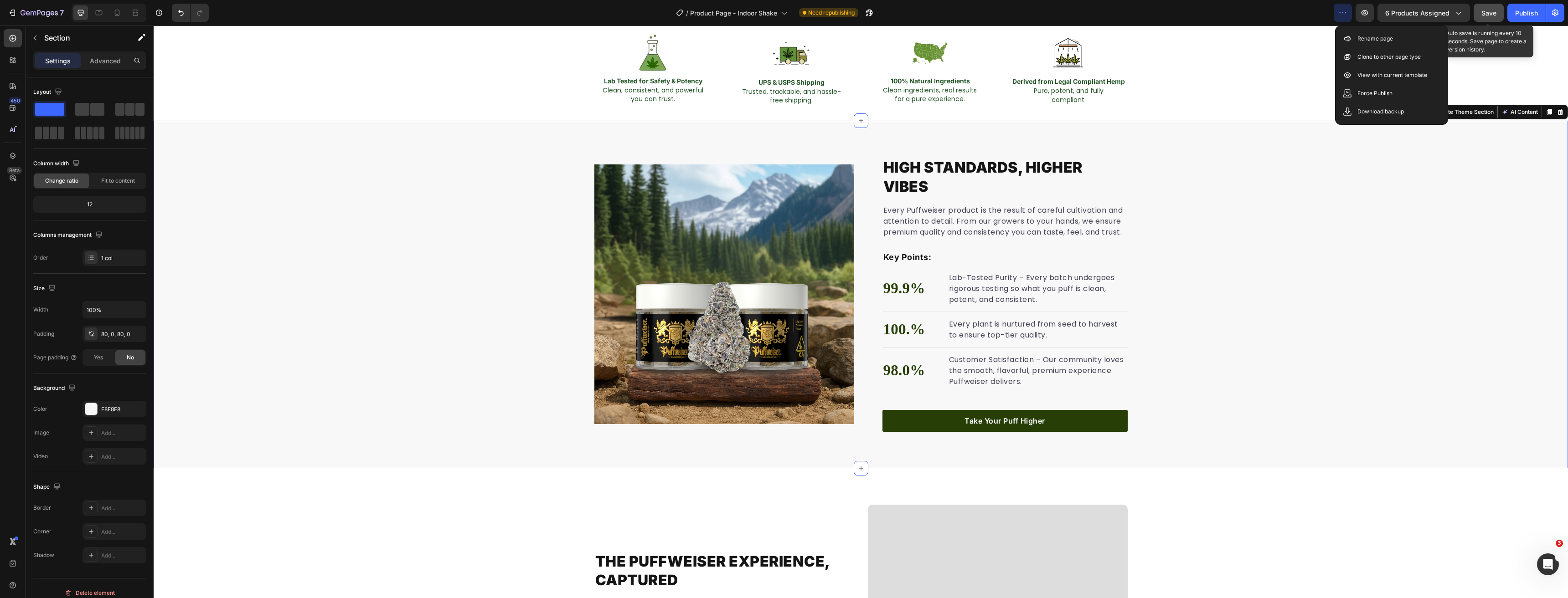
click at [1494, 8] on div "Save" at bounding box center [1489, 13] width 15 height 10
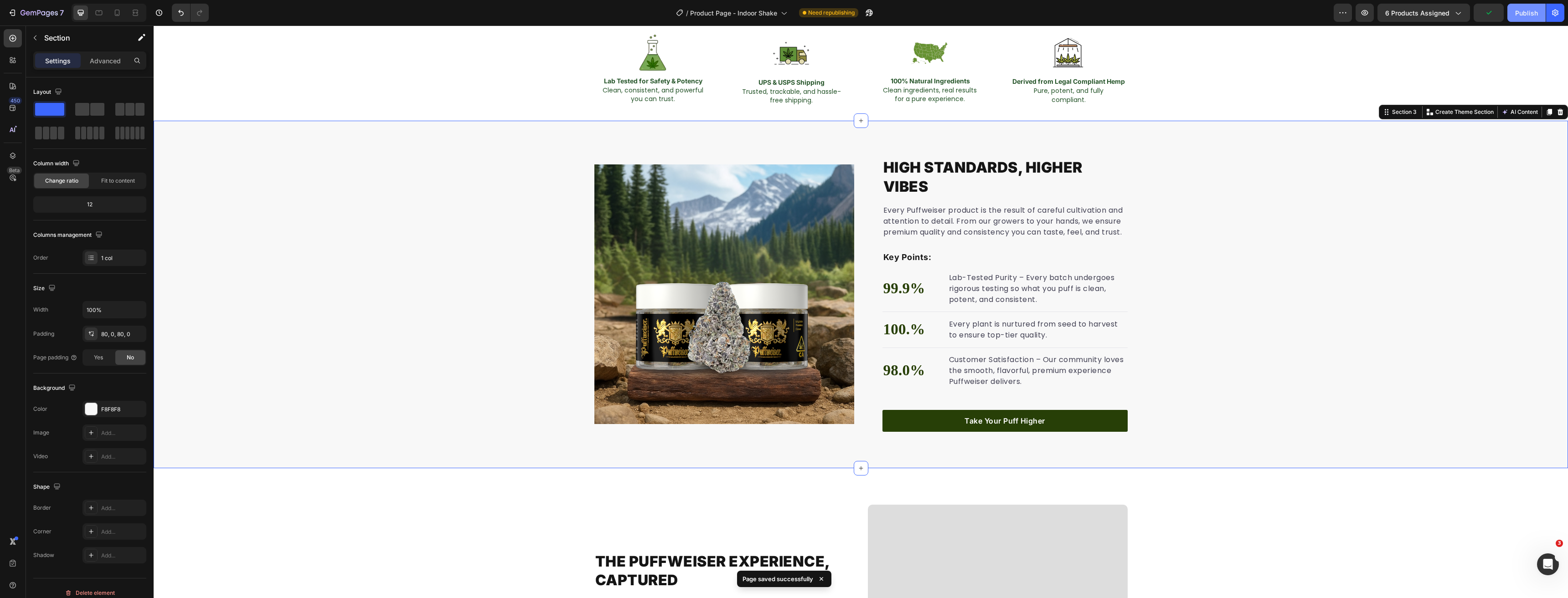
click at [1536, 13] on div "Publish" at bounding box center [1527, 13] width 23 height 10
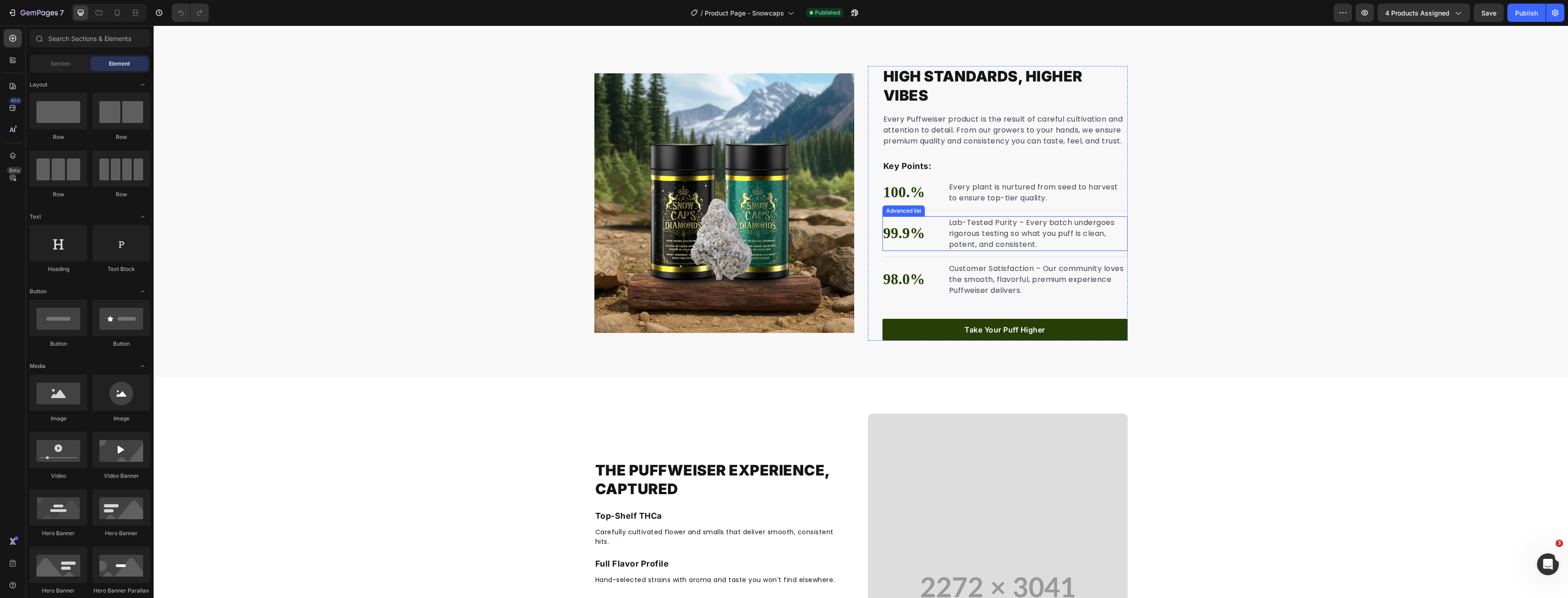
click at [942, 239] on li "99.9% Text block Lab-Tested Purity – Every batch undergoes rigorous testing so …" at bounding box center [1005, 233] width 245 height 34
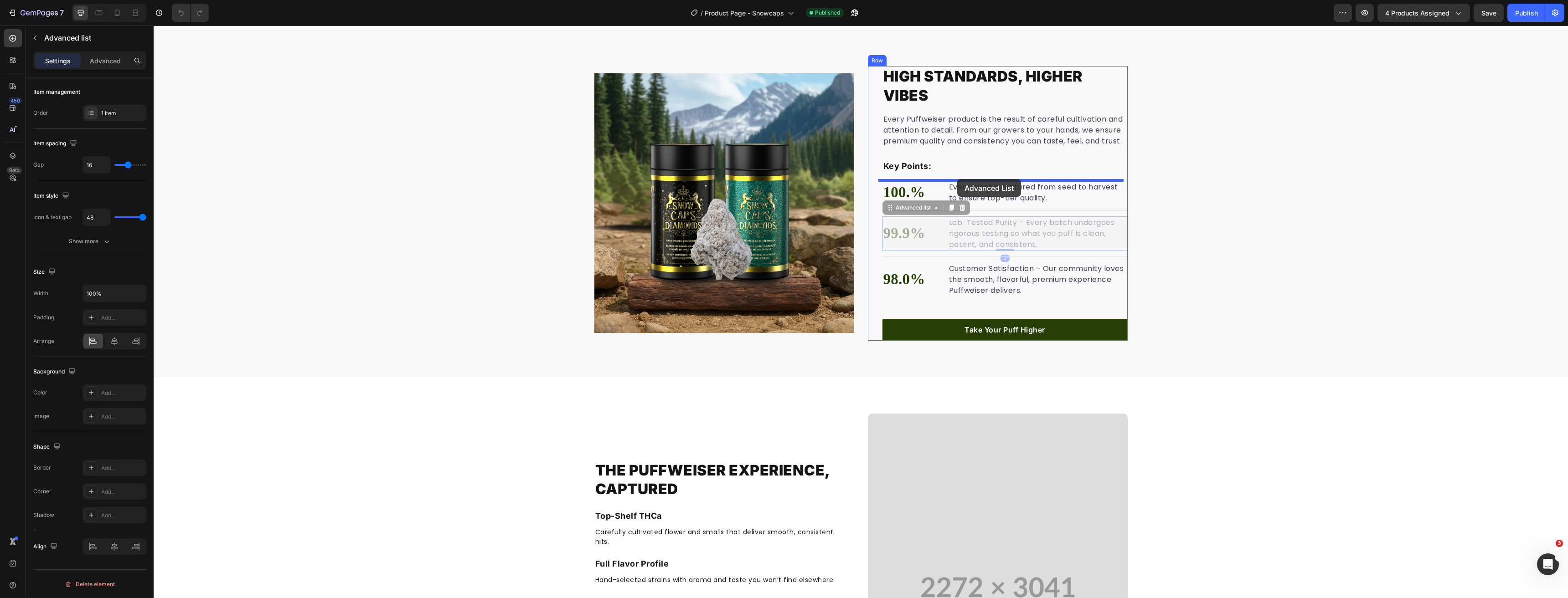
drag, startPoint x: 887, startPoint y: 208, endPoint x: 957, endPoint y: 179, distance: 75.8
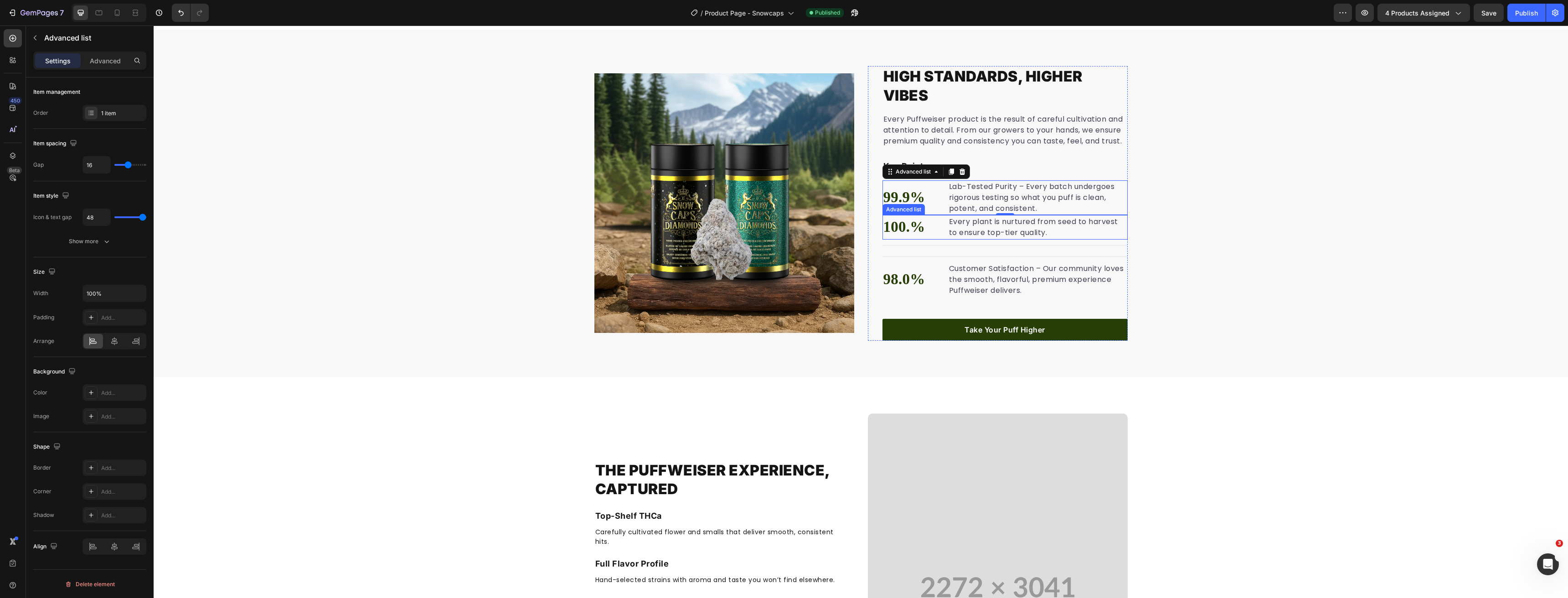
click at [942, 220] on li "100.% Text block Every plant is nurtured from seed to harvest to ensure top-tie…" at bounding box center [1005, 227] width 245 height 25
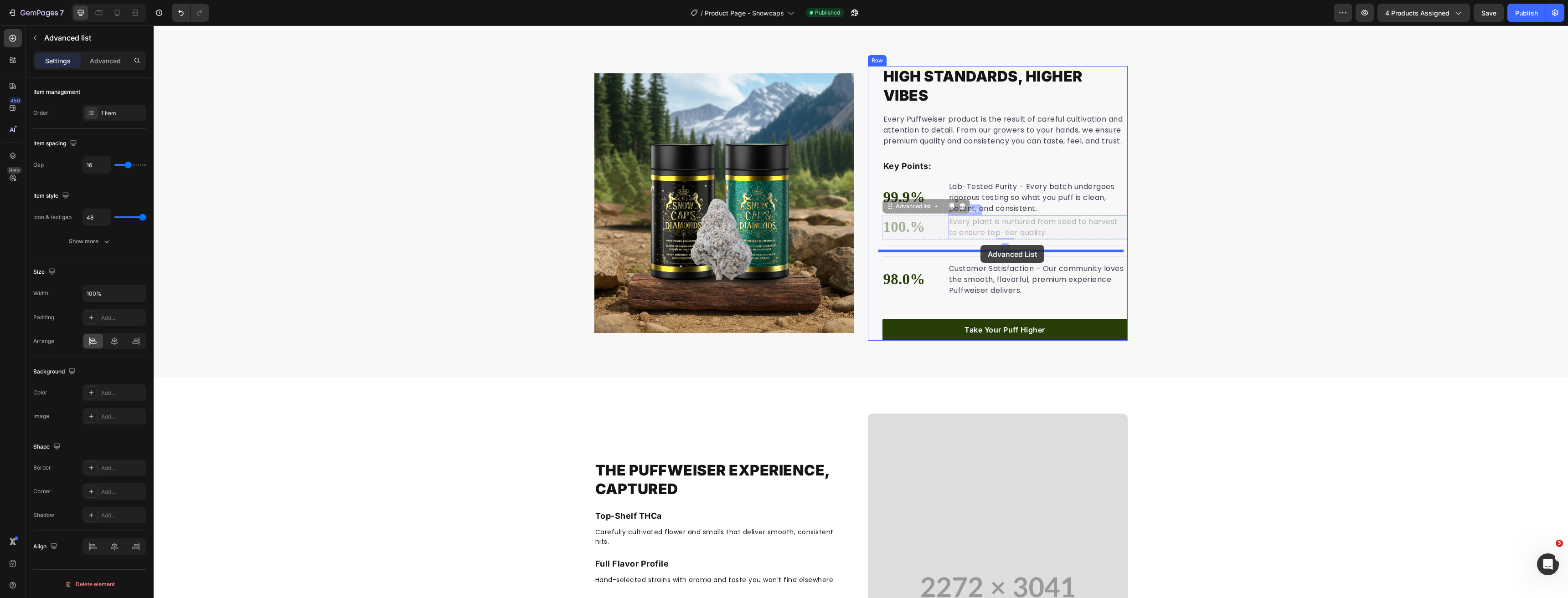
drag, startPoint x: 920, startPoint y: 218, endPoint x: 980, endPoint y: 245, distance: 65.8
click at [1327, 228] on div "High Standards, Higher Vibes Heading Every Puffweiser product is the result of …" at bounding box center [860, 203] width 1414 height 275
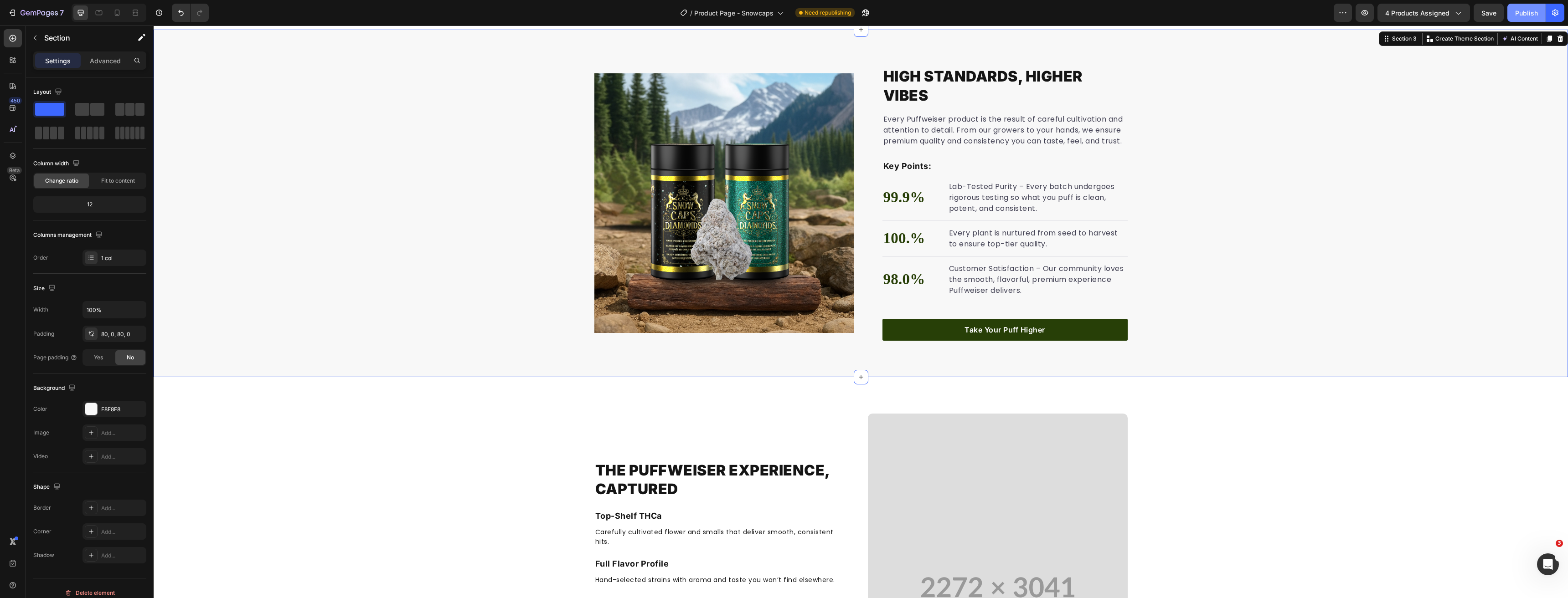
click at [1523, 13] on div "Publish" at bounding box center [1527, 13] width 23 height 10
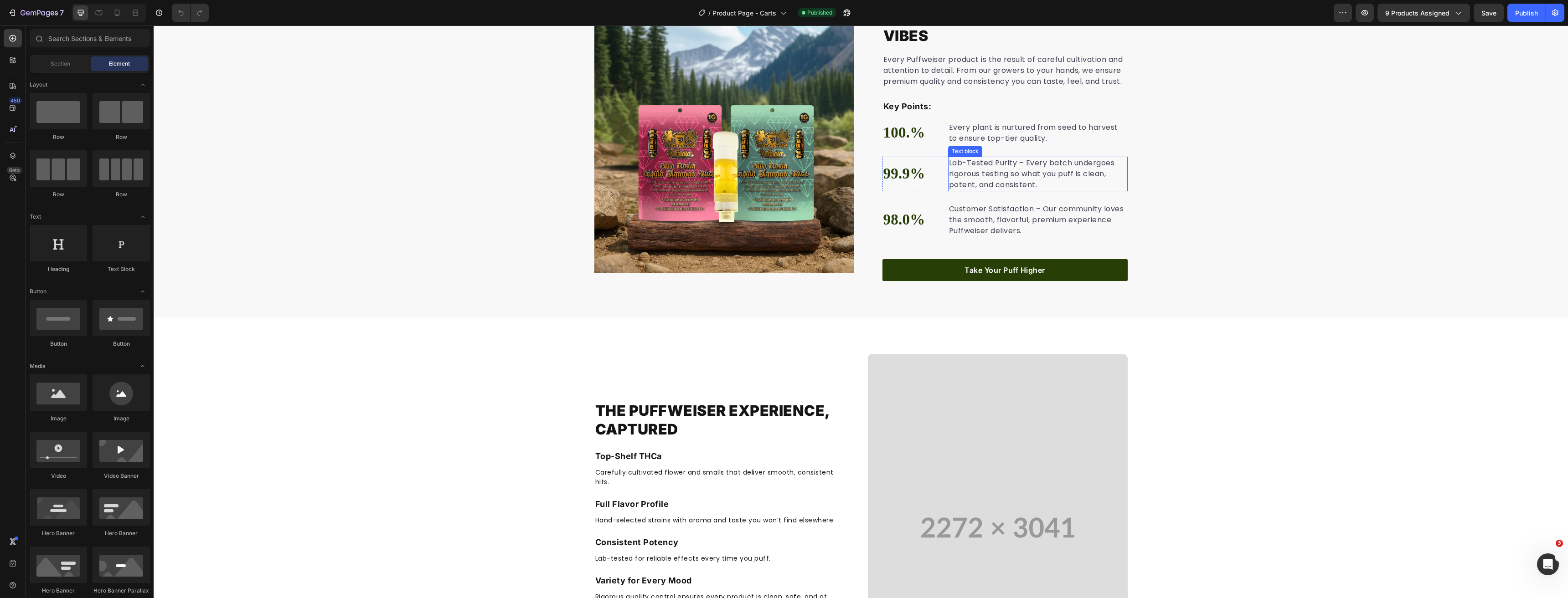
scroll to position [637, 0]
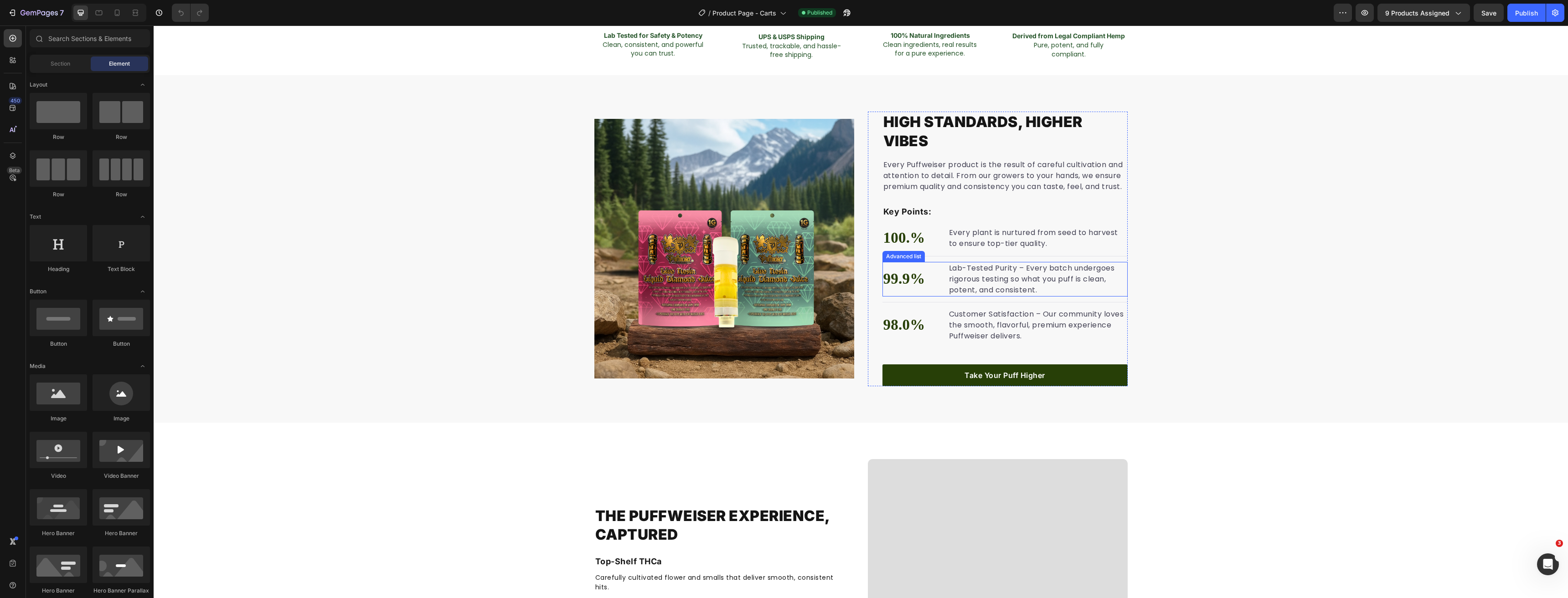
click at [937, 282] on li "99.9% Text block Lab-Tested Purity – Every batch undergoes rigorous testing so …" at bounding box center [1005, 279] width 245 height 34
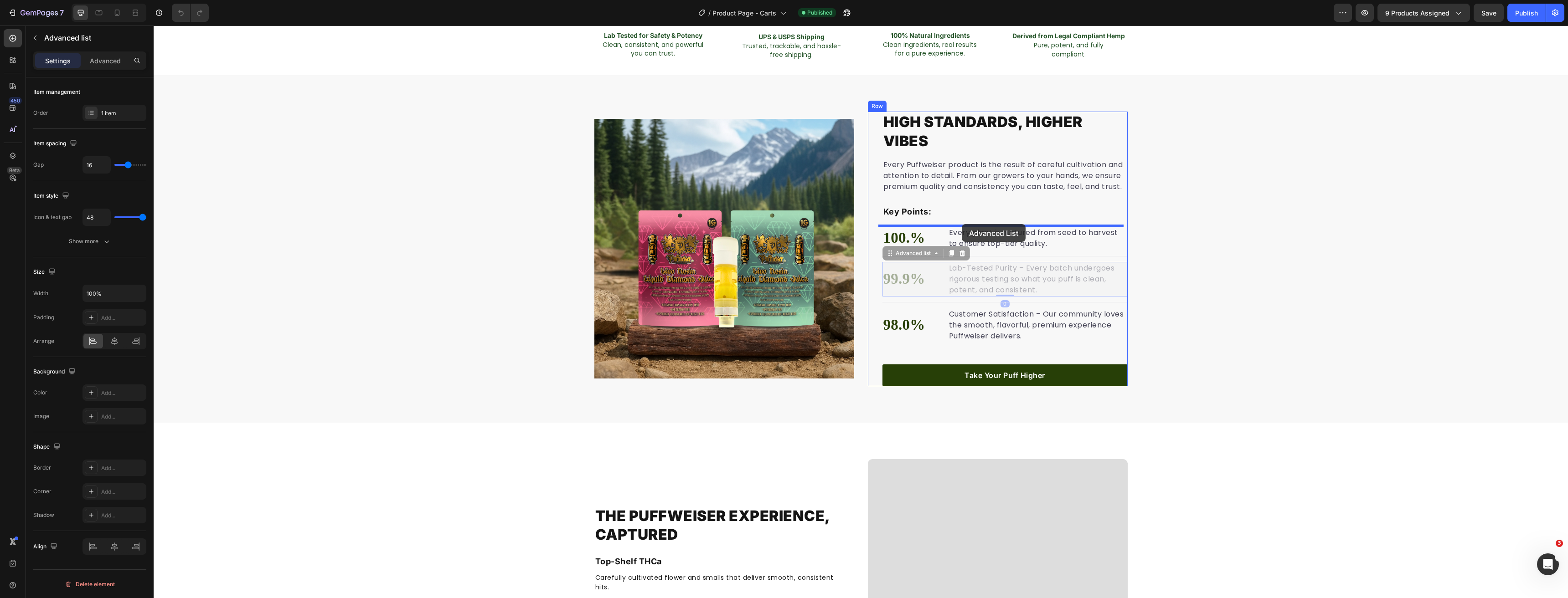
drag, startPoint x: 885, startPoint y: 252, endPoint x: 962, endPoint y: 224, distance: 81.9
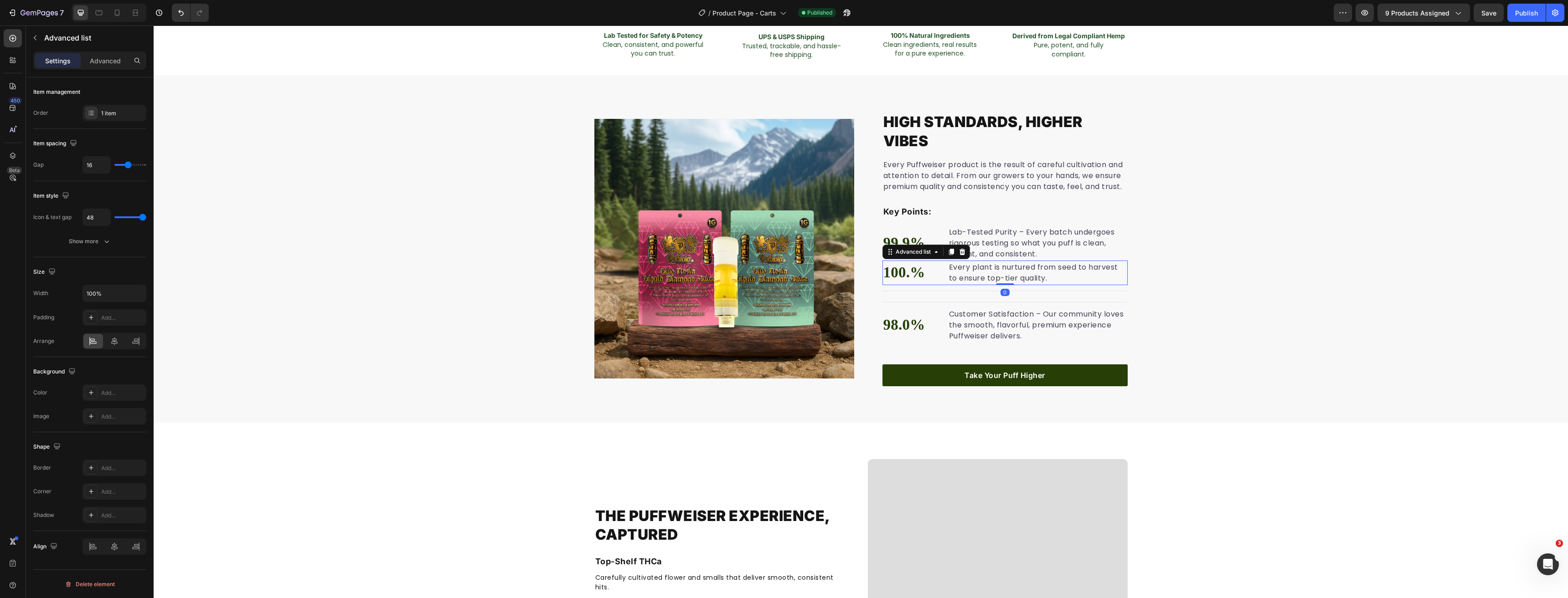
click at [944, 275] on li "100.% Text block Every plant is nurtured from seed to harvest to ensure top-tie…" at bounding box center [1005, 273] width 245 height 25
drag, startPoint x: 895, startPoint y: 252, endPoint x: 976, endPoint y: 293, distance: 90.8
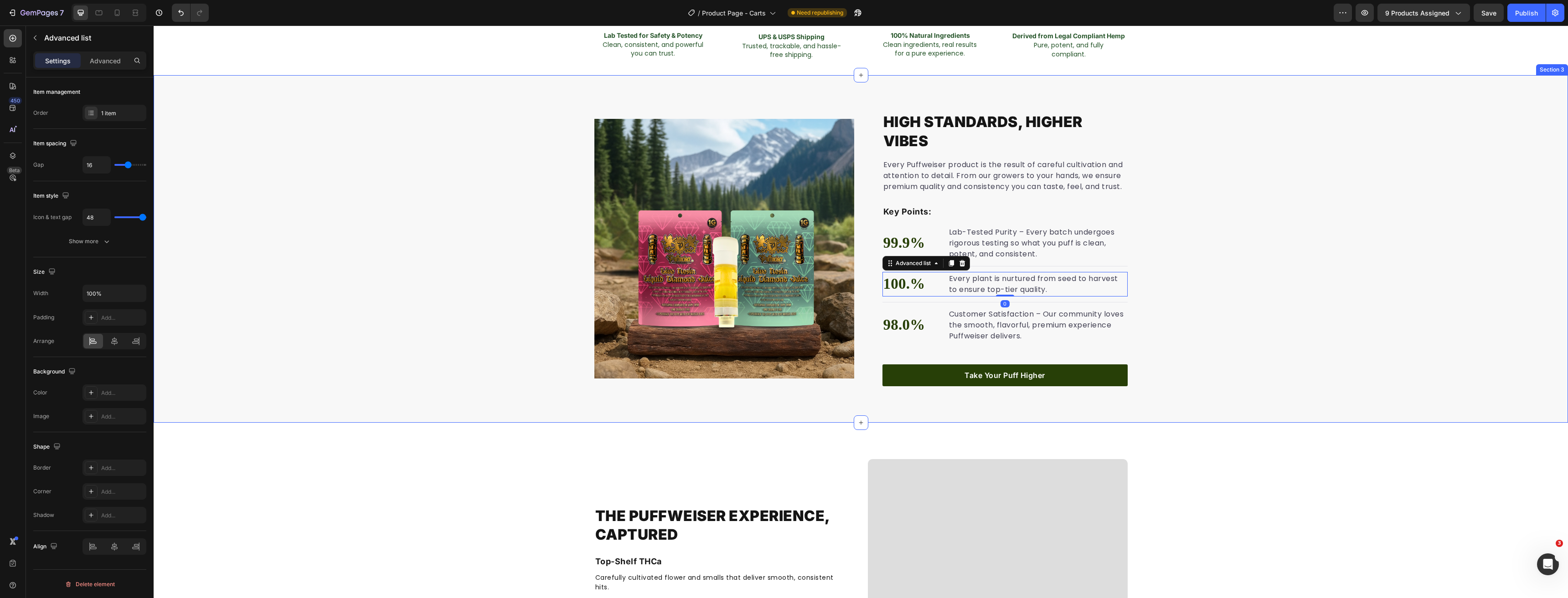
click at [1380, 136] on div "High Standards, Higher Vibes Heading Every Puffweiser product is the result of …" at bounding box center [860, 249] width 1414 height 275
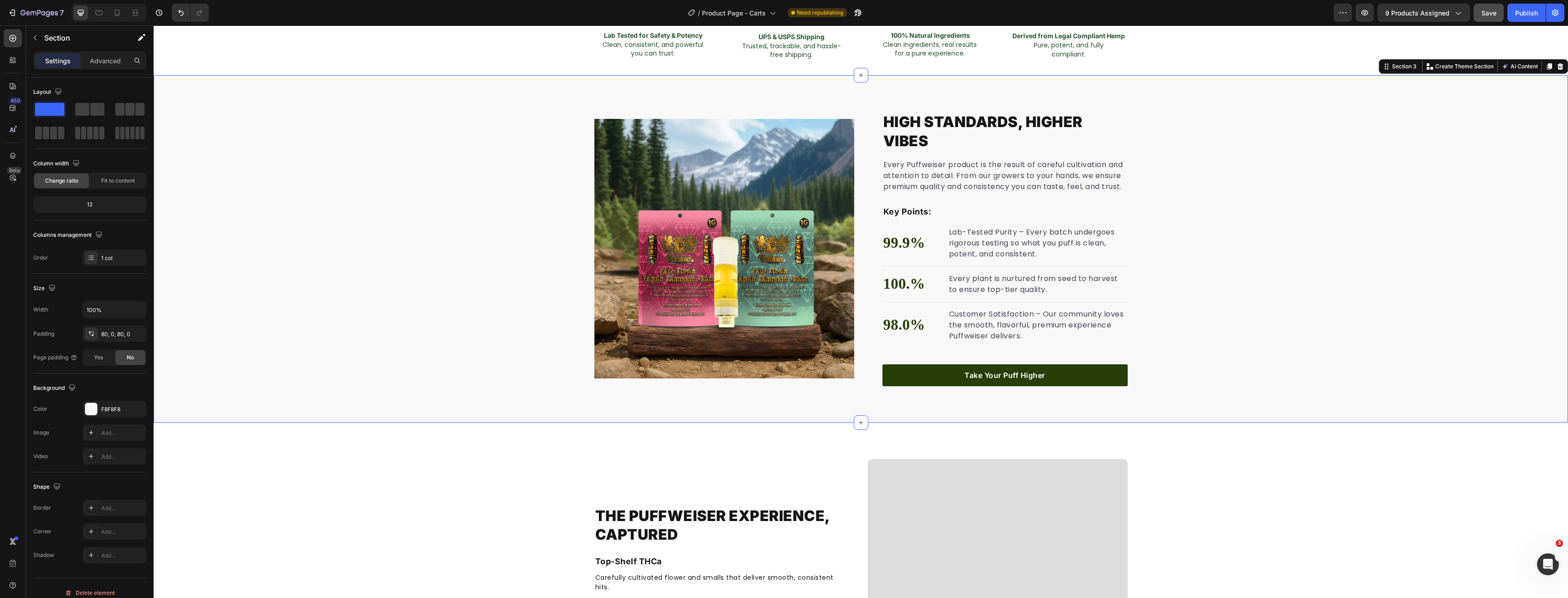
click at [1486, 17] on div "Save" at bounding box center [1489, 13] width 15 height 10
click at [1521, 15] on div "Publish" at bounding box center [1527, 13] width 23 height 10
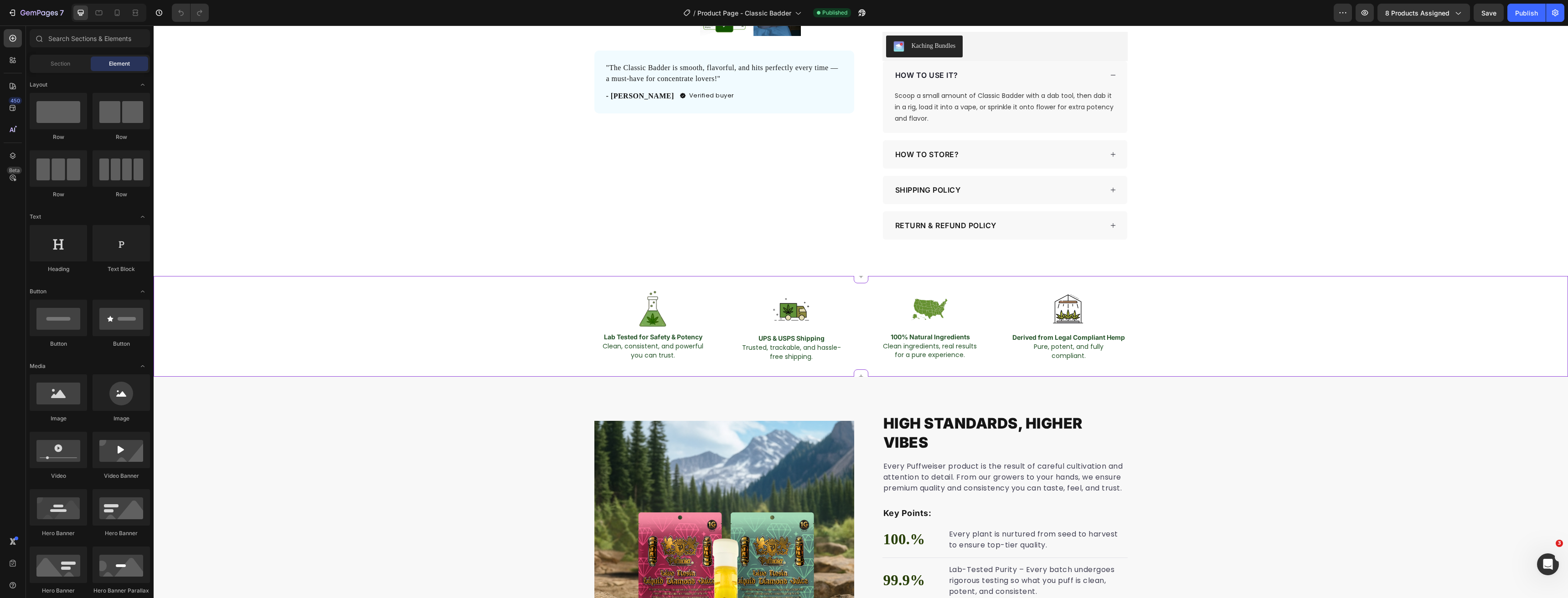
scroll to position [592, 0]
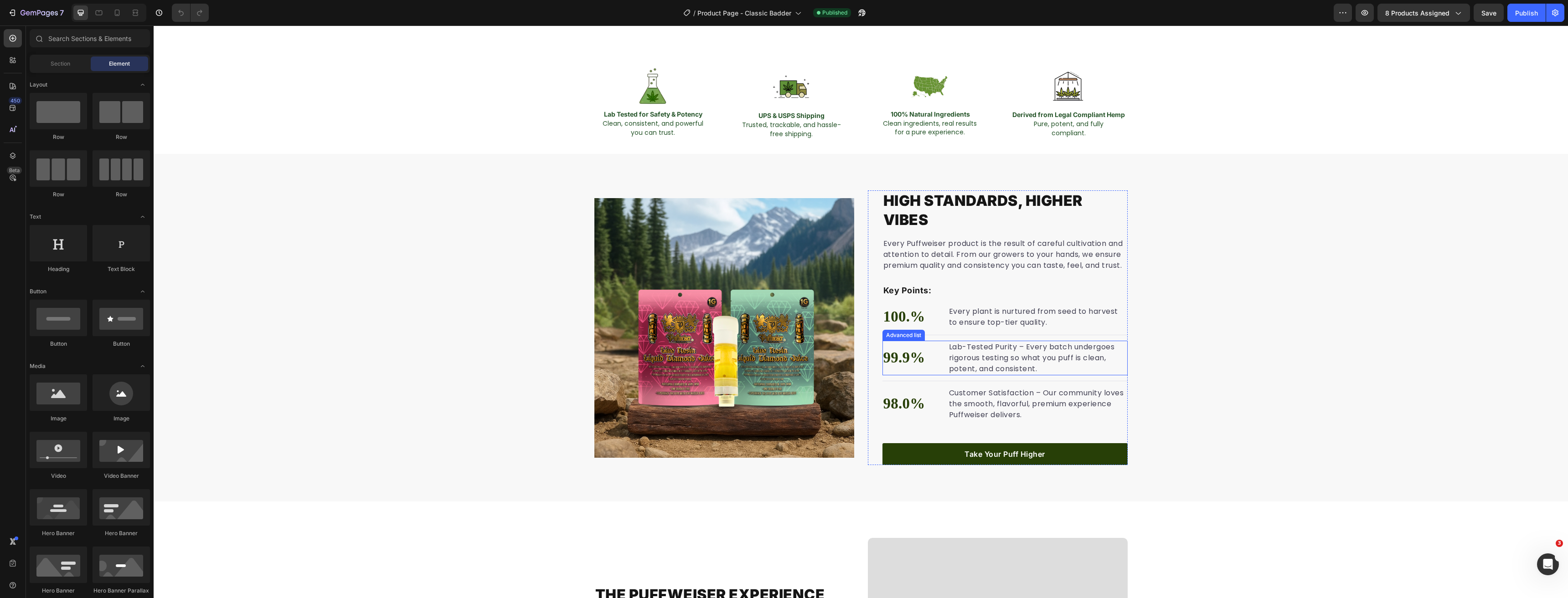
click at [939, 360] on li "99.9% Text block Lab-Tested Purity – Every batch undergoes rigorous testing so …" at bounding box center [1005, 358] width 245 height 34
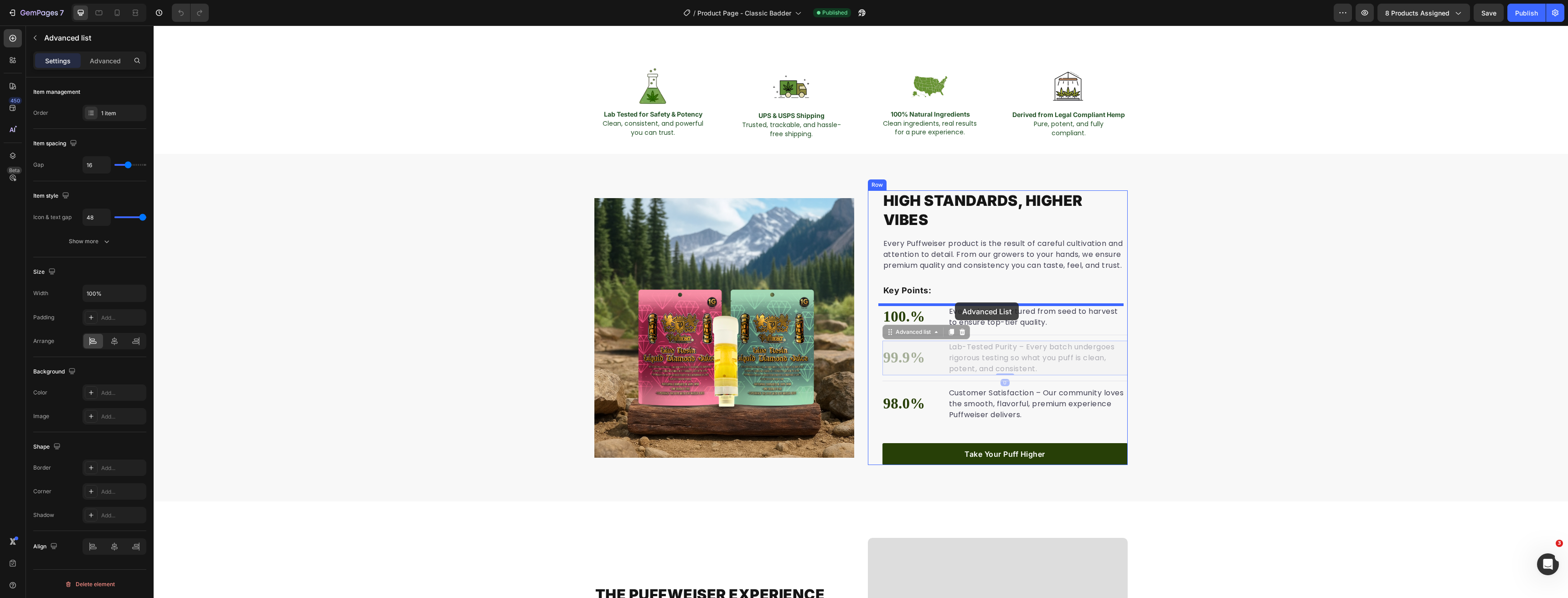
drag, startPoint x: 887, startPoint y: 334, endPoint x: 956, endPoint y: 302, distance: 76.1
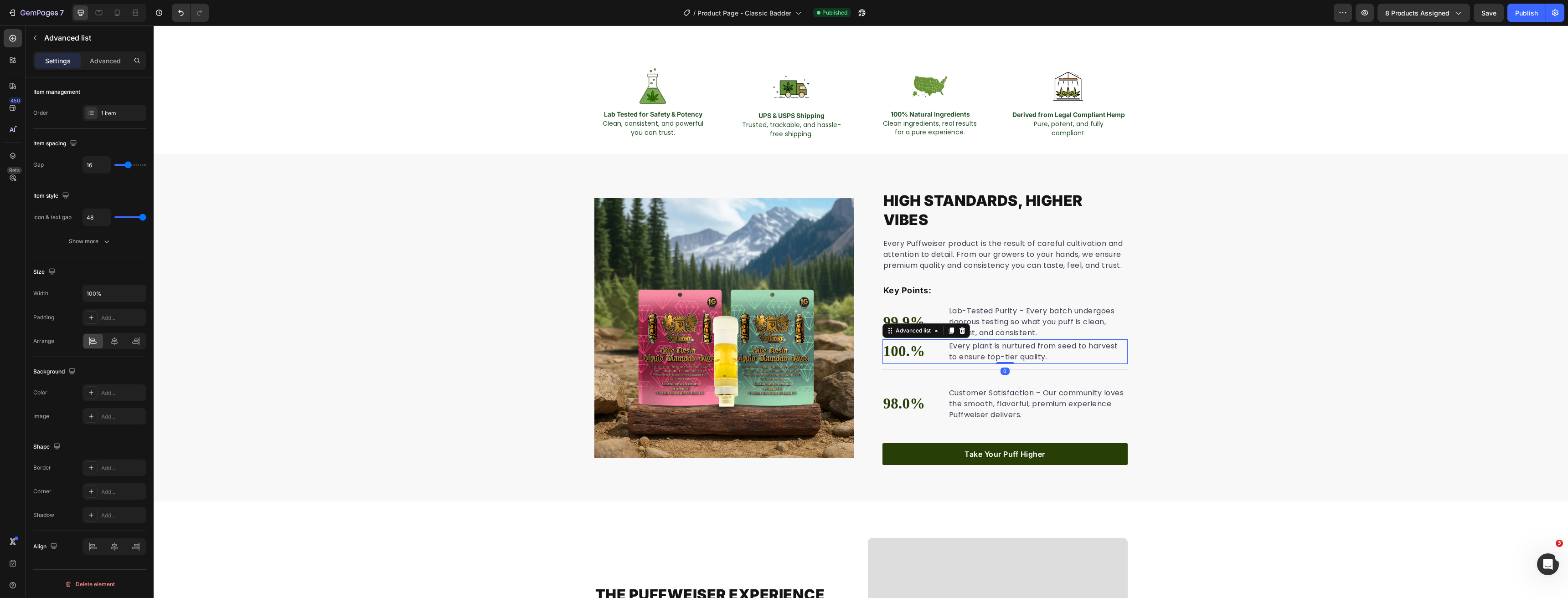
click at [936, 345] on li "100.% Text block Every plant is nurtured from seed to harvest to ensure top-tie…" at bounding box center [1005, 351] width 245 height 25
drag, startPoint x: 888, startPoint y: 331, endPoint x: 965, endPoint y: 377, distance: 89.7
drag, startPoint x: 1499, startPoint y: 21, endPoint x: 1494, endPoint y: 22, distance: 5.1
click at [1498, 21] on button "Save" at bounding box center [1489, 13] width 30 height 18
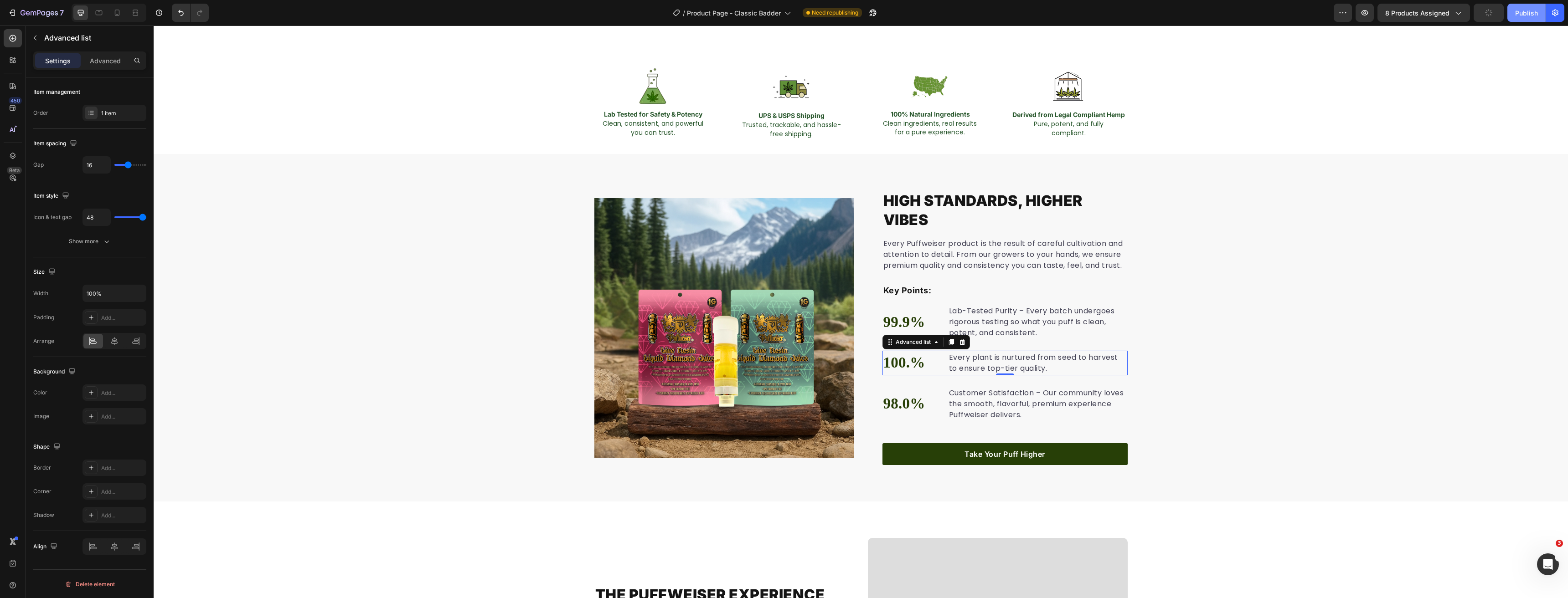
click at [1520, 19] on button "Publish" at bounding box center [1527, 13] width 38 height 18
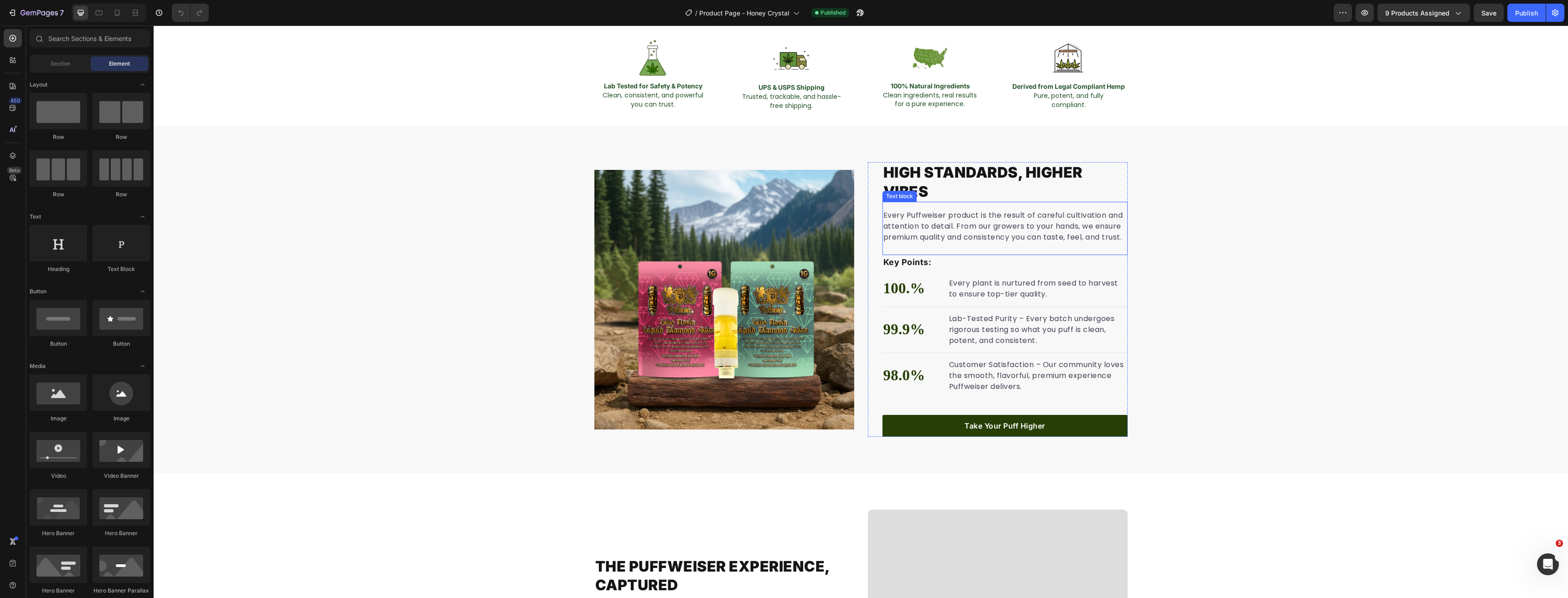
scroll to position [637, 0]
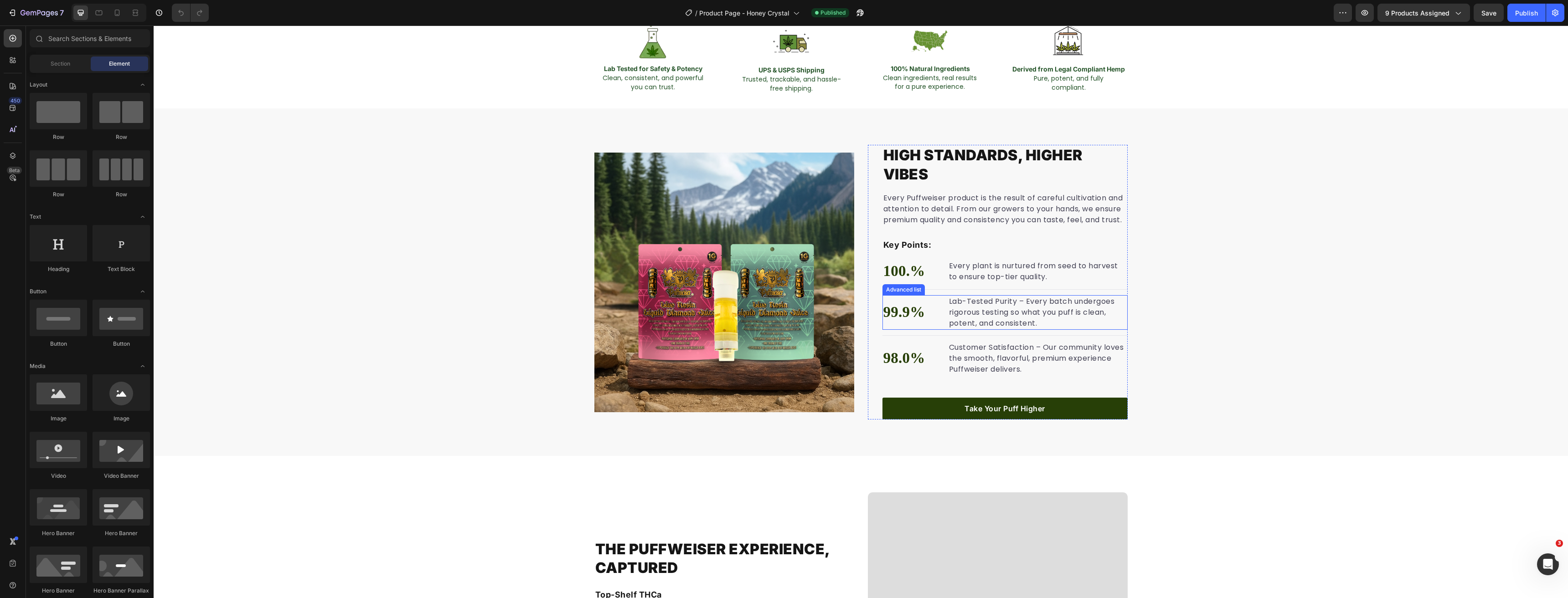
click at [939, 308] on li "99.9% Text block Lab-Tested Purity – Every batch undergoes rigorous testing so …" at bounding box center [1005, 312] width 245 height 34
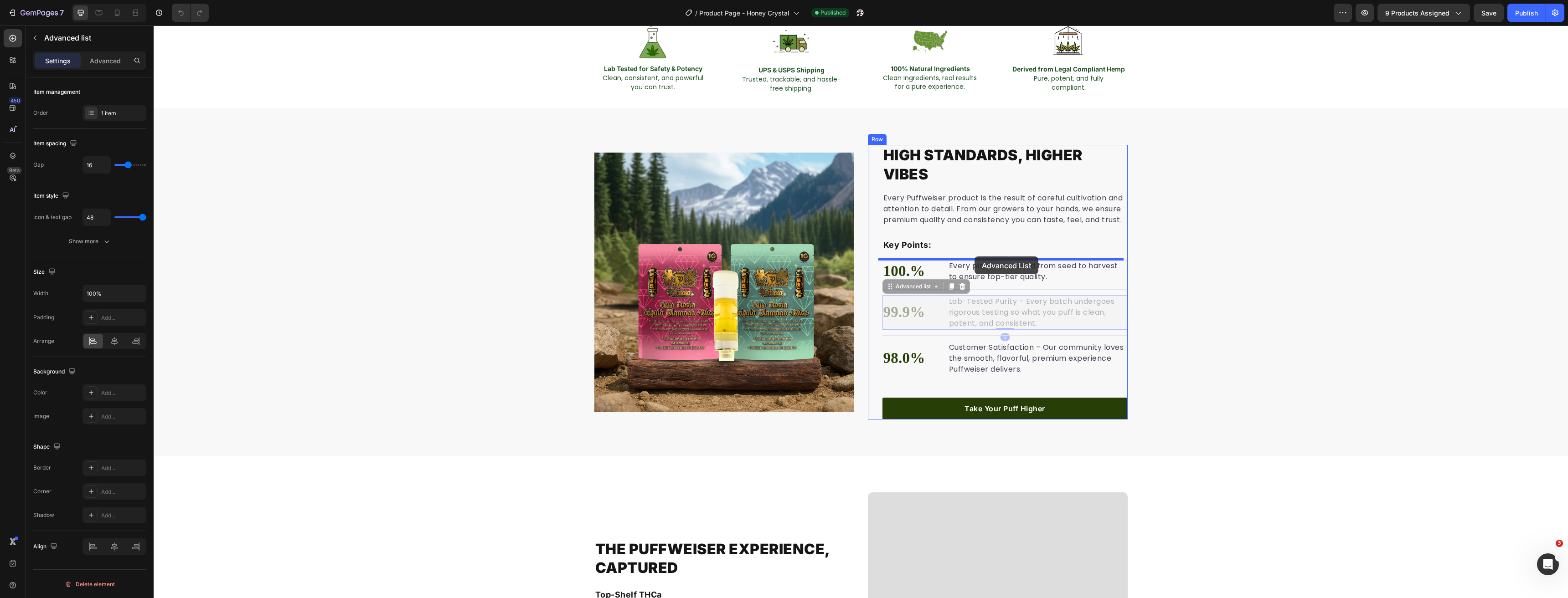
drag, startPoint x: 885, startPoint y: 287, endPoint x: 975, endPoint y: 256, distance: 95.2
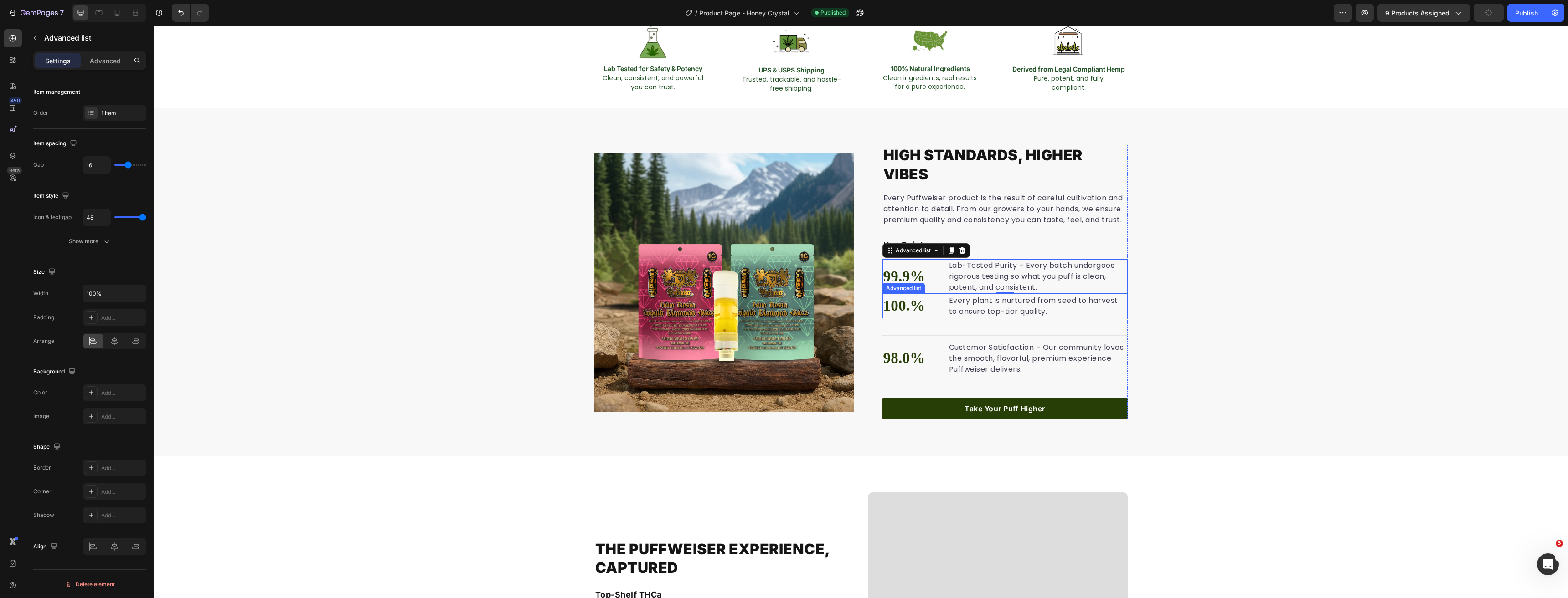
click at [942, 302] on li "100.% Text block Every plant is nurtured from seed to harvest to ensure top-tie…" at bounding box center [1005, 306] width 245 height 25
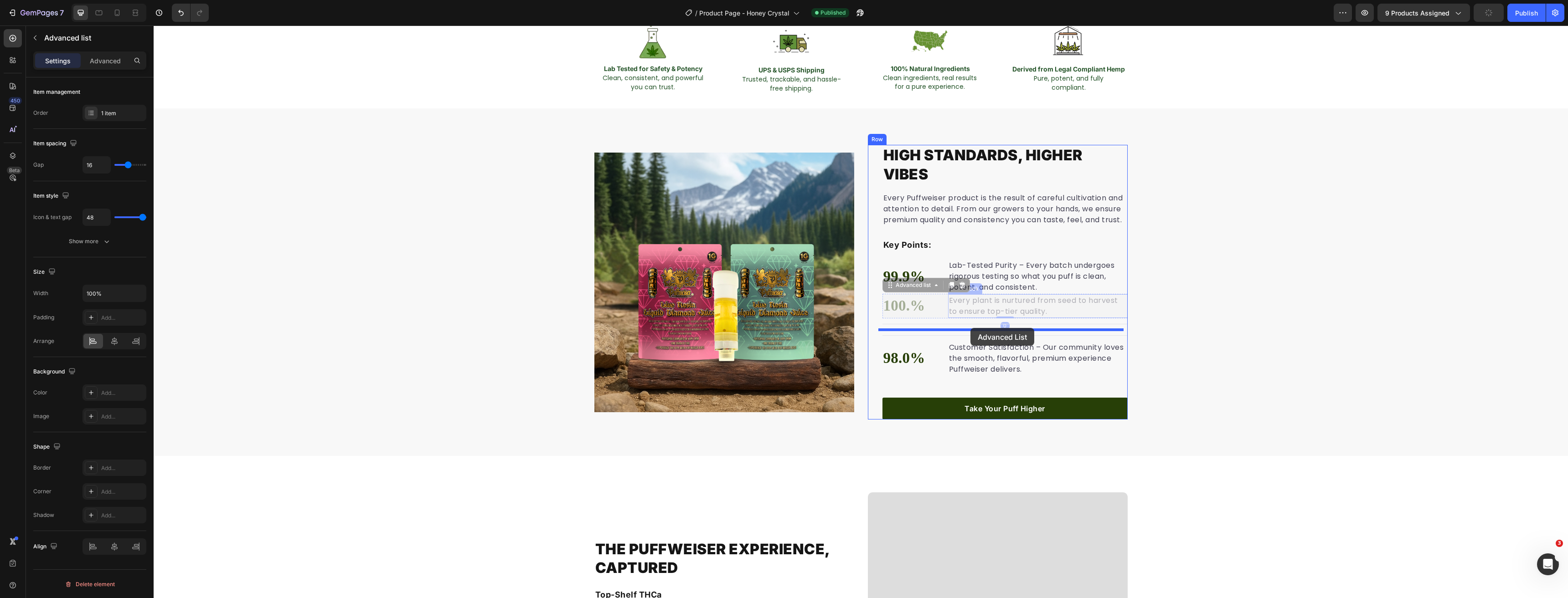
drag, startPoint x: 891, startPoint y: 287, endPoint x: 970, endPoint y: 328, distance: 89.0
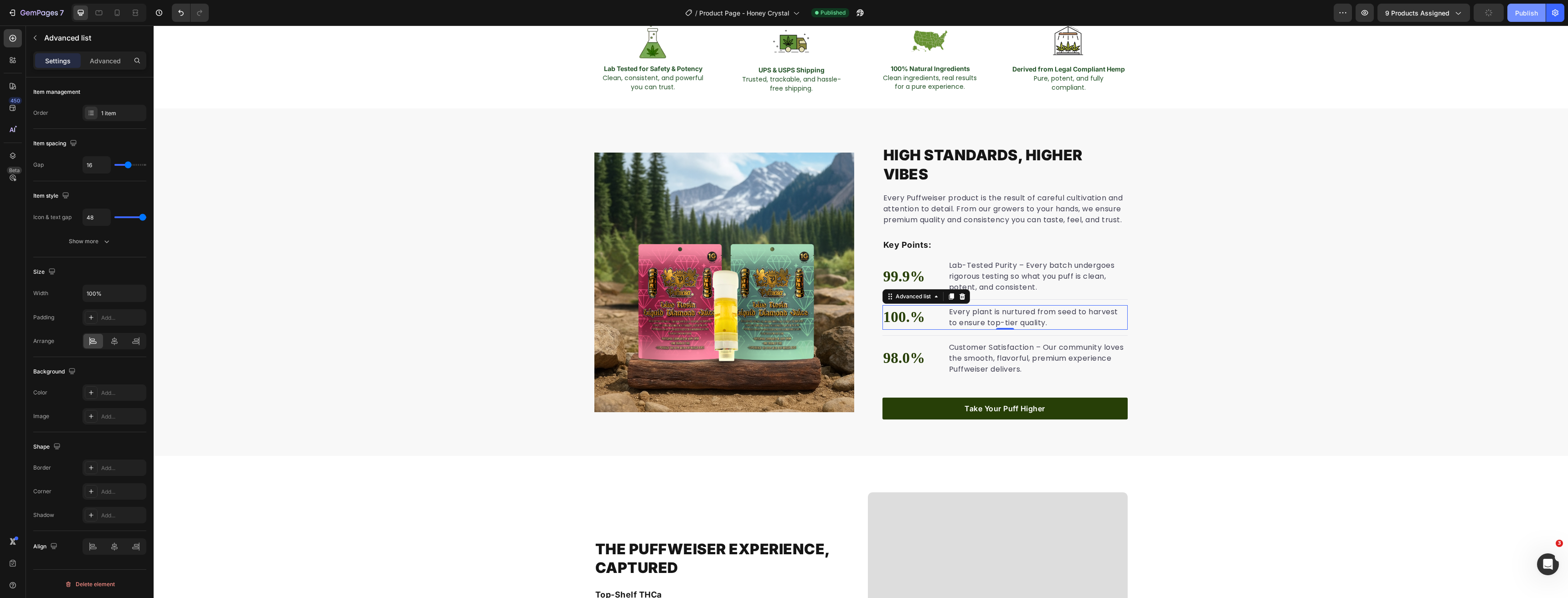
click at [1514, 15] on button "Publish" at bounding box center [1527, 13] width 38 height 18
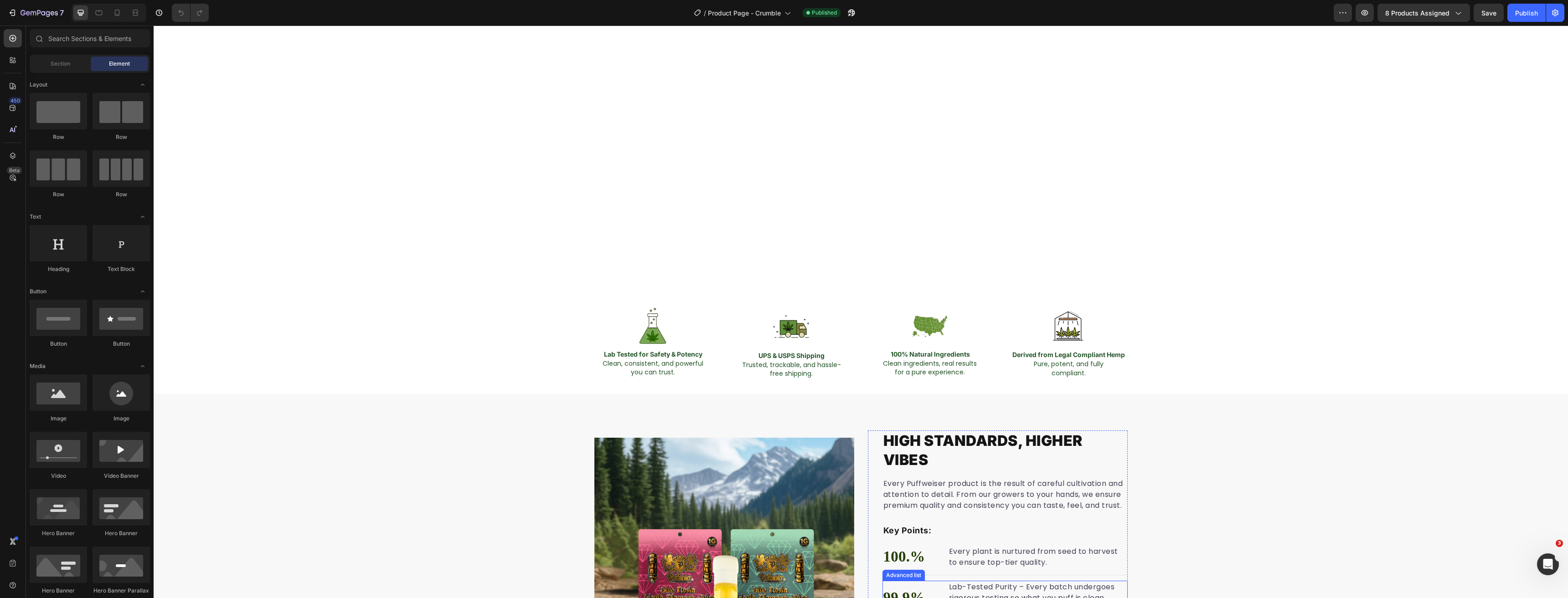
scroll to position [592, 0]
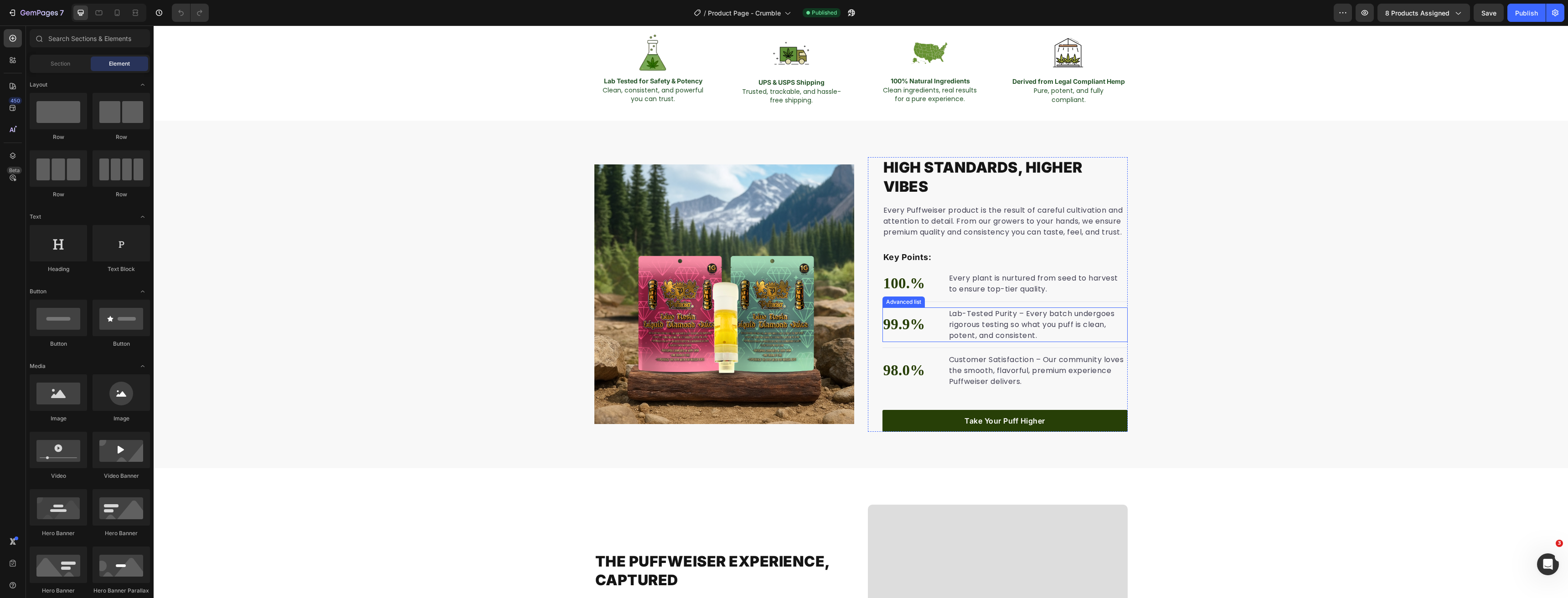
click at [936, 316] on li "99.9% Text block Lab-Tested Purity – Every batch undergoes rigorous testing so …" at bounding box center [1005, 325] width 245 height 34
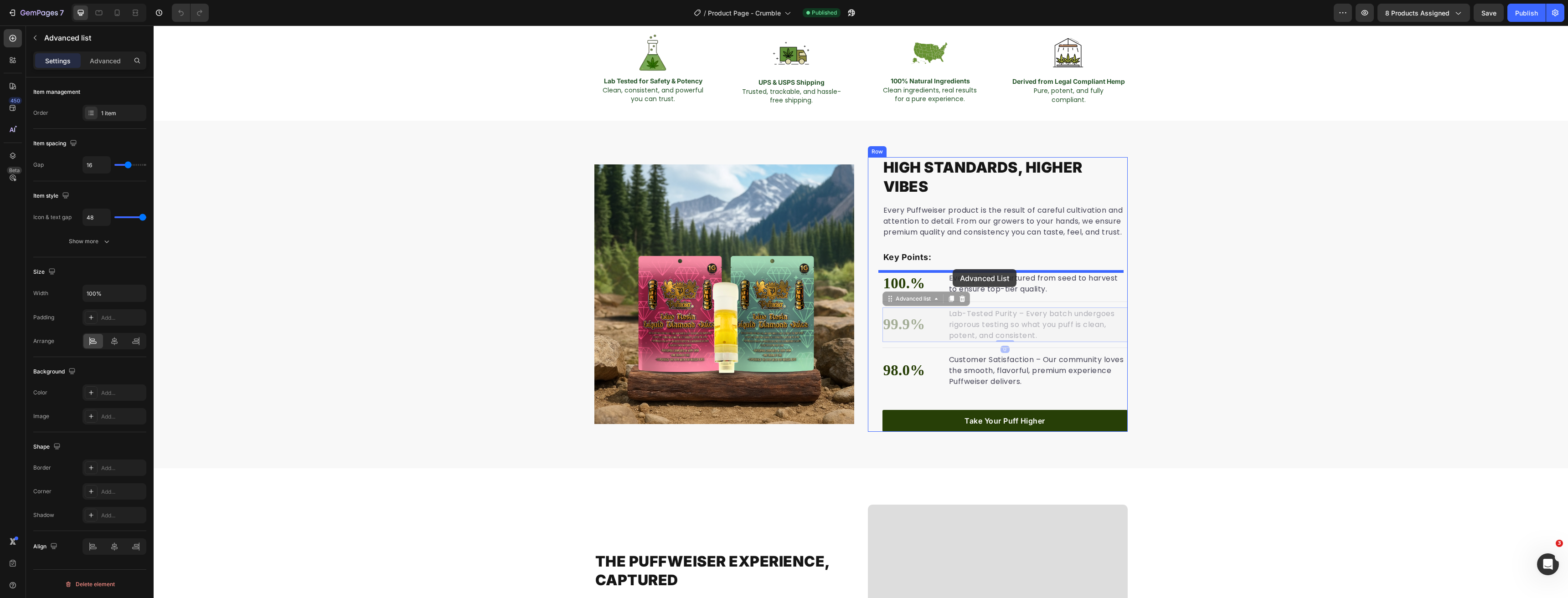
drag, startPoint x: 887, startPoint y: 300, endPoint x: 953, endPoint y: 269, distance: 72.9
click at [937, 318] on li "100.% Text block Every plant is nurtured from seed to harvest to ensure top-tie…" at bounding box center [1005, 318] width 245 height 25
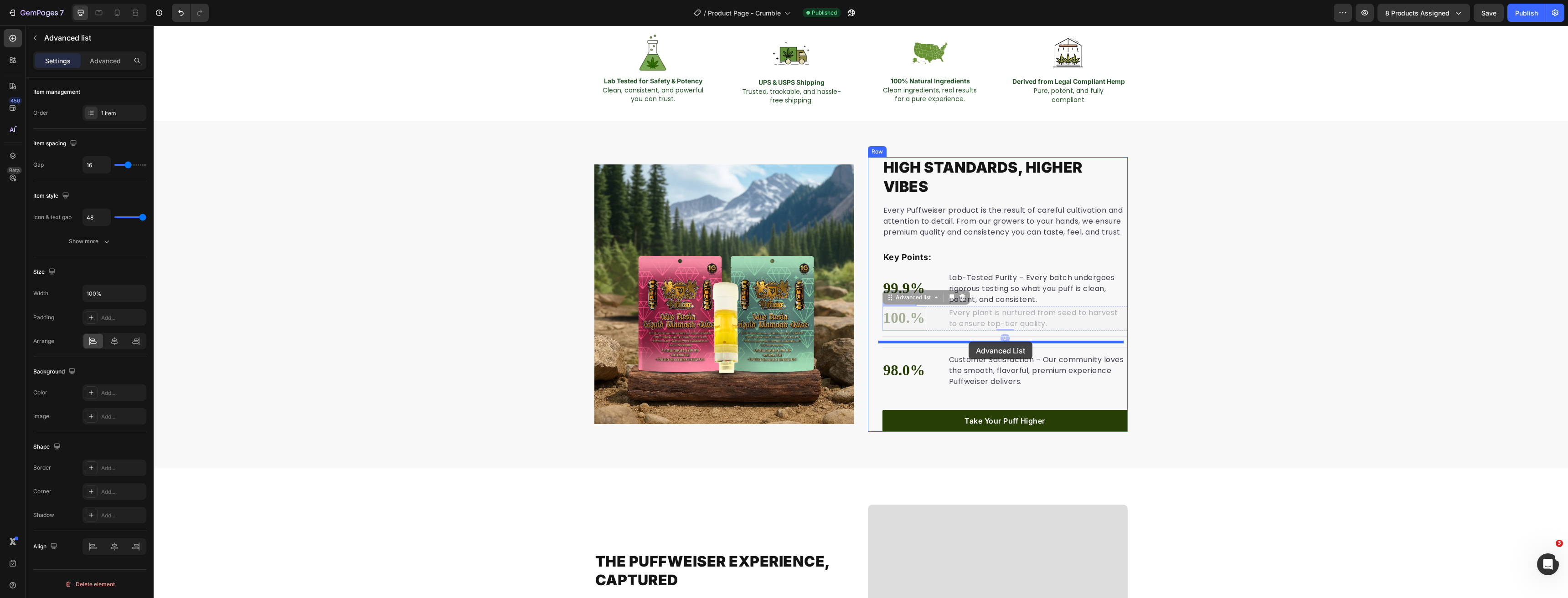
drag, startPoint x: 885, startPoint y: 296, endPoint x: 968, endPoint y: 342, distance: 94.9
click at [1493, 11] on span "Save" at bounding box center [1489, 13] width 15 height 8
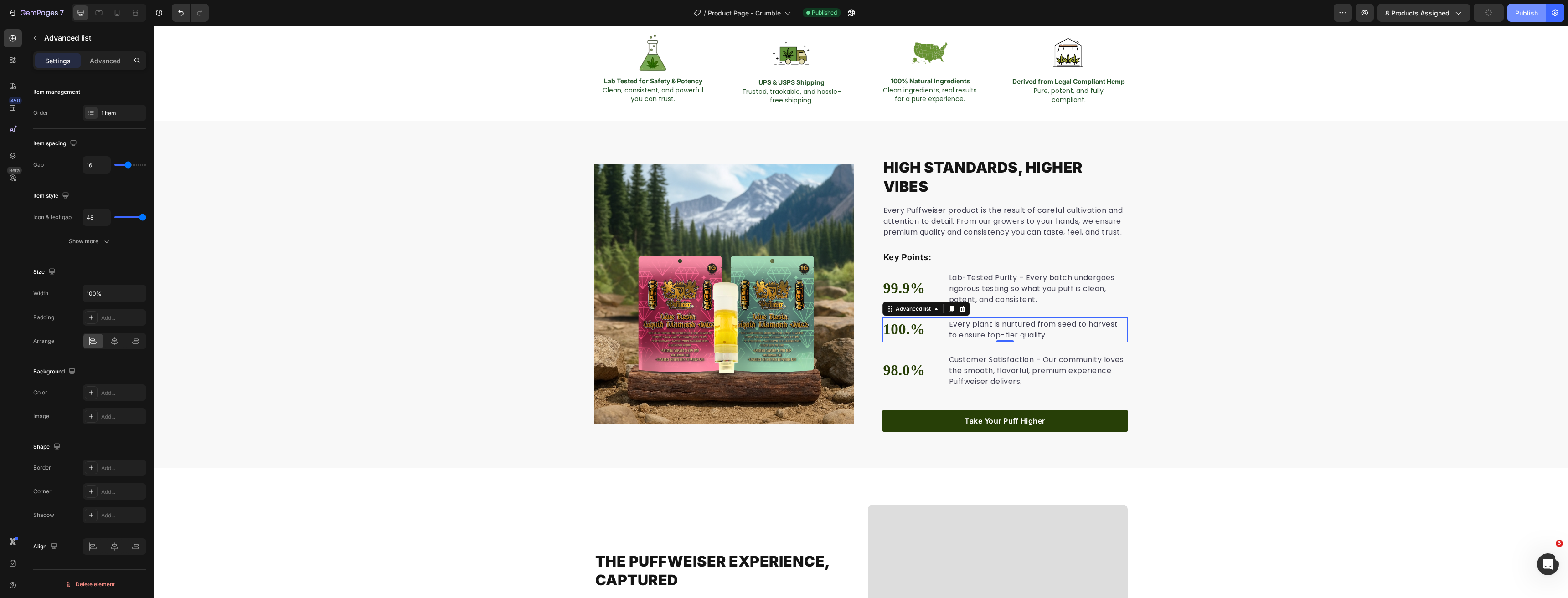
click at [1524, 17] on div "Publish" at bounding box center [1527, 13] width 23 height 10
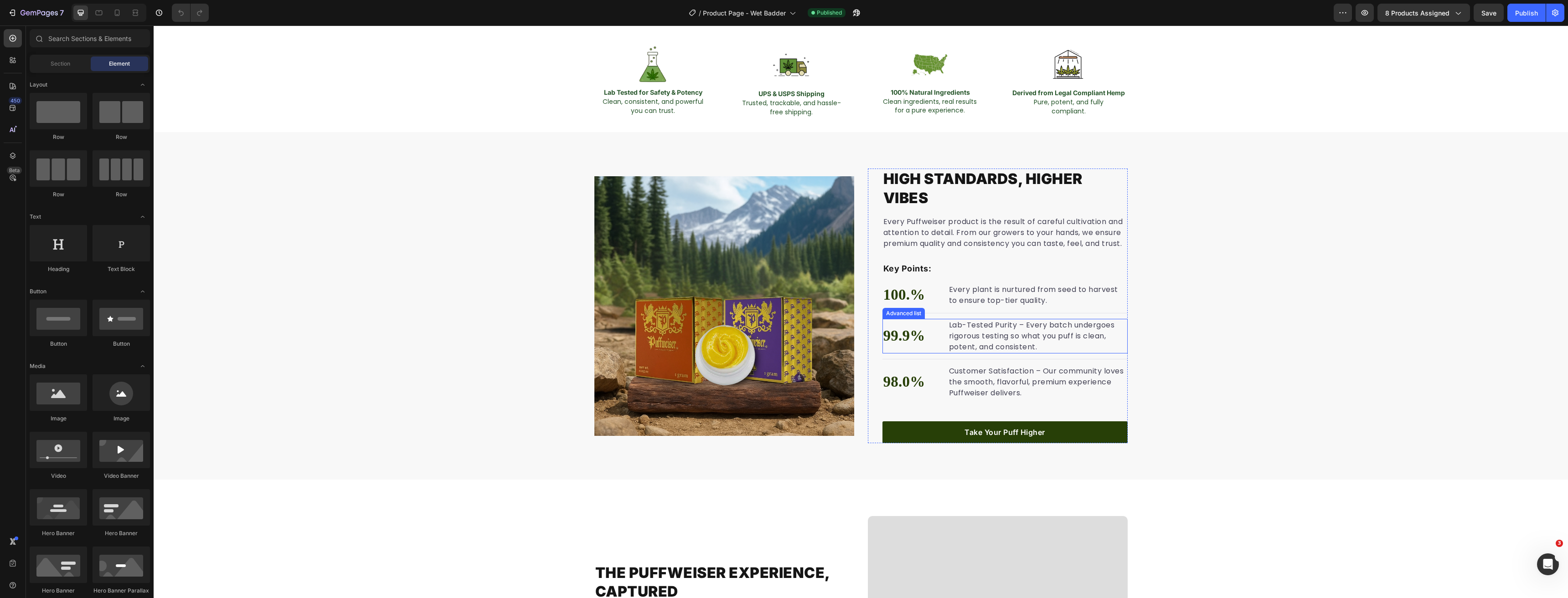
scroll to position [592, 0]
click at [940, 336] on li "99.9% Text block Lab-Tested Purity – Every batch undergoes rigorous testing so …" at bounding box center [1005, 336] width 245 height 34
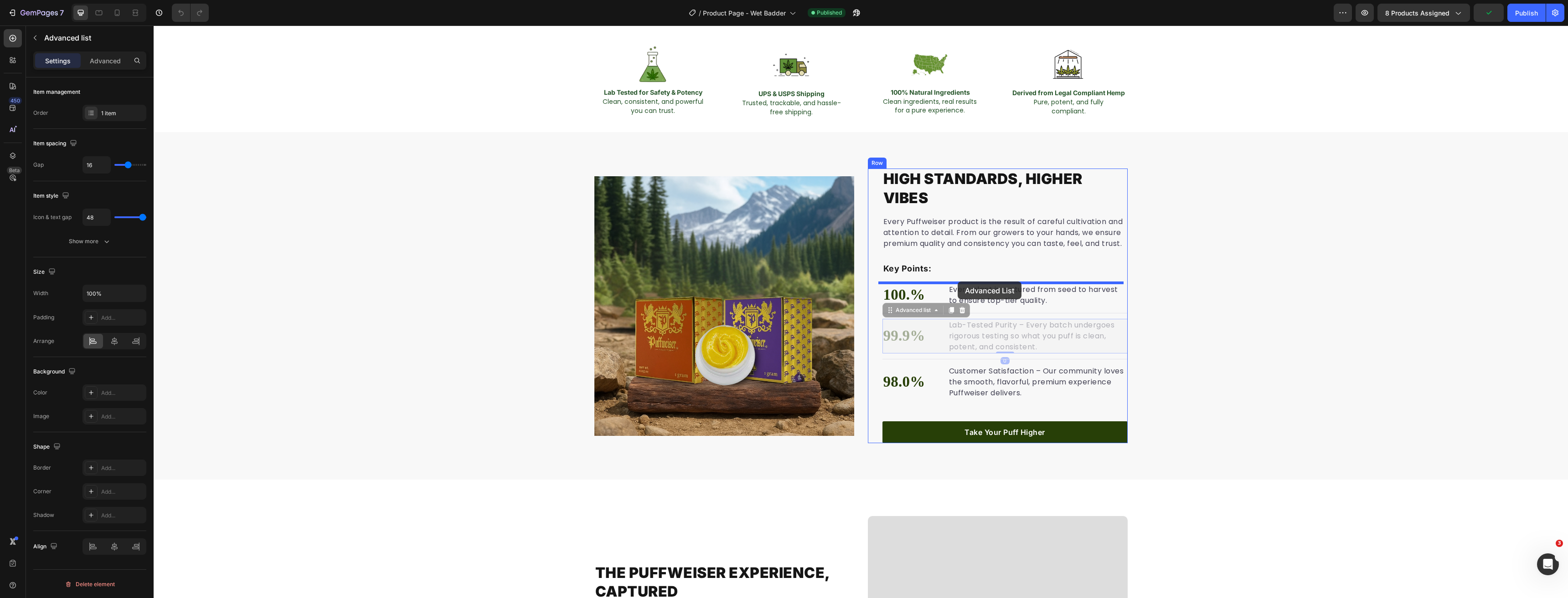
drag, startPoint x: 889, startPoint y: 311, endPoint x: 953, endPoint y: 284, distance: 69.5
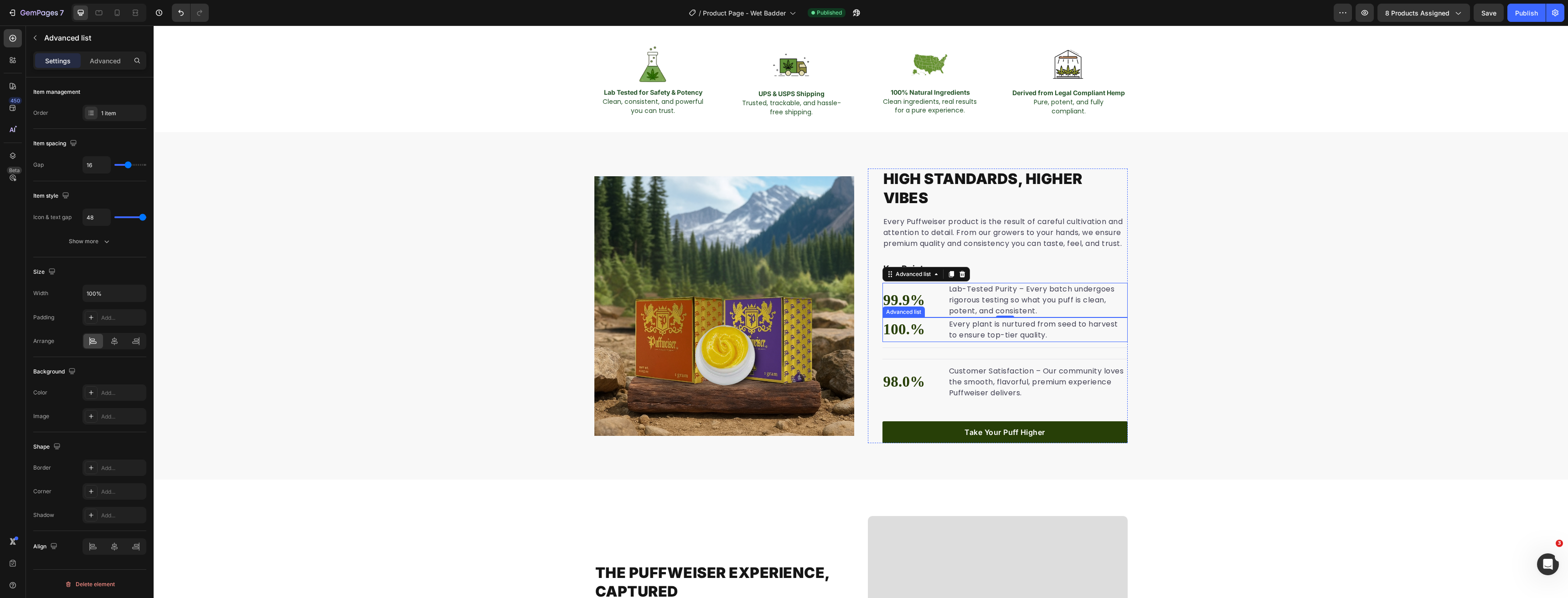
click at [941, 329] on li "100.% Text block Every plant is nurtured from seed to harvest to ensure top-tie…" at bounding box center [1005, 330] width 245 height 25
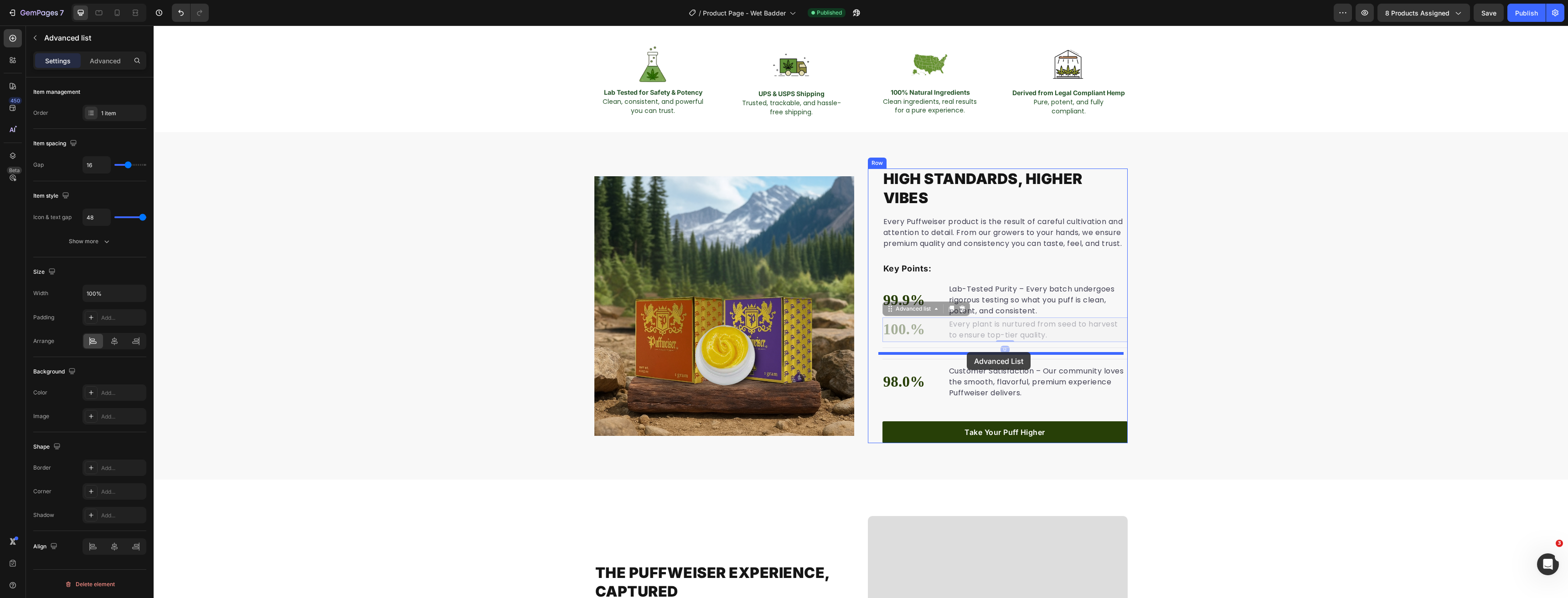
drag, startPoint x: 889, startPoint y: 308, endPoint x: 967, endPoint y: 352, distance: 89.6
click at [1496, 22] on div "7 Version history / Product Page - Wet Badder Published Preview 8 products assi…" at bounding box center [784, 13] width 1568 height 26
click at [1496, 21] on button "Save" at bounding box center [1489, 13] width 30 height 18
click at [1529, 19] on button "Publish" at bounding box center [1527, 13] width 38 height 18
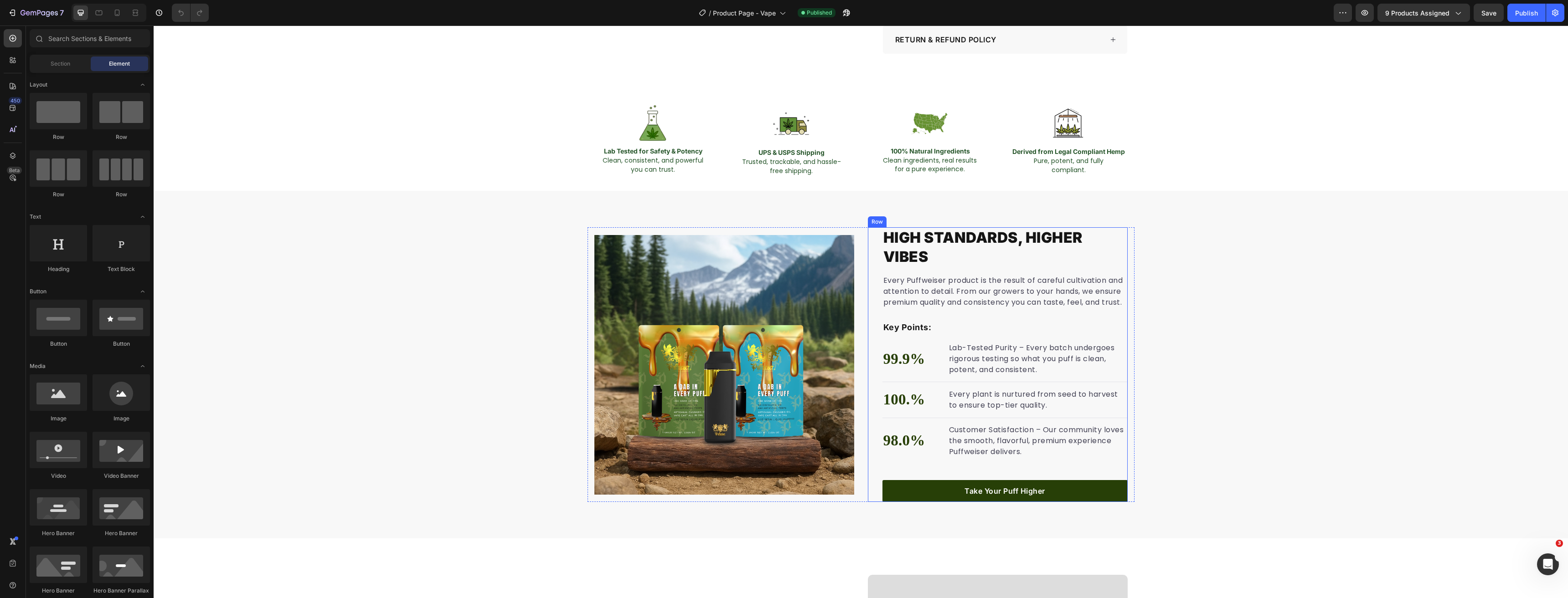
scroll to position [592, 0]
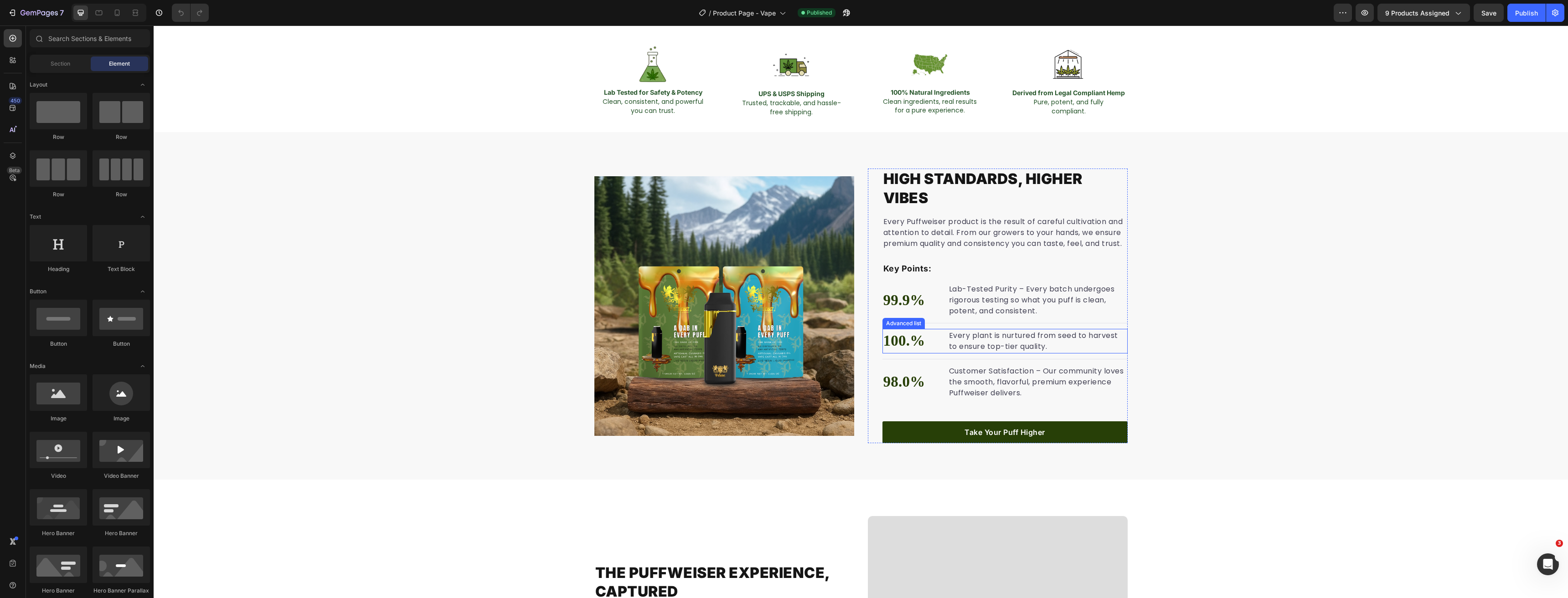
click at [938, 344] on li "100.% Text block Every plant is nurtured from seed to harvest to ensure top-tie…" at bounding box center [1005, 341] width 245 height 25
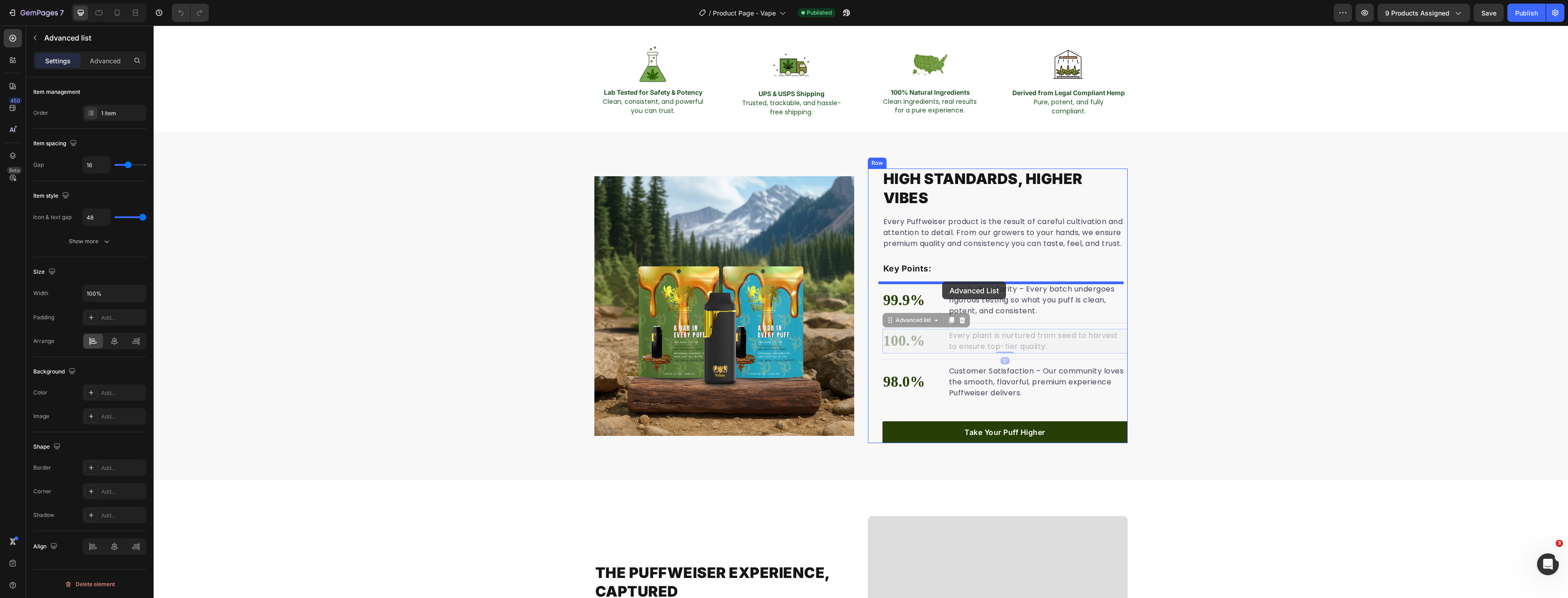
drag, startPoint x: 901, startPoint y: 310, endPoint x: 942, endPoint y: 282, distance: 49.6
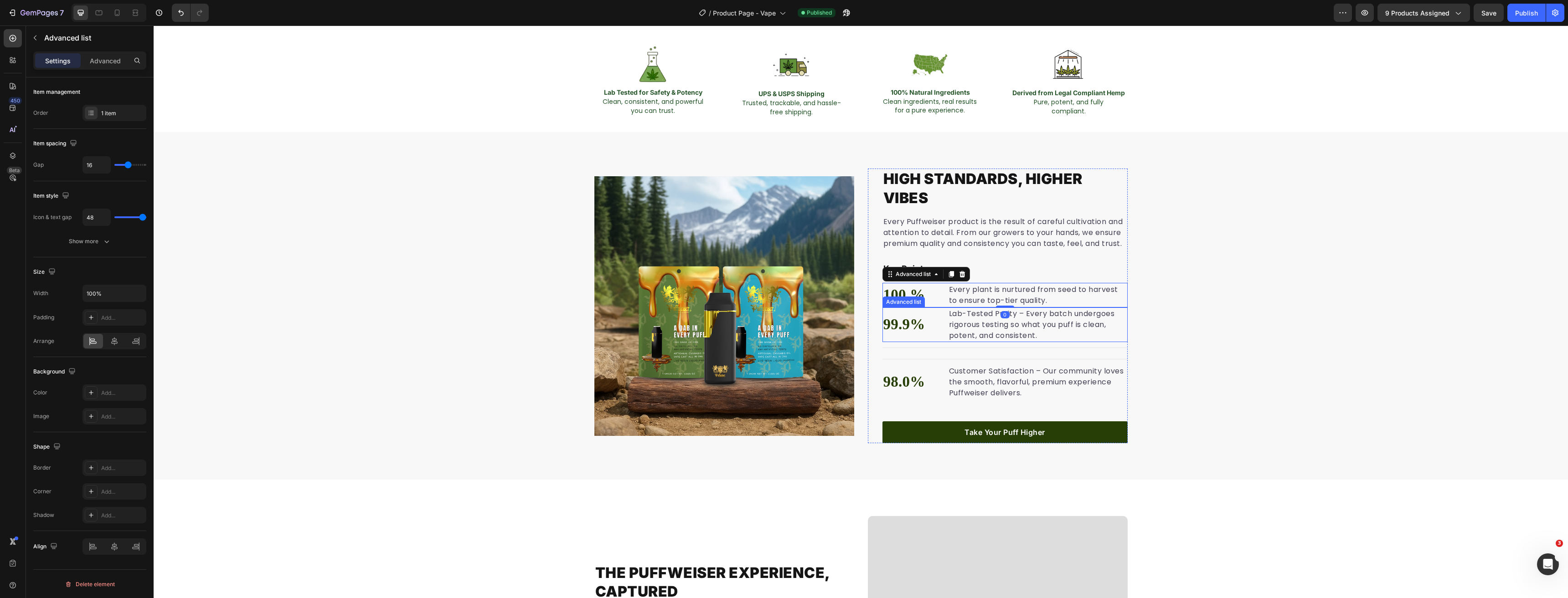
click at [939, 325] on li "99.9% Text block Lab-Tested Purity – Every batch undergoes rigorous testing so …" at bounding box center [1005, 325] width 245 height 34
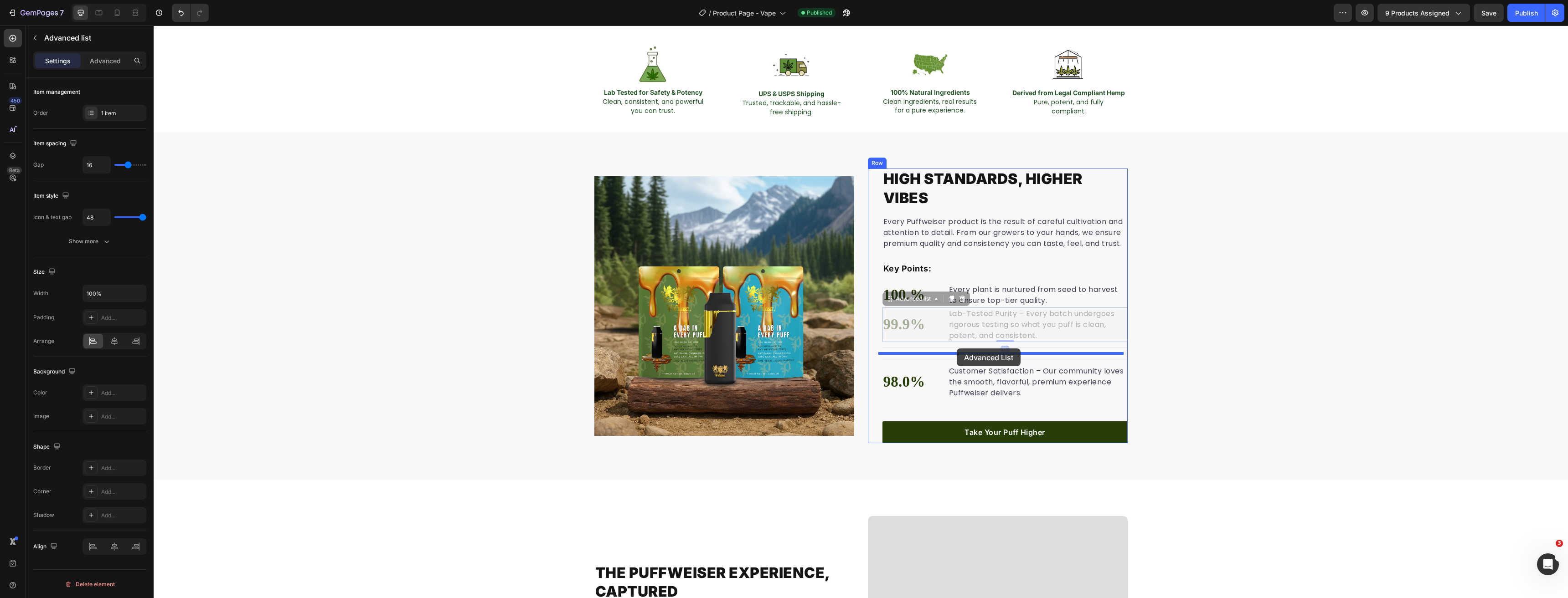
drag, startPoint x: 887, startPoint y: 301, endPoint x: 957, endPoint y: 349, distance: 84.9
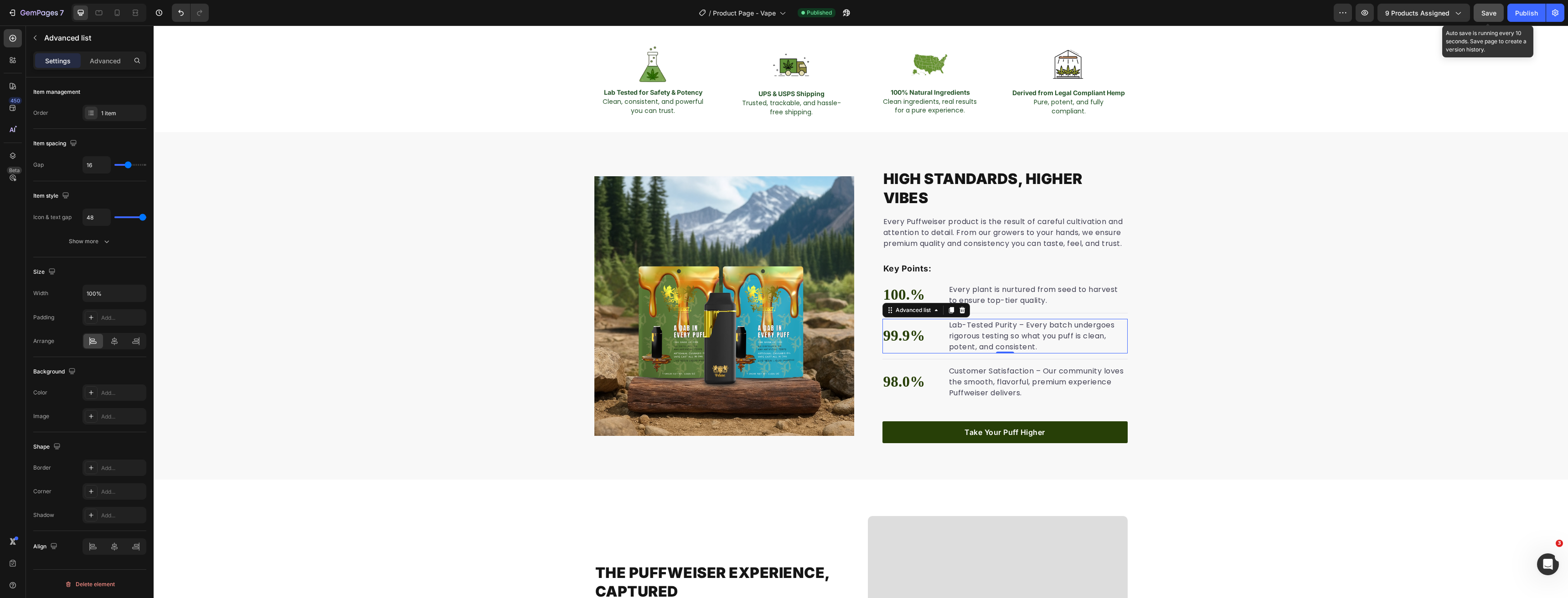
click at [1503, 13] on button "Save" at bounding box center [1489, 13] width 30 height 18
click at [1527, 18] on div "Publish" at bounding box center [1527, 13] width 23 height 10
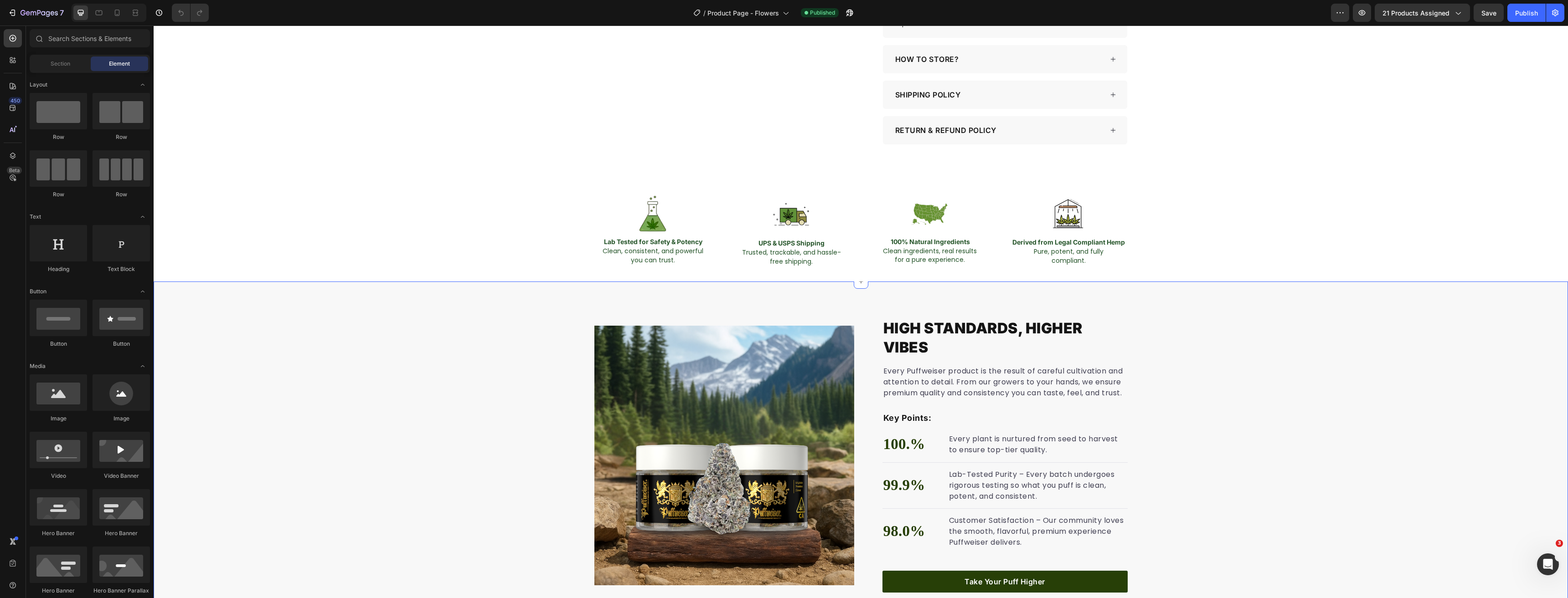
scroll to position [683, 0]
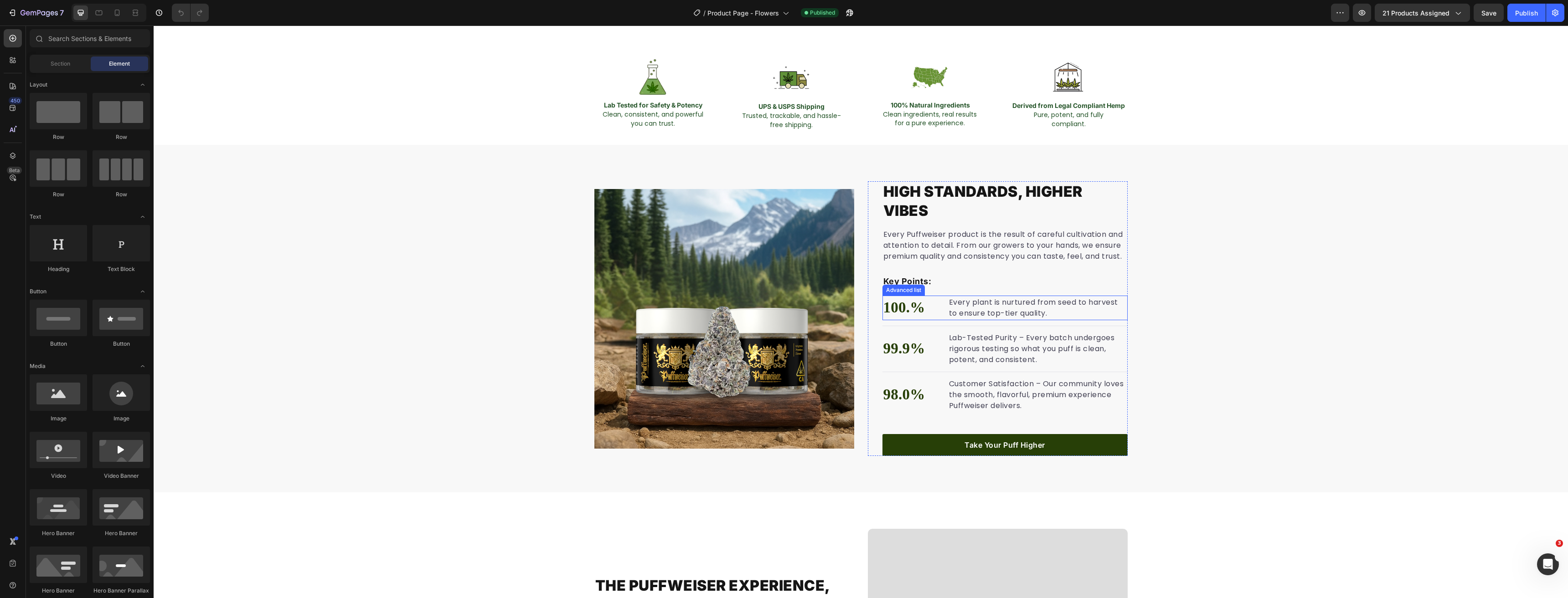
click at [938, 312] on li "100.% Text block Every plant is nurtured from seed to harvest to ensure top-tie…" at bounding box center [1005, 308] width 245 height 25
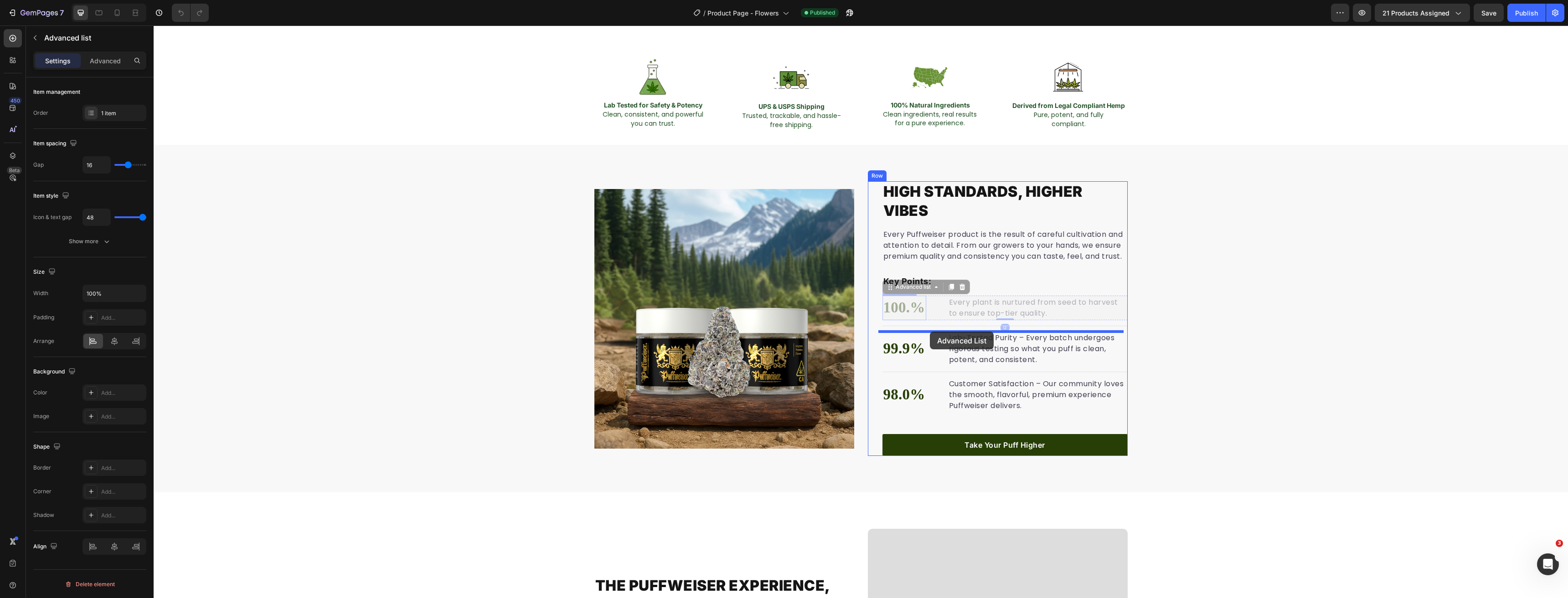
drag, startPoint x: 888, startPoint y: 287, endPoint x: 930, endPoint y: 332, distance: 61.6
click at [936, 350] on li "99.9% Text block Lab-Tested Purity – Every batch undergoes rigorous testing so …" at bounding box center [1005, 349] width 245 height 34
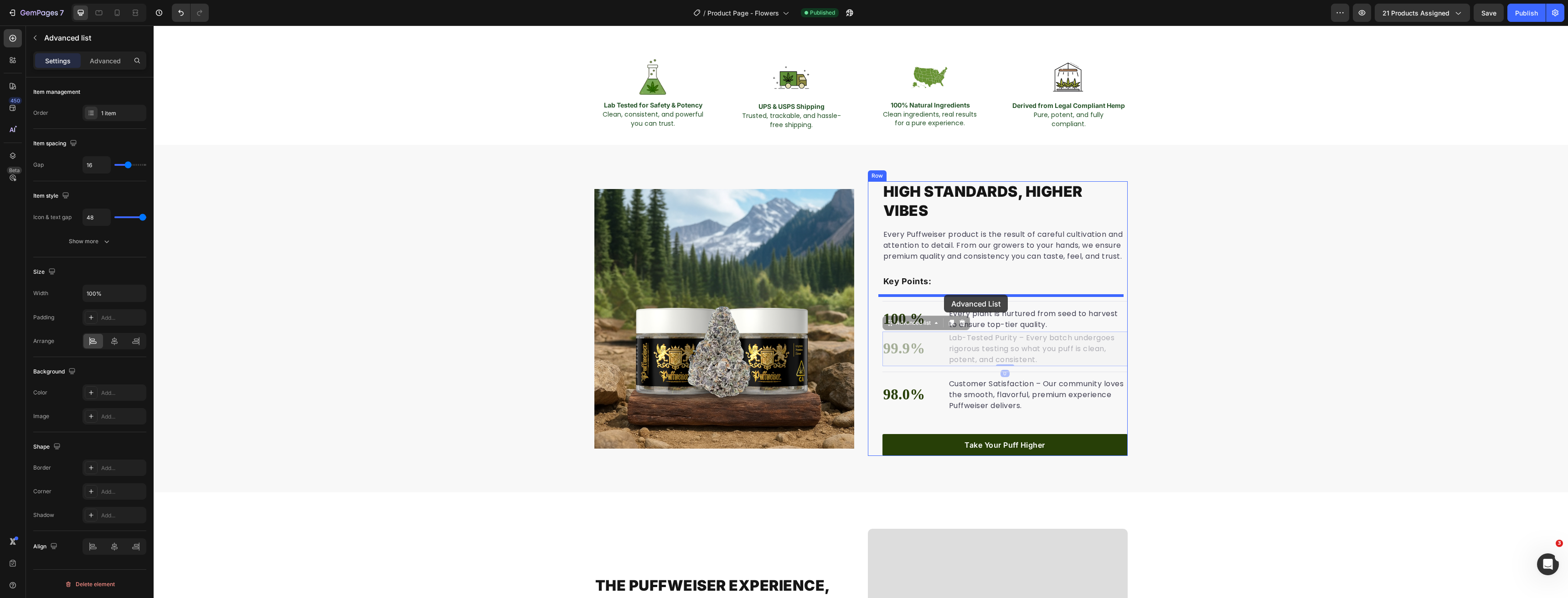
drag, startPoint x: 885, startPoint y: 325, endPoint x: 937, endPoint y: 297, distance: 59.1
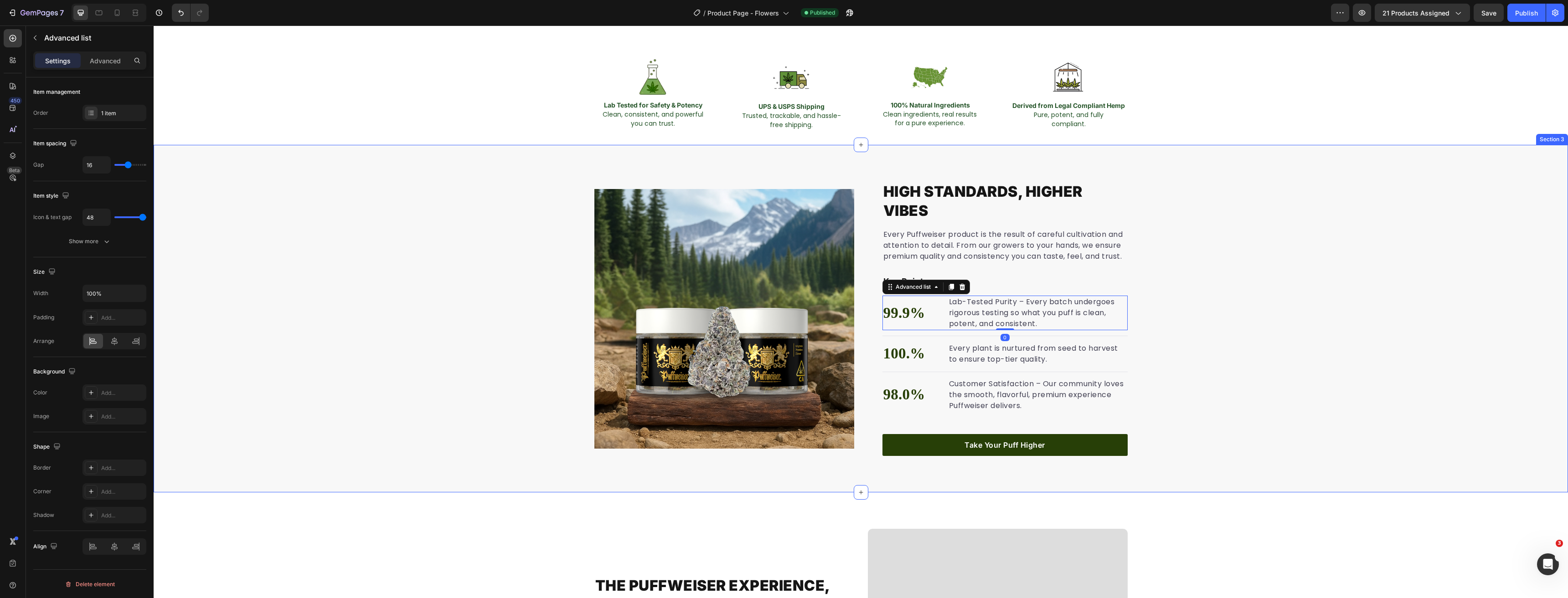
click at [1394, 254] on div "High Standards, Higher Vibes Heading Every Puffweiser product is the result of …" at bounding box center [860, 318] width 1414 height 275
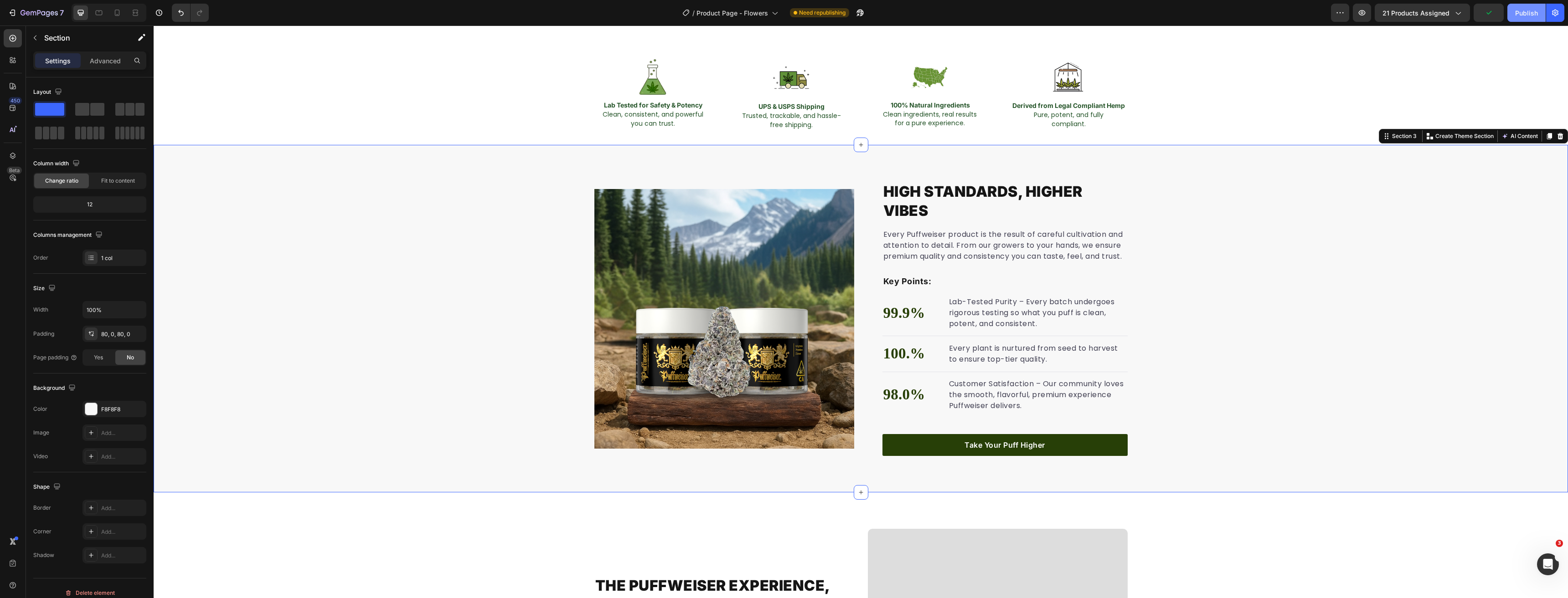
drag, startPoint x: 1528, startPoint y: 13, endPoint x: 1334, endPoint y: 58, distance: 199.2
click at [1528, 13] on div "Publish" at bounding box center [1527, 13] width 23 height 10
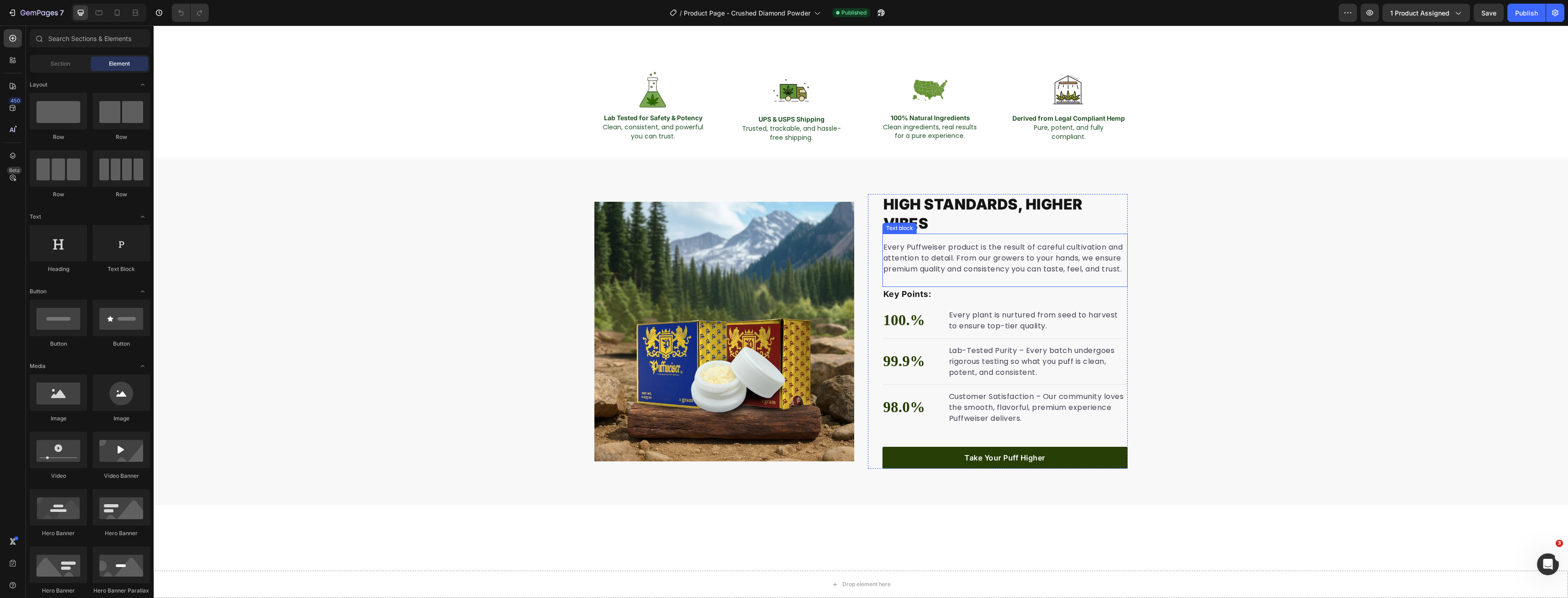
scroll to position [592, 0]
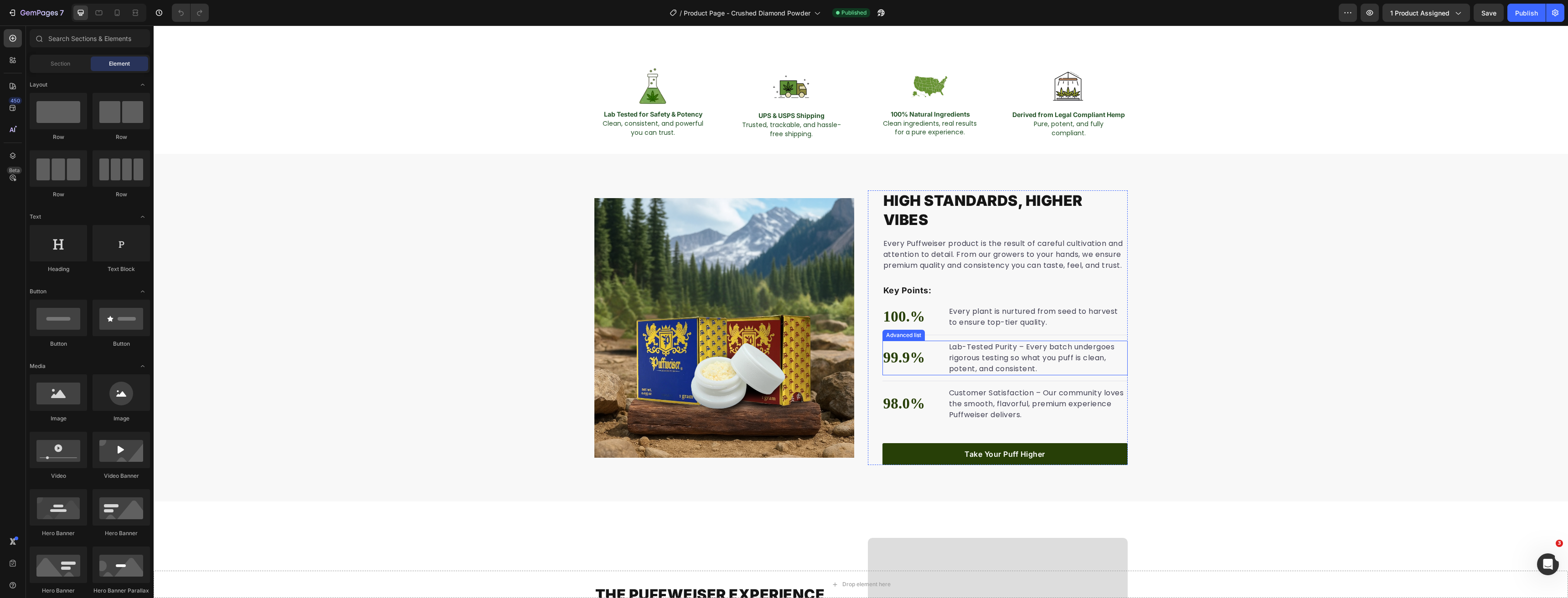
click at [942, 354] on li "99.9% Text block Lab-Tested Purity – Every batch undergoes rigorous testing so …" at bounding box center [1005, 358] width 245 height 34
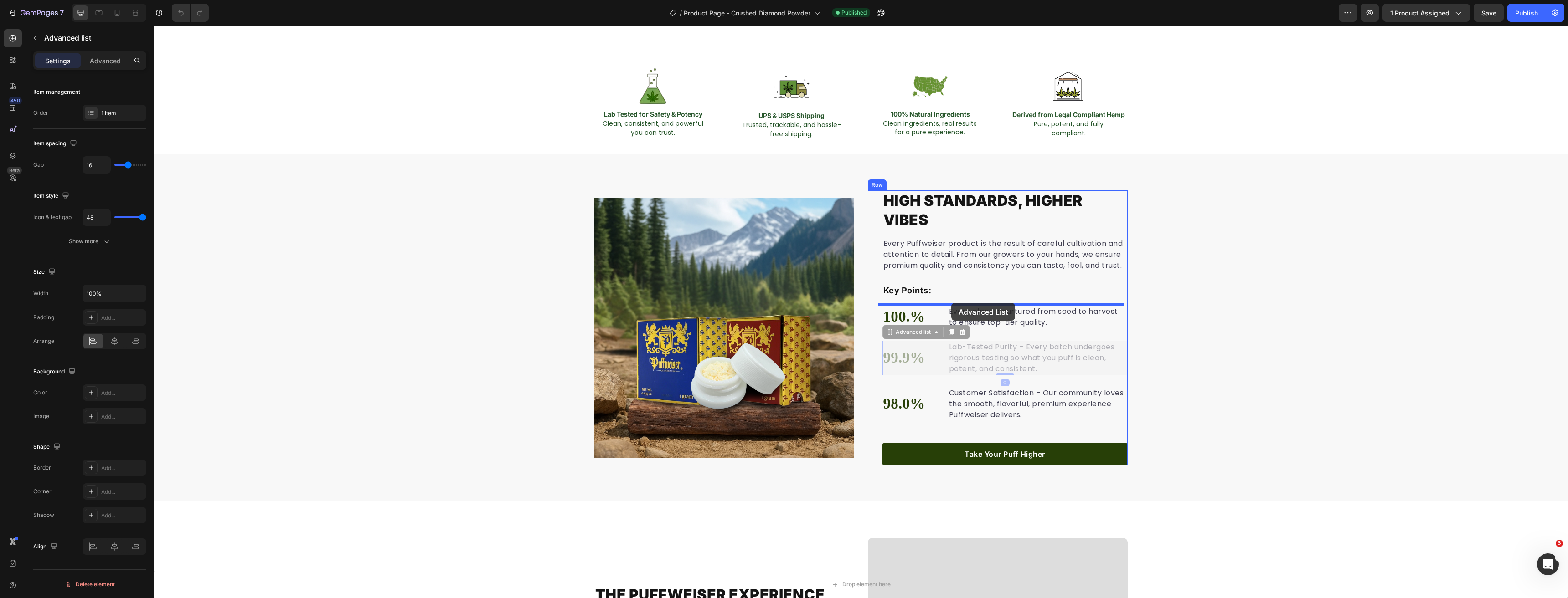
drag, startPoint x: 892, startPoint y: 332, endPoint x: 951, endPoint y: 303, distance: 65.7
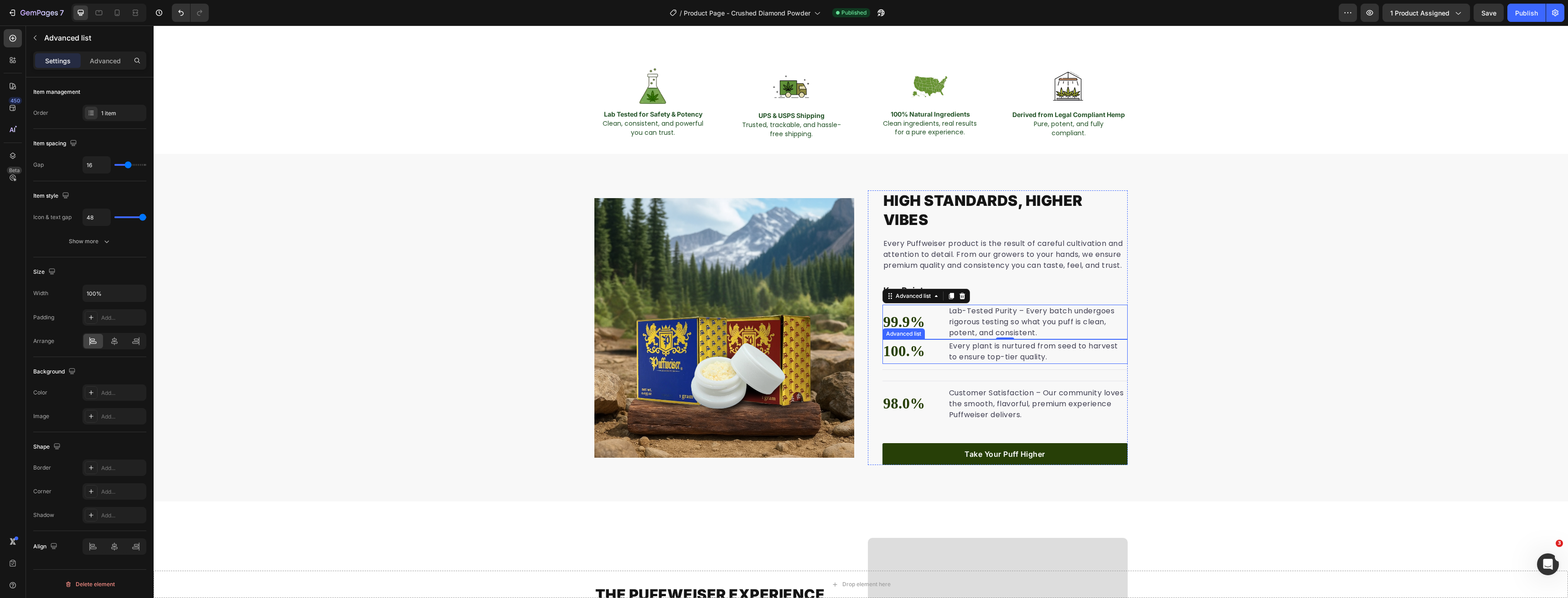
click at [940, 350] on li "100.% Text block Every plant is nurtured from seed to harvest to ensure top-tie…" at bounding box center [1005, 351] width 245 height 25
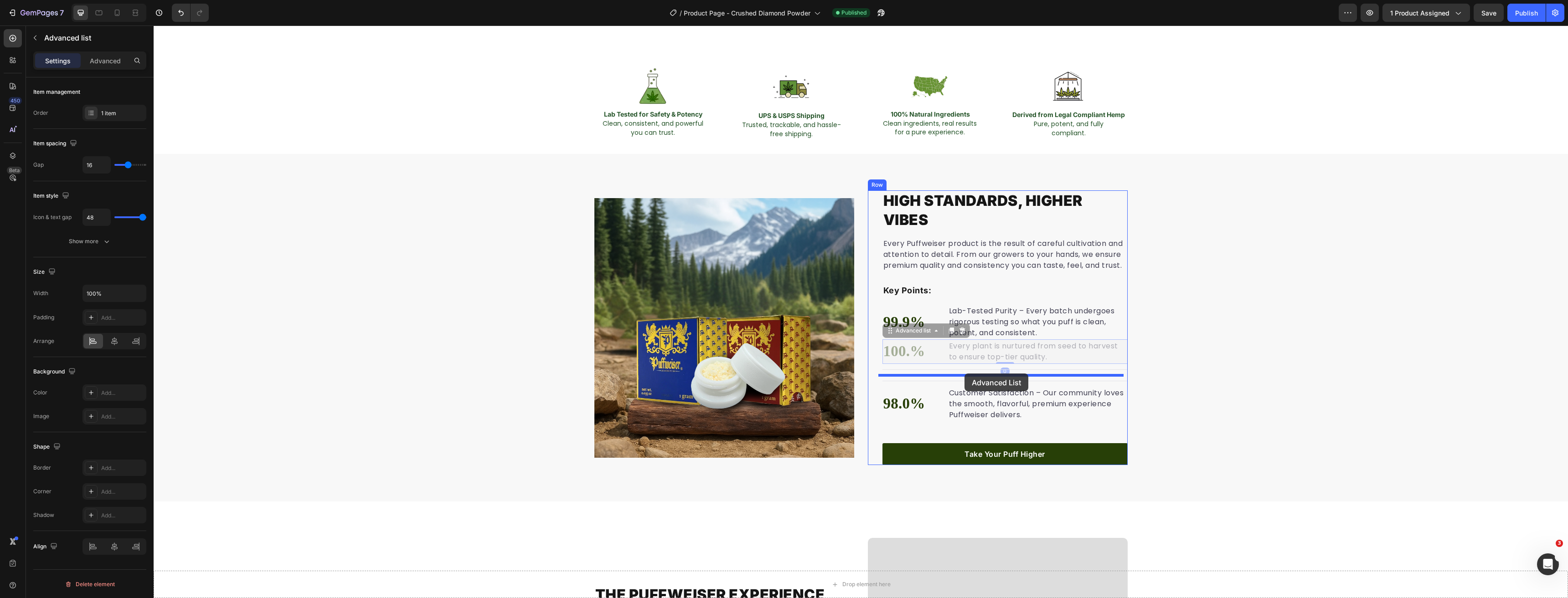
drag, startPoint x: 888, startPoint y: 330, endPoint x: 965, endPoint y: 374, distance: 88.7
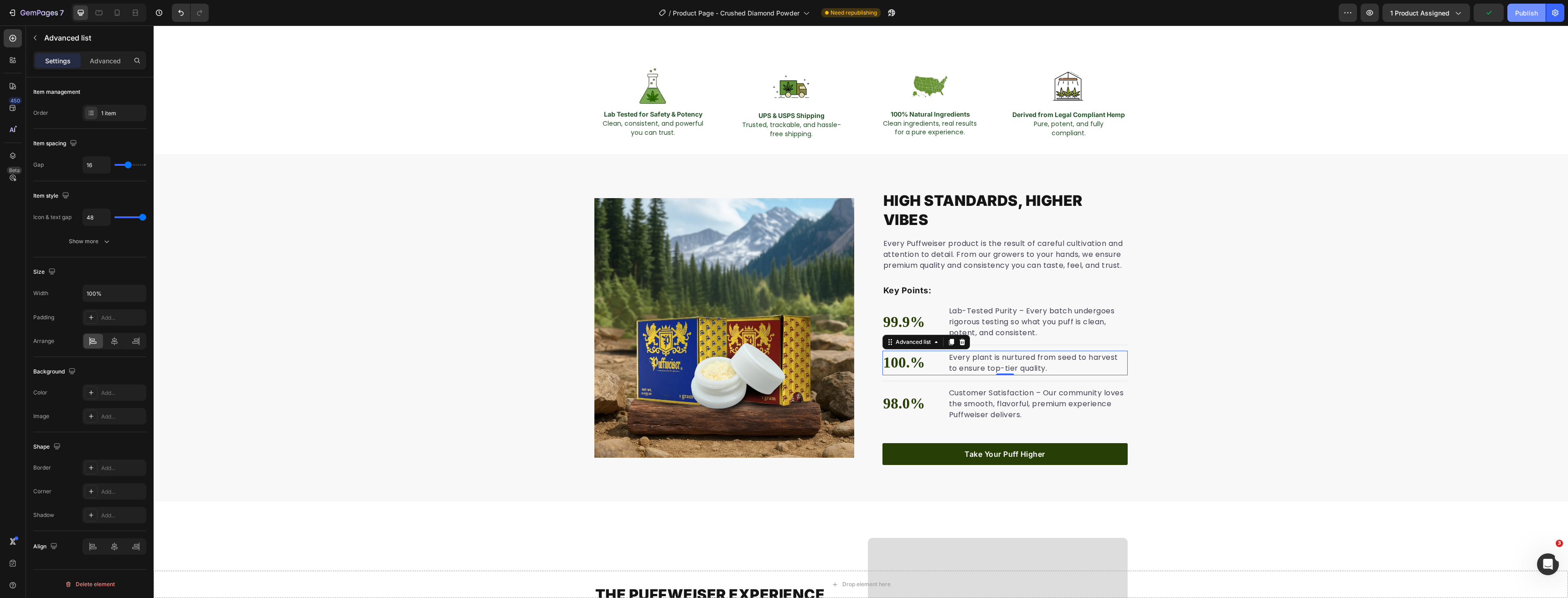
click at [1524, 13] on div "Publish" at bounding box center [1527, 13] width 23 height 10
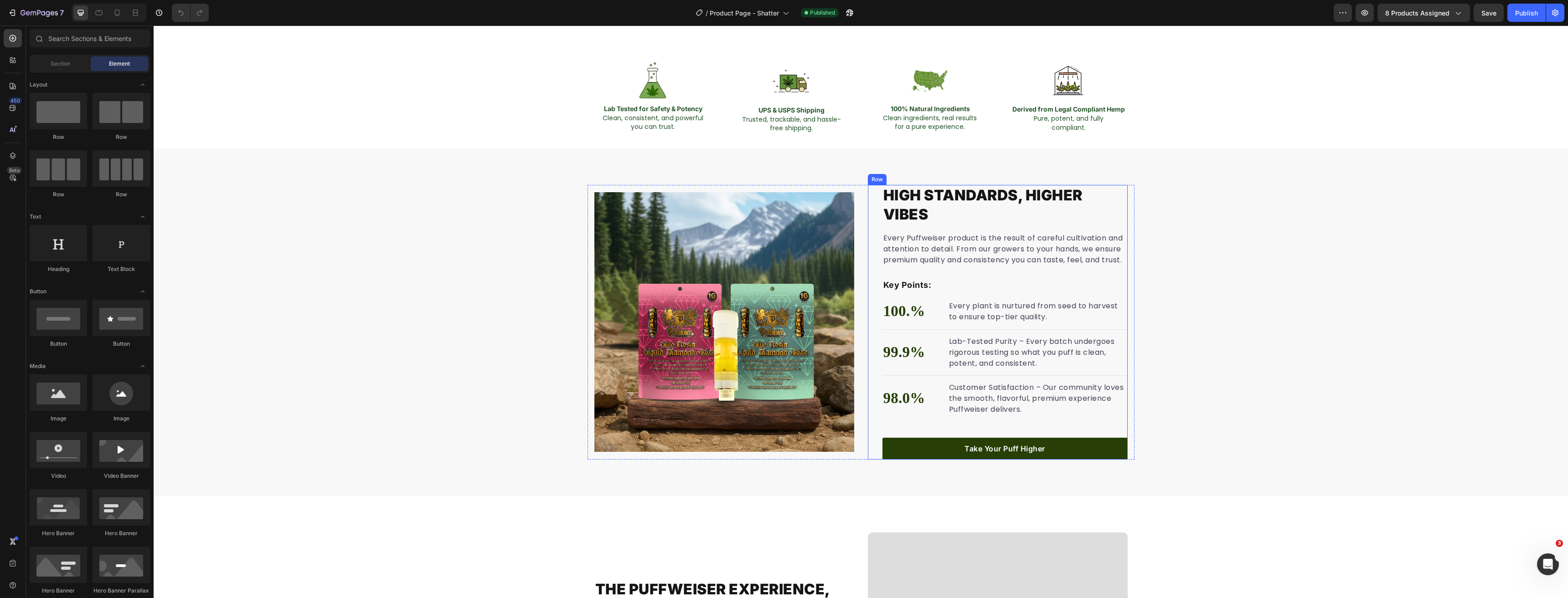
scroll to position [592, 0]
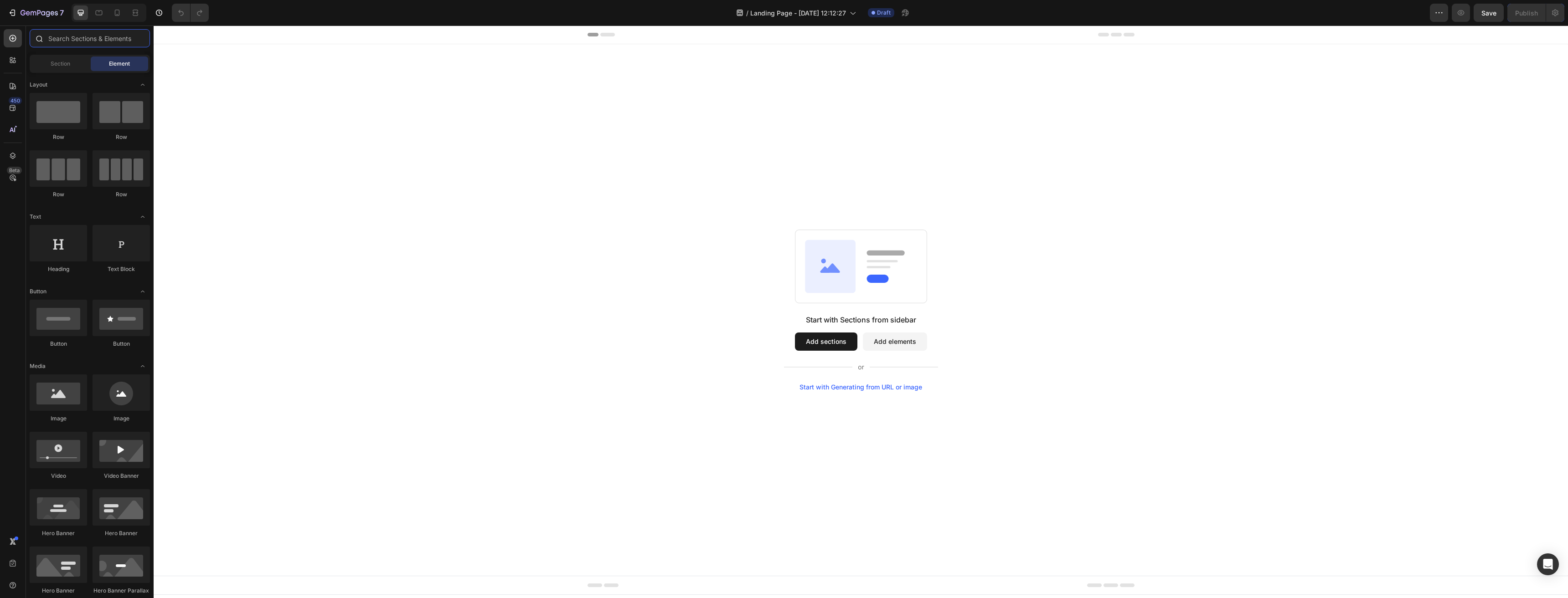
click at [65, 42] on input "text" at bounding box center [89, 38] width 120 height 18
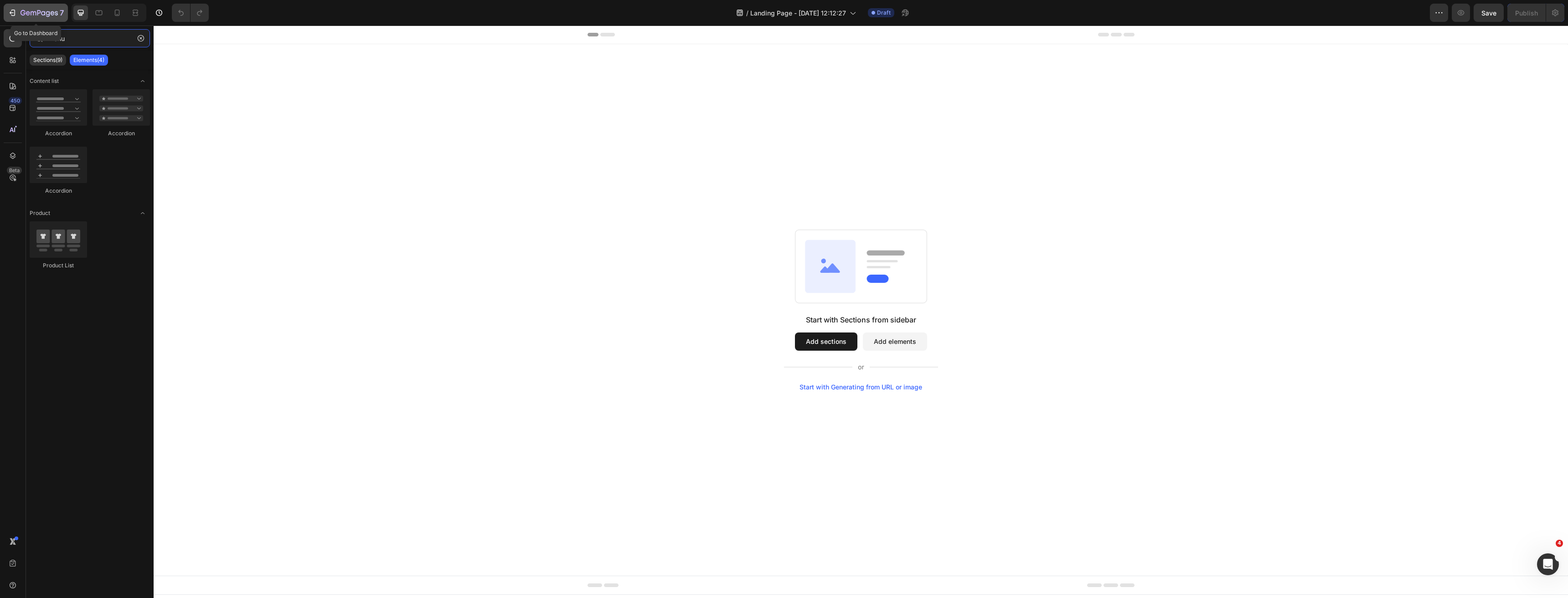
type input "menu"
click at [6, 13] on button "7" at bounding box center [35, 13] width 64 height 18
